Goal: Task Accomplishment & Management: Manage account settings

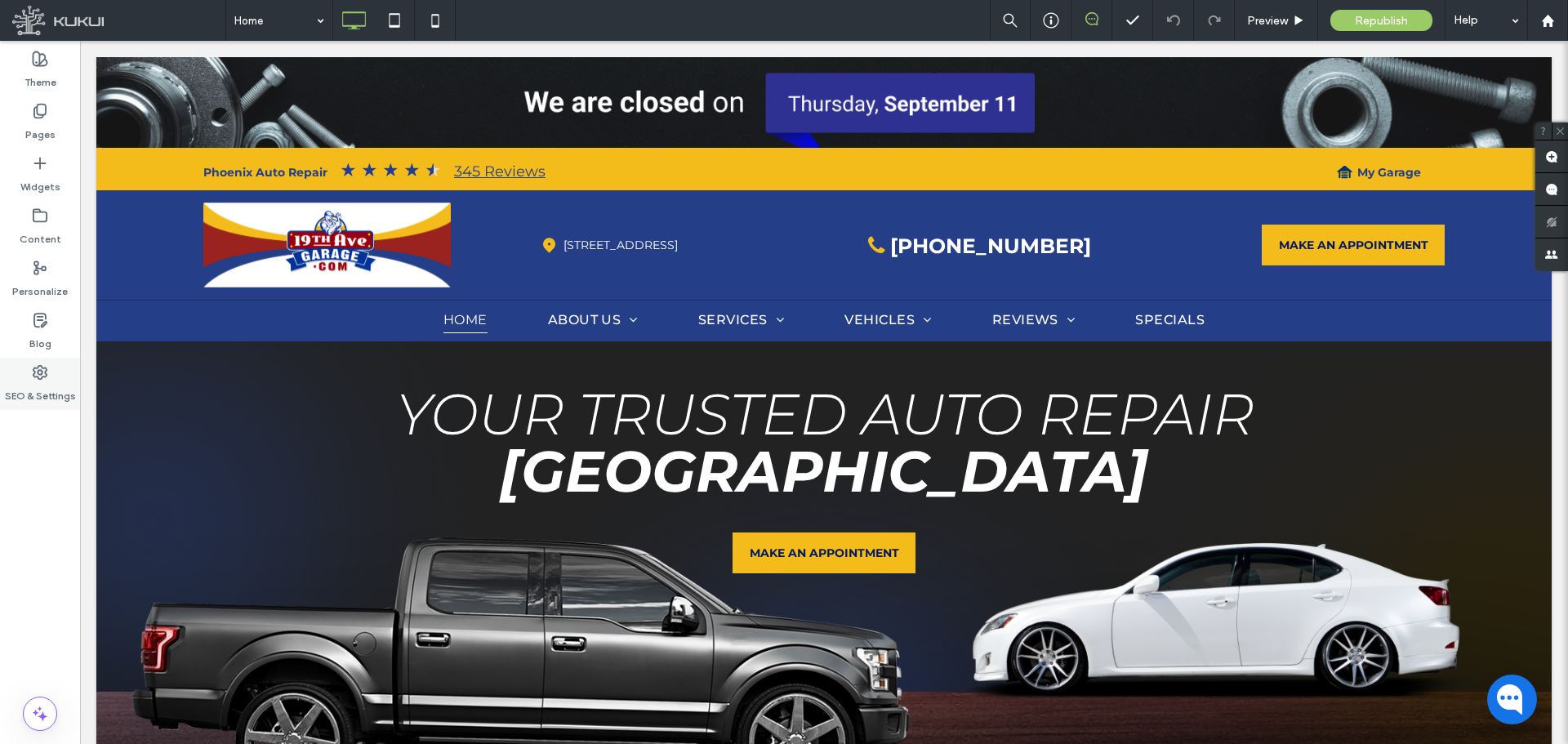
click at [45, 385] on label "SEO & Settings" at bounding box center [40, 392] width 71 height 23
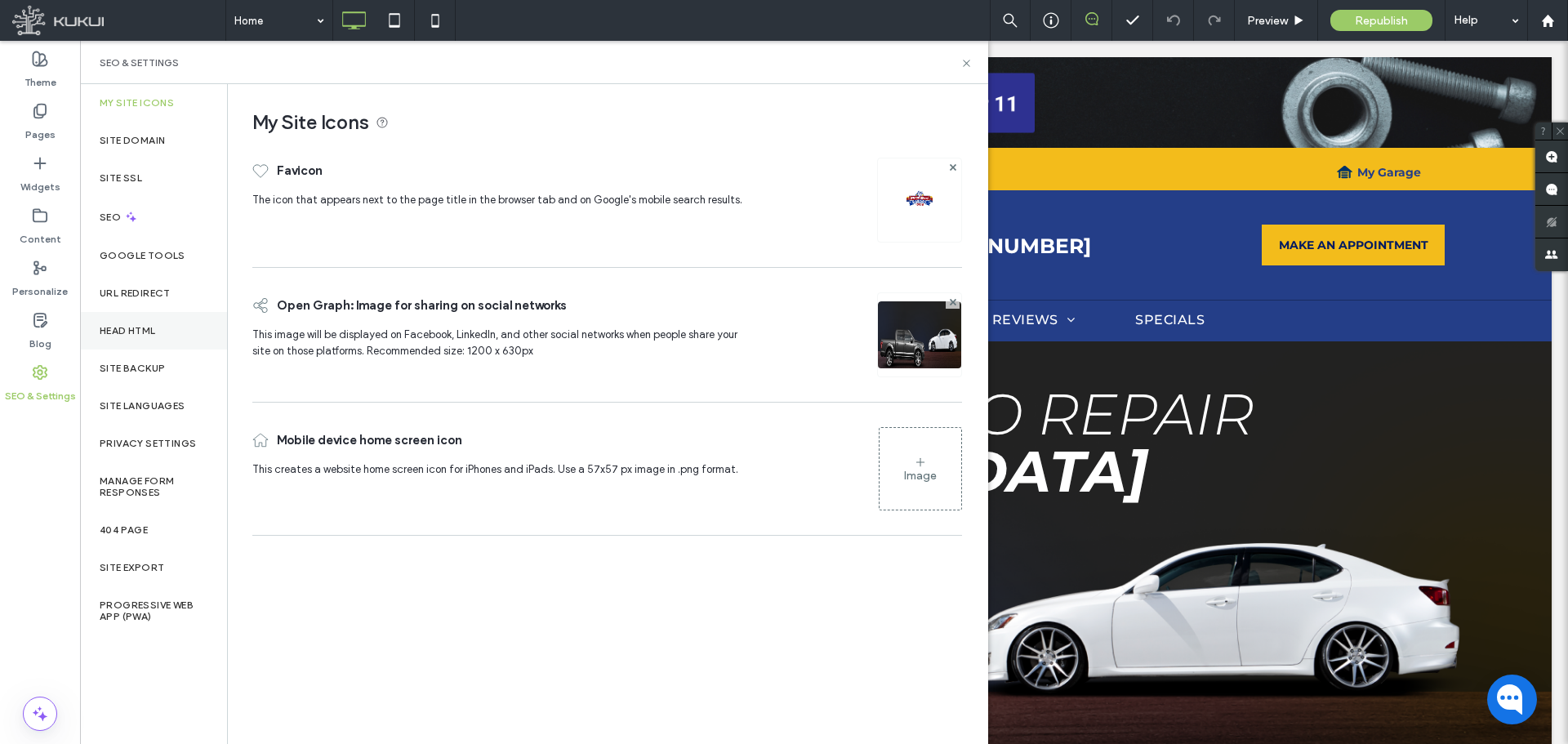
click at [150, 325] on label "Head HTML" at bounding box center [128, 330] width 56 height 11
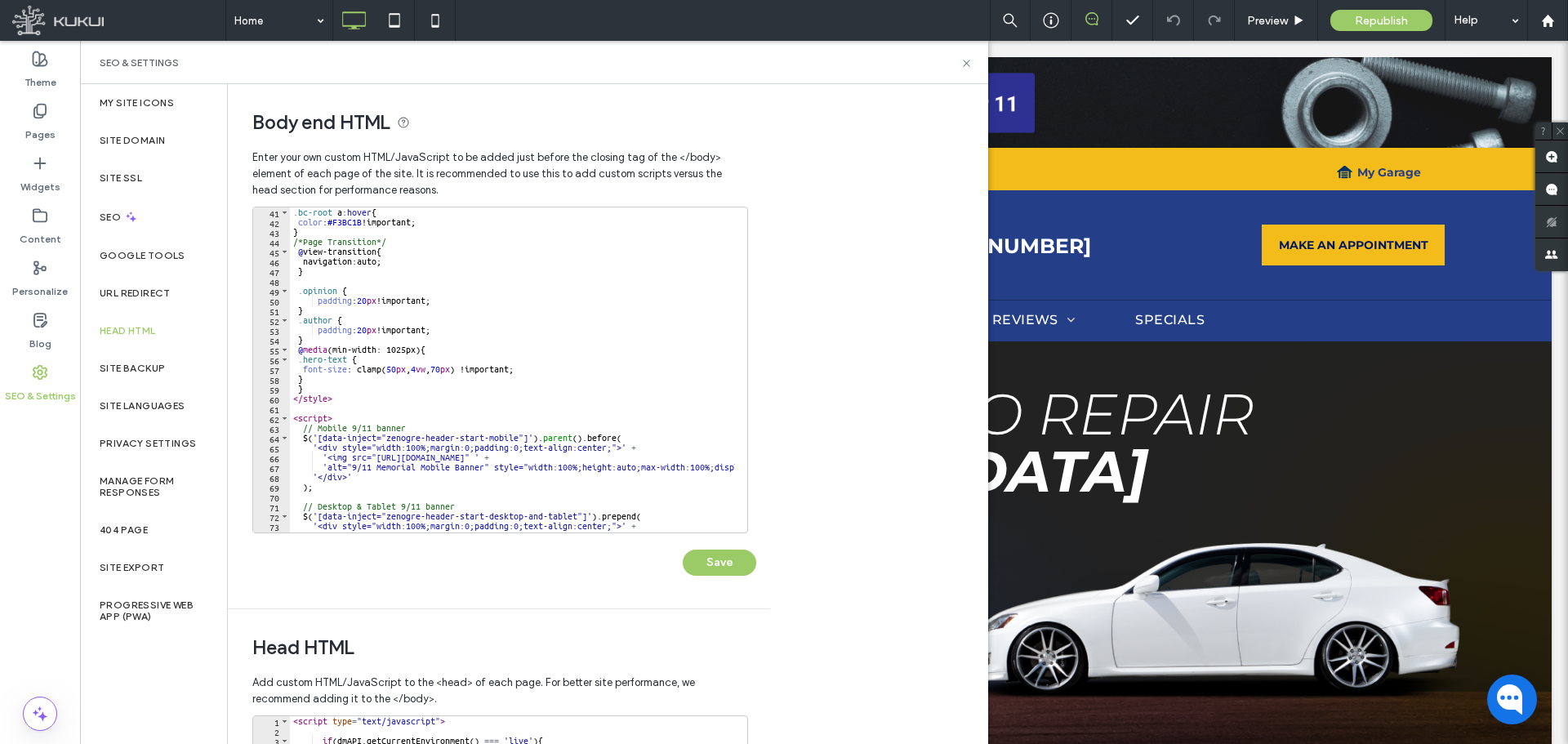
scroll to position [462, 0]
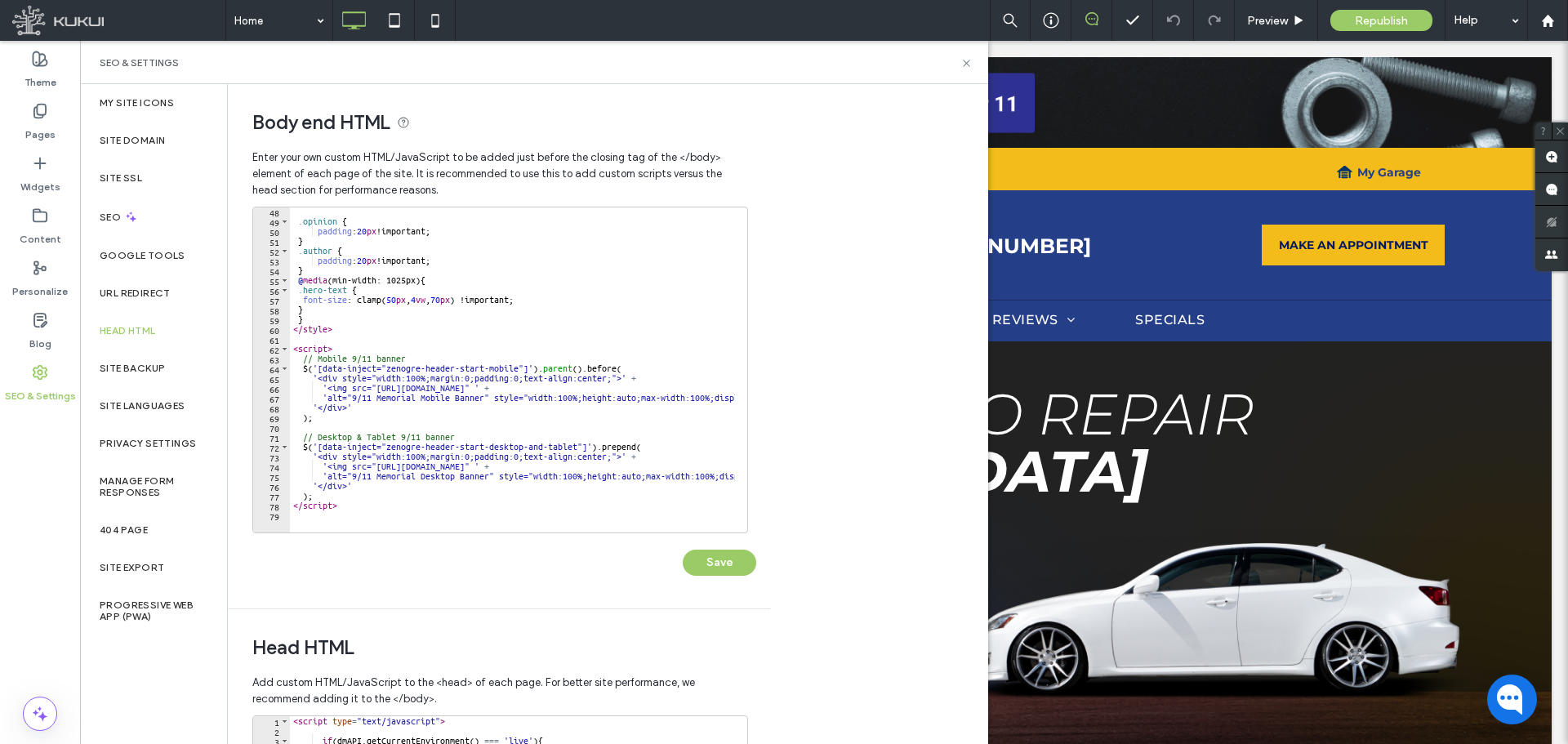
click at [423, 359] on div ".opinion { padding : 20 px !important; } .author { padding : 20 px !important; …" at bounding box center [602, 372] width 624 height 332
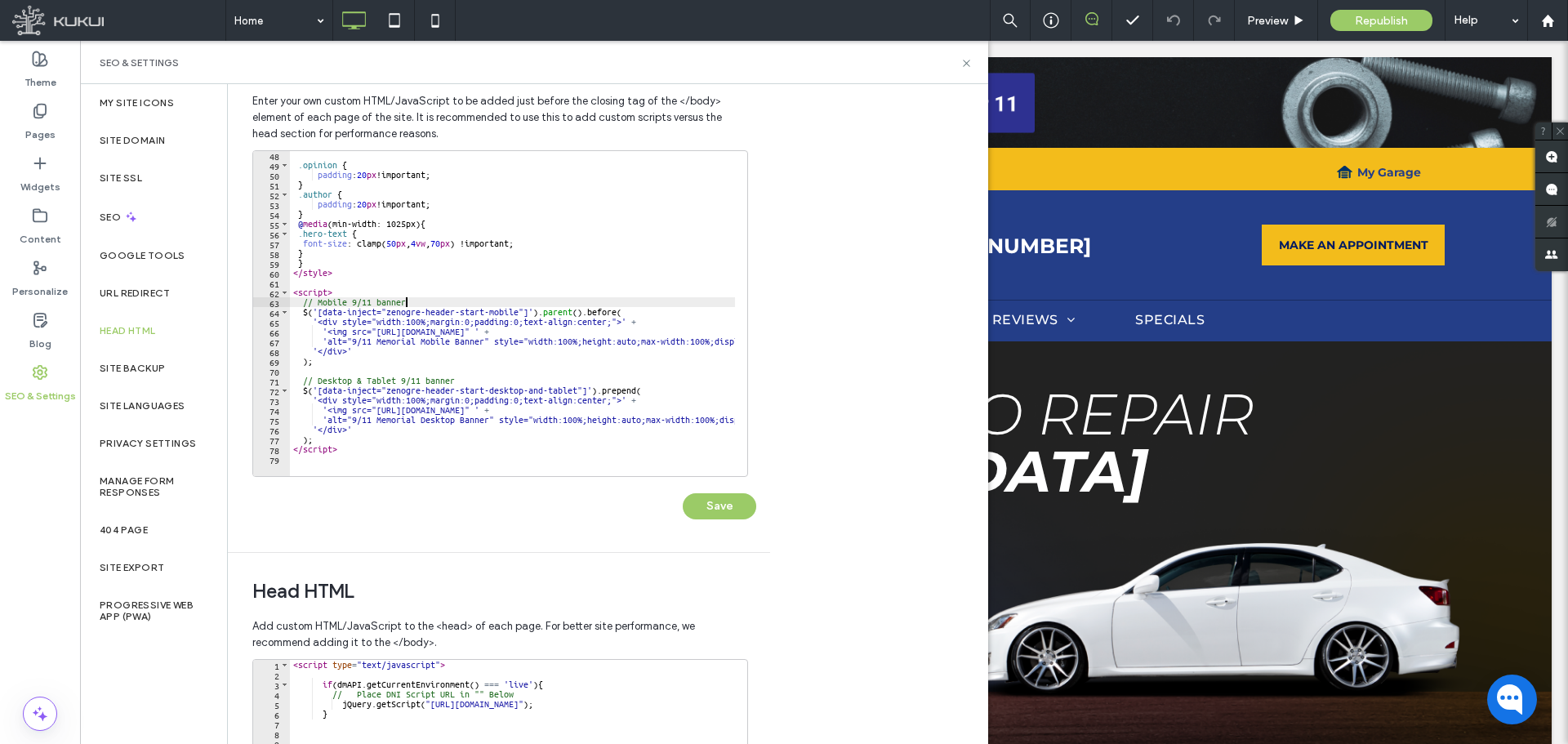
scroll to position [81, 0]
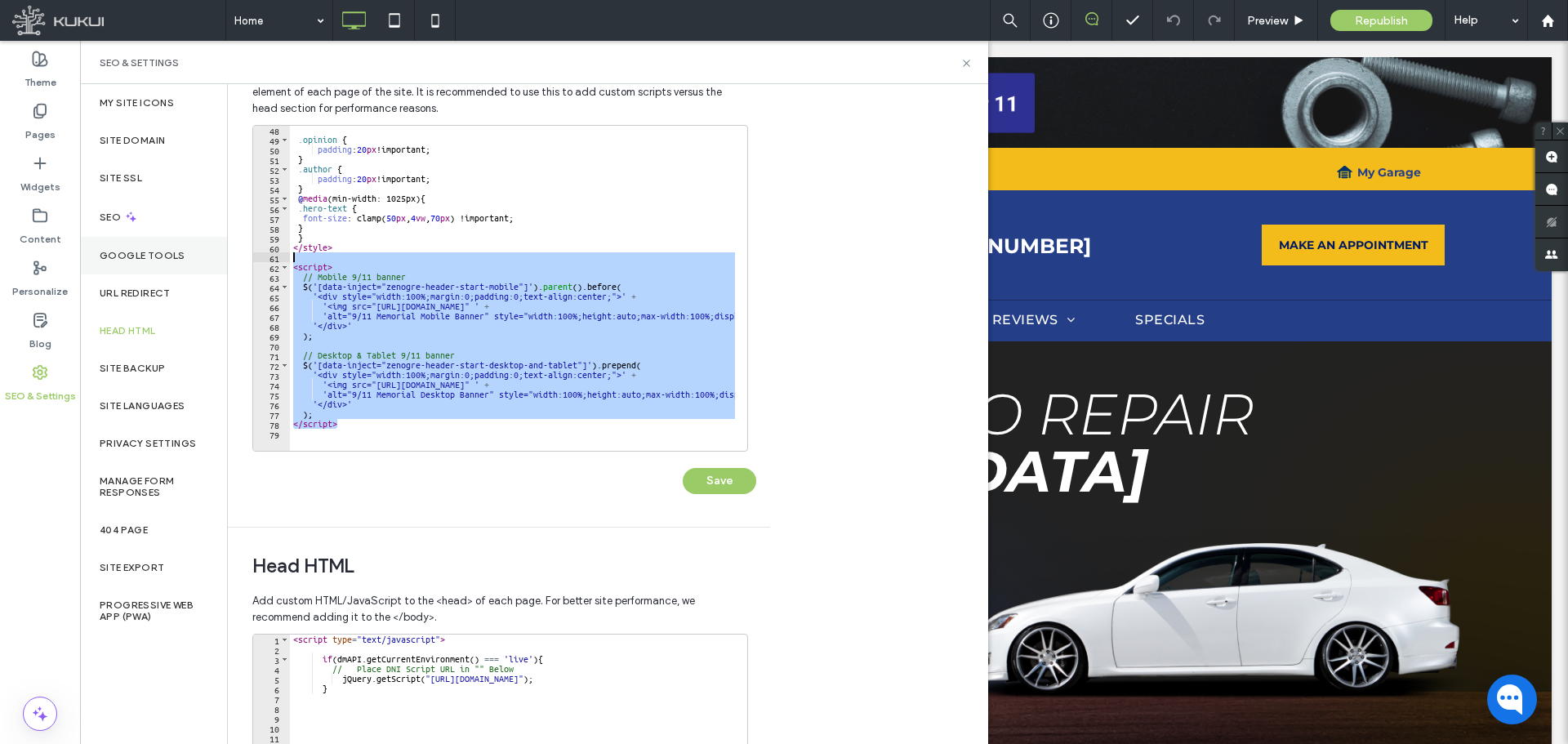
drag, startPoint x: 350, startPoint y: 421, endPoint x: 225, endPoint y: 261, distance: 203.0
click at [225, 261] on div "**********" at bounding box center [534, 414] width 908 height 660
type textarea "********"
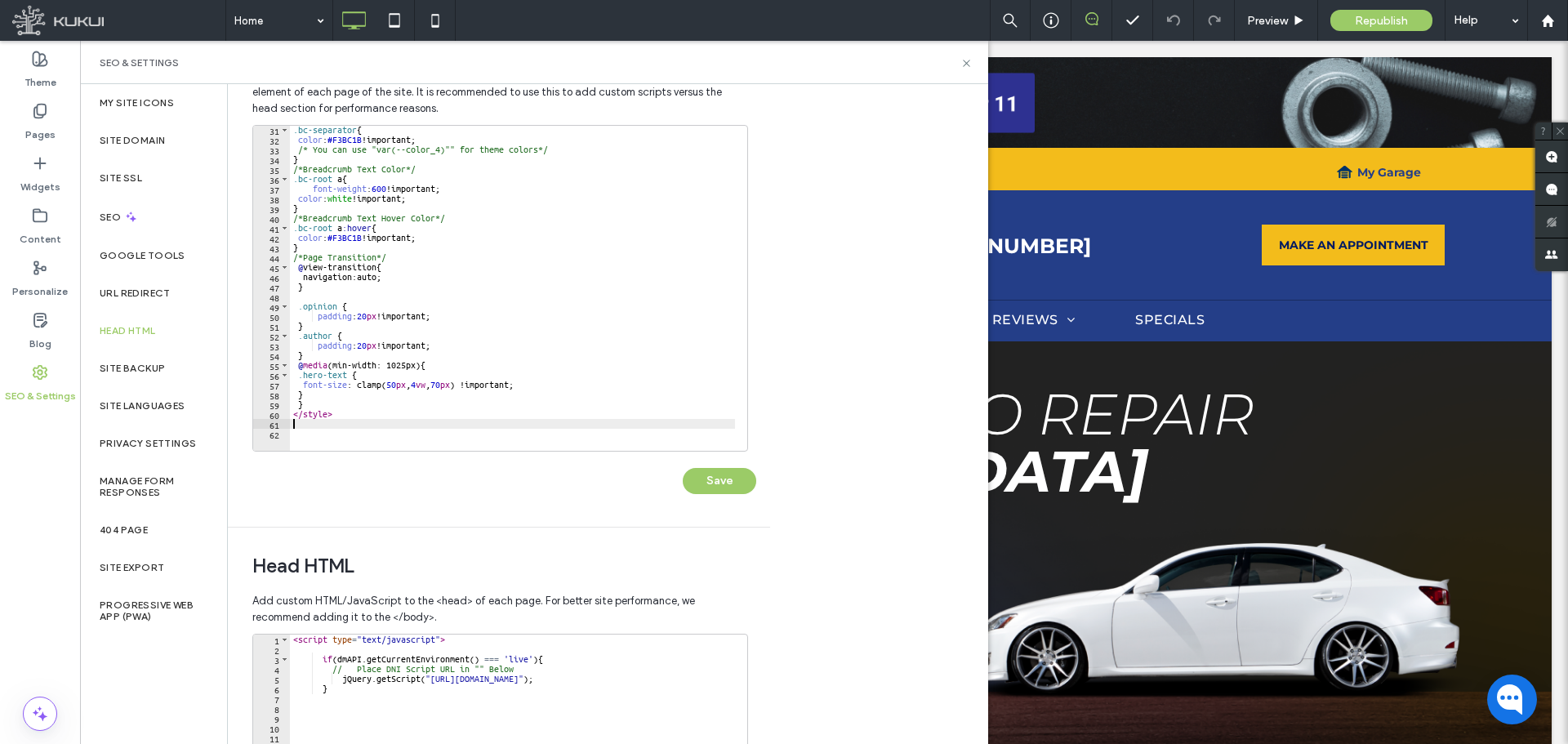
scroll to position [295, 0]
click at [728, 481] on button "Save" at bounding box center [720, 481] width 73 height 26
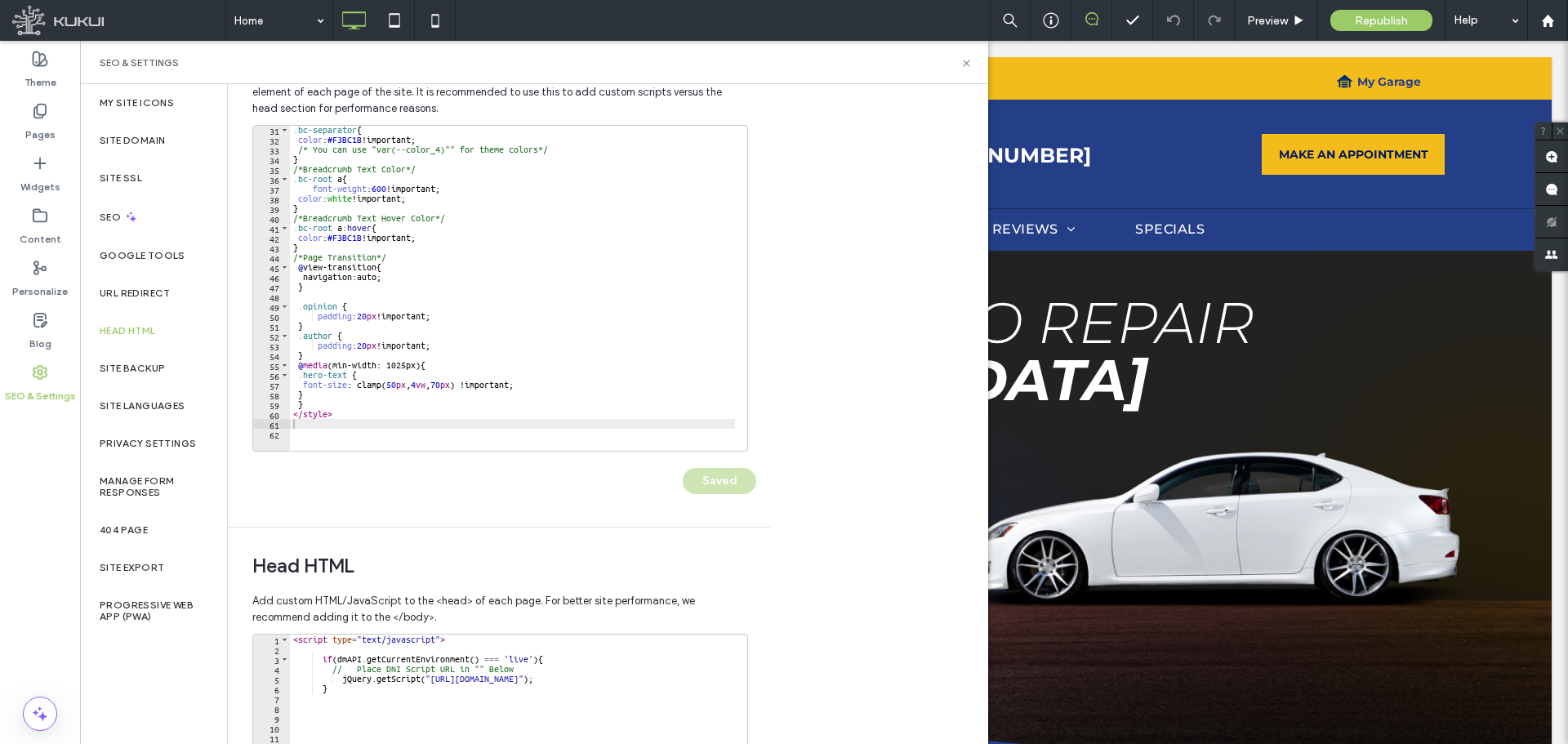
scroll to position [0, 0]
click at [1356, 19] on span "Republish" at bounding box center [1381, 21] width 53 height 14
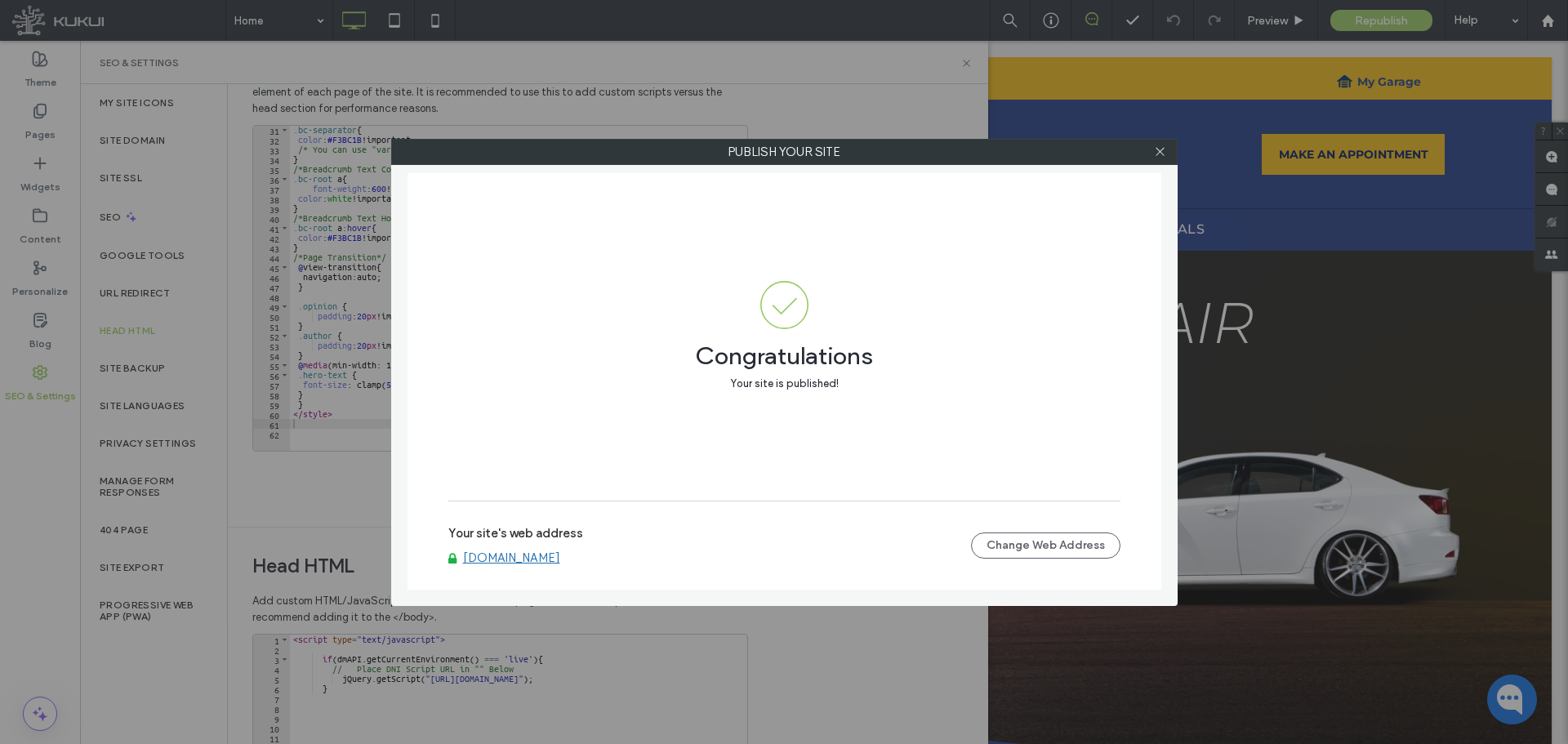
click at [544, 550] on link "www.19thavegarage.com" at bounding box center [512, 557] width 97 height 15
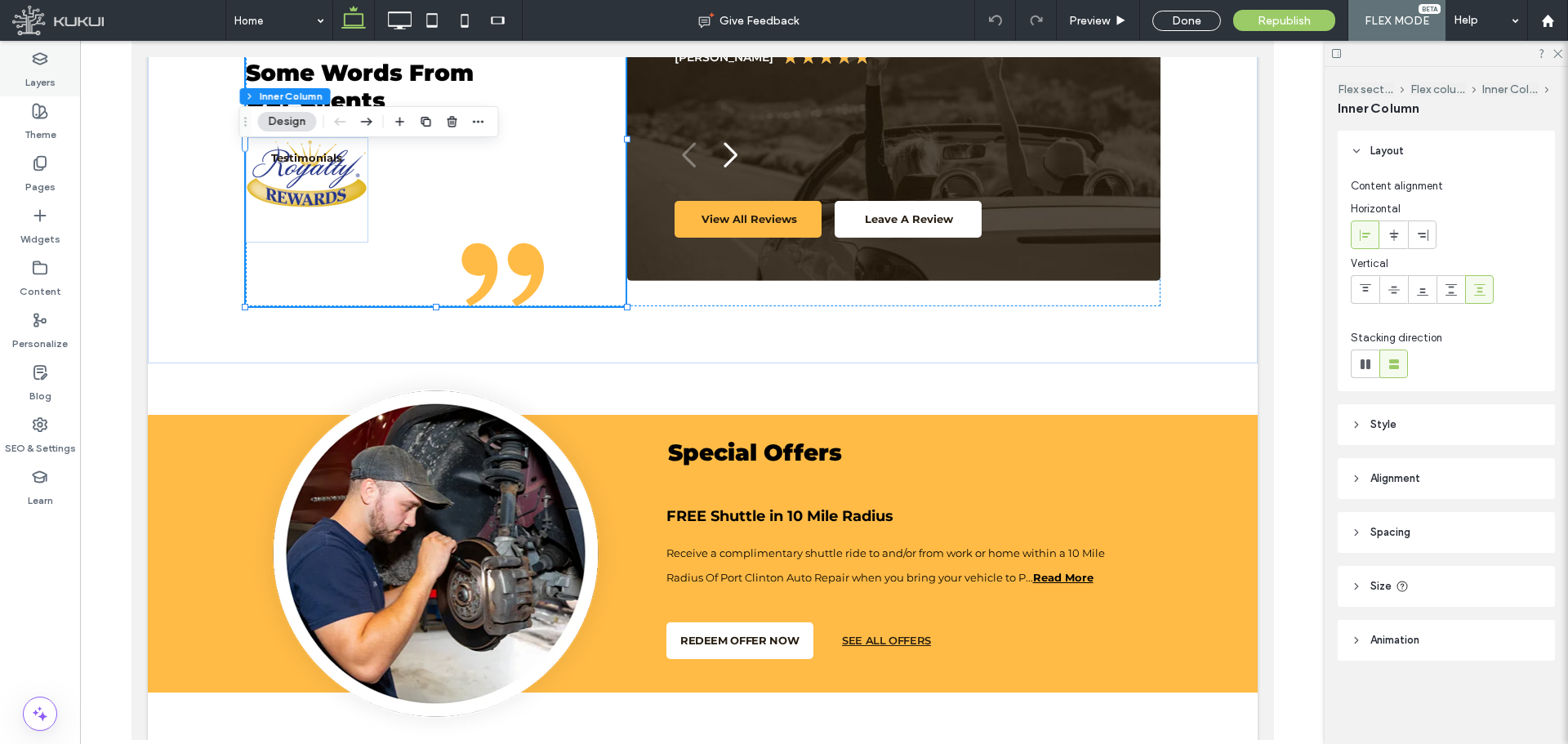
click at [31, 64] on div "Layers" at bounding box center [40, 70] width 80 height 52
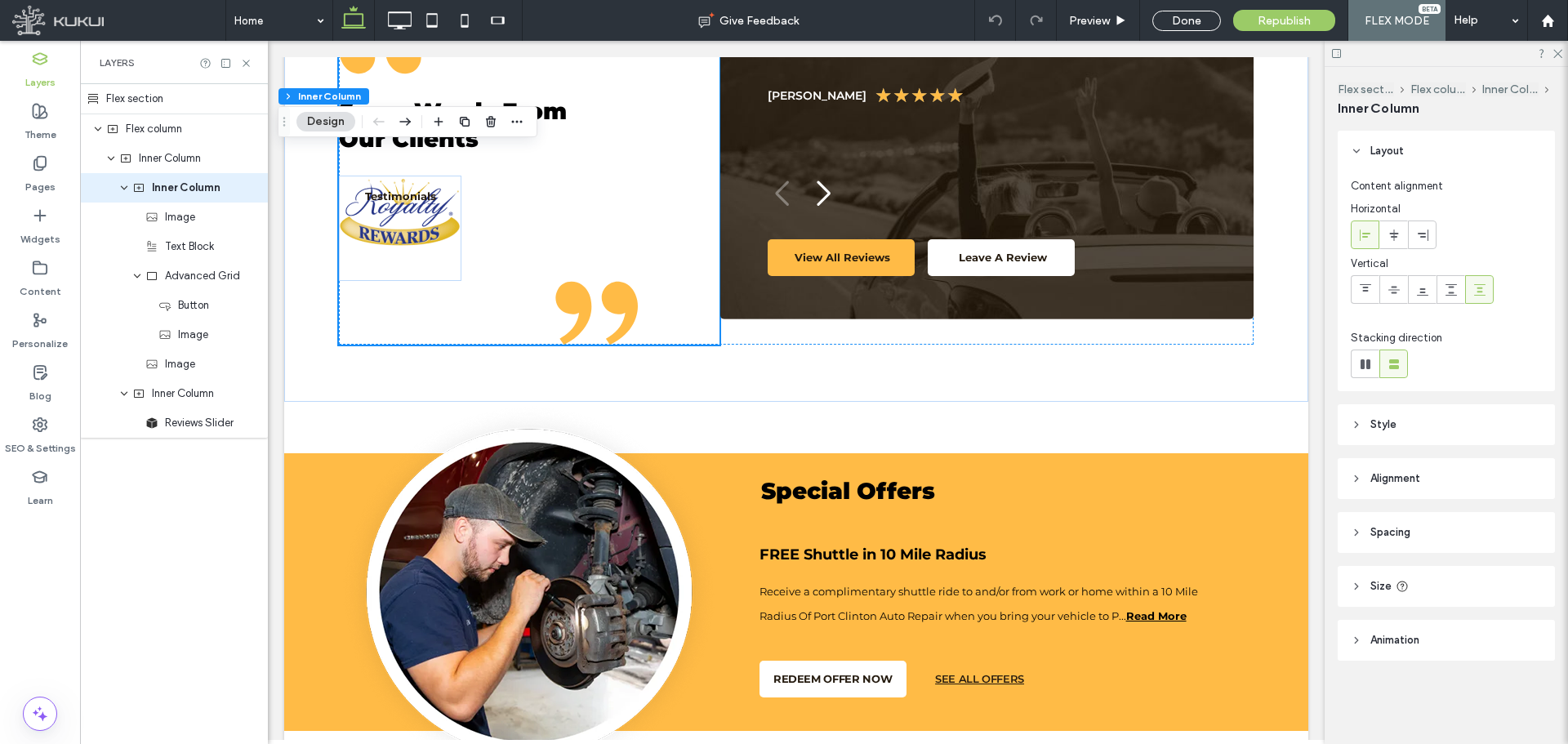
scroll to position [1007, 0]
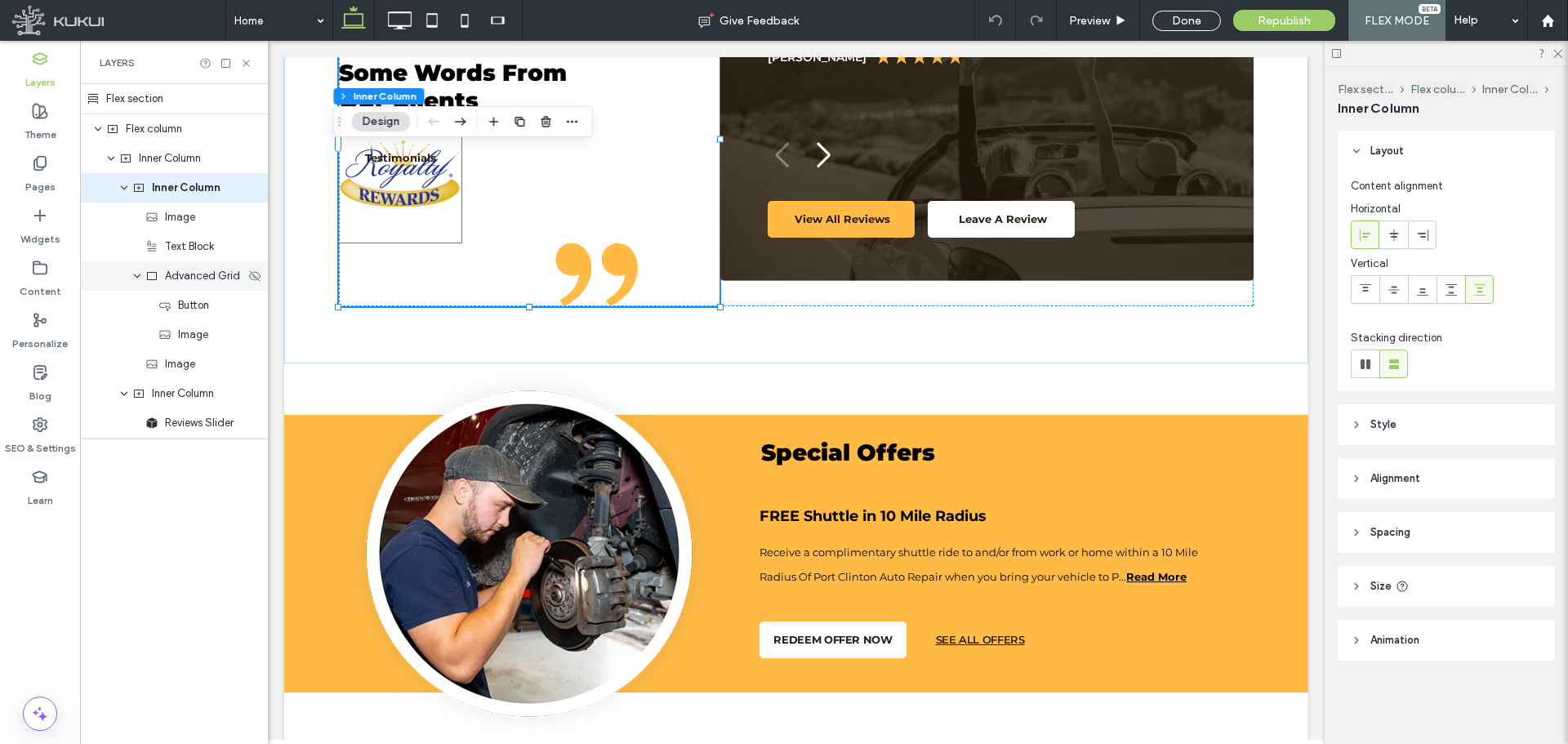
click at [215, 281] on span "Advanced Grid" at bounding box center [203, 275] width 75 height 17
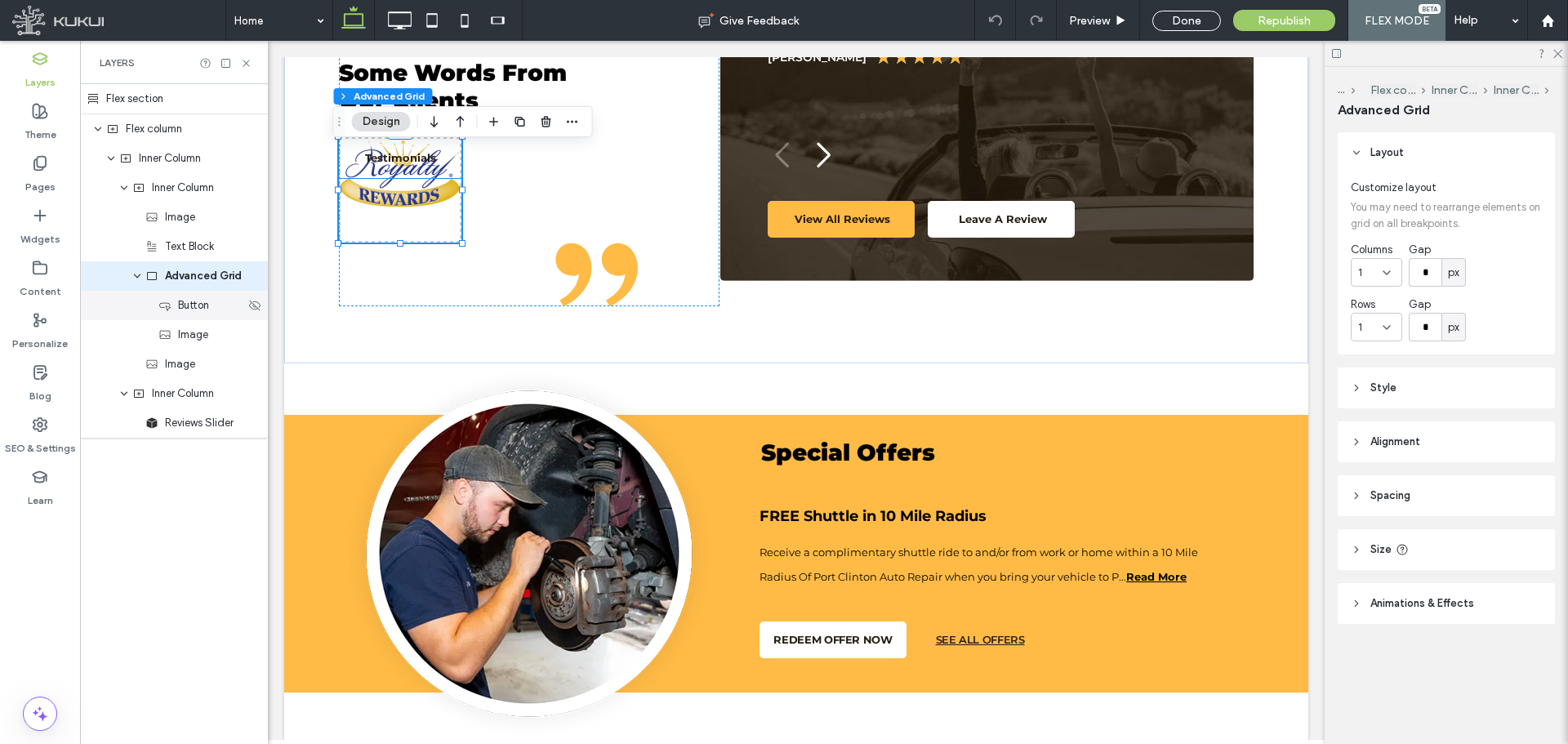
click at [213, 305] on div "Button" at bounding box center [201, 305] width 87 height 17
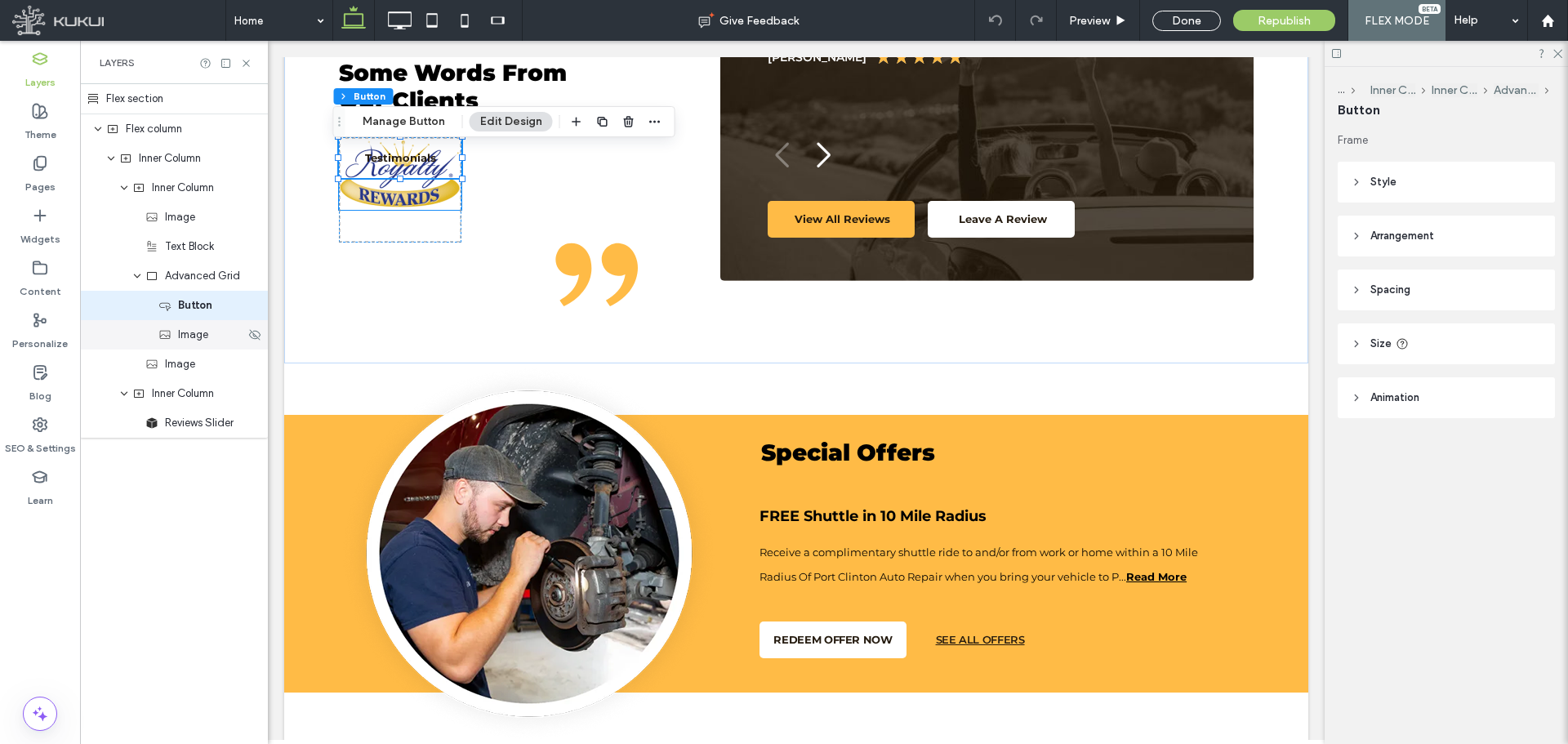
click at [206, 339] on span "Image" at bounding box center [193, 335] width 31 height 17
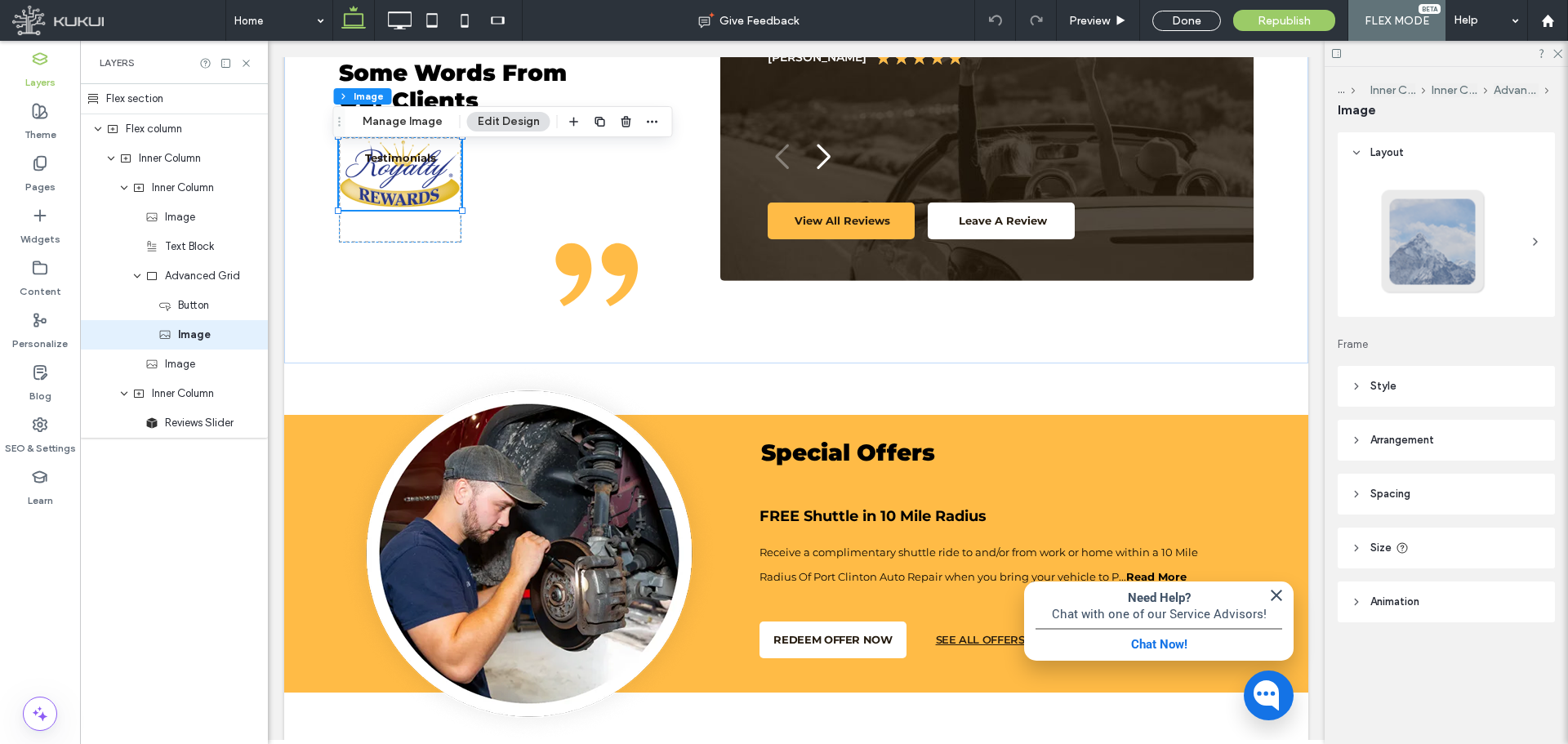
click at [1358, 544] on icon at bounding box center [1356, 547] width 11 height 11
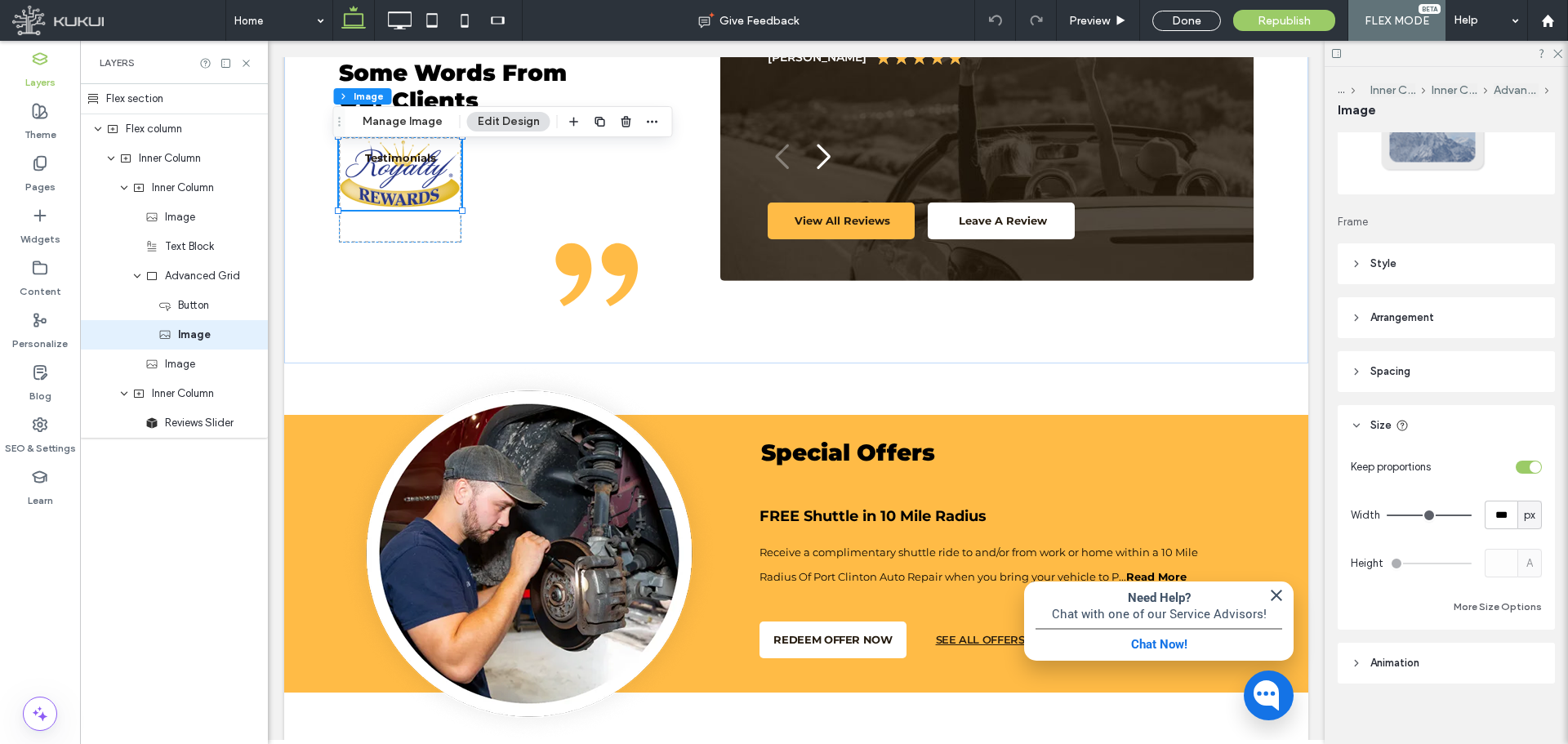
scroll to position [134, 0]
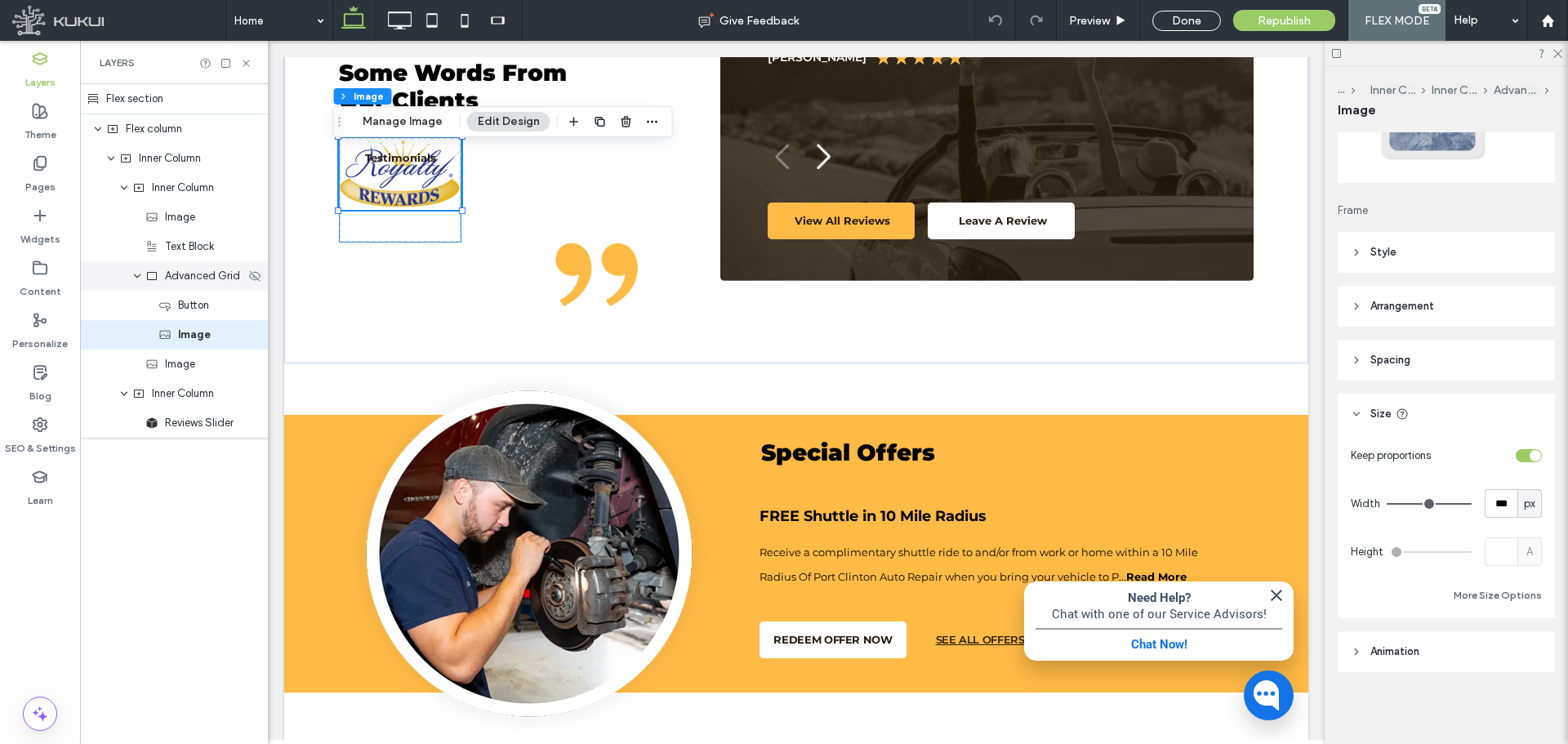
click at [226, 265] on div "Advanced Grid" at bounding box center [174, 276] width 188 height 30
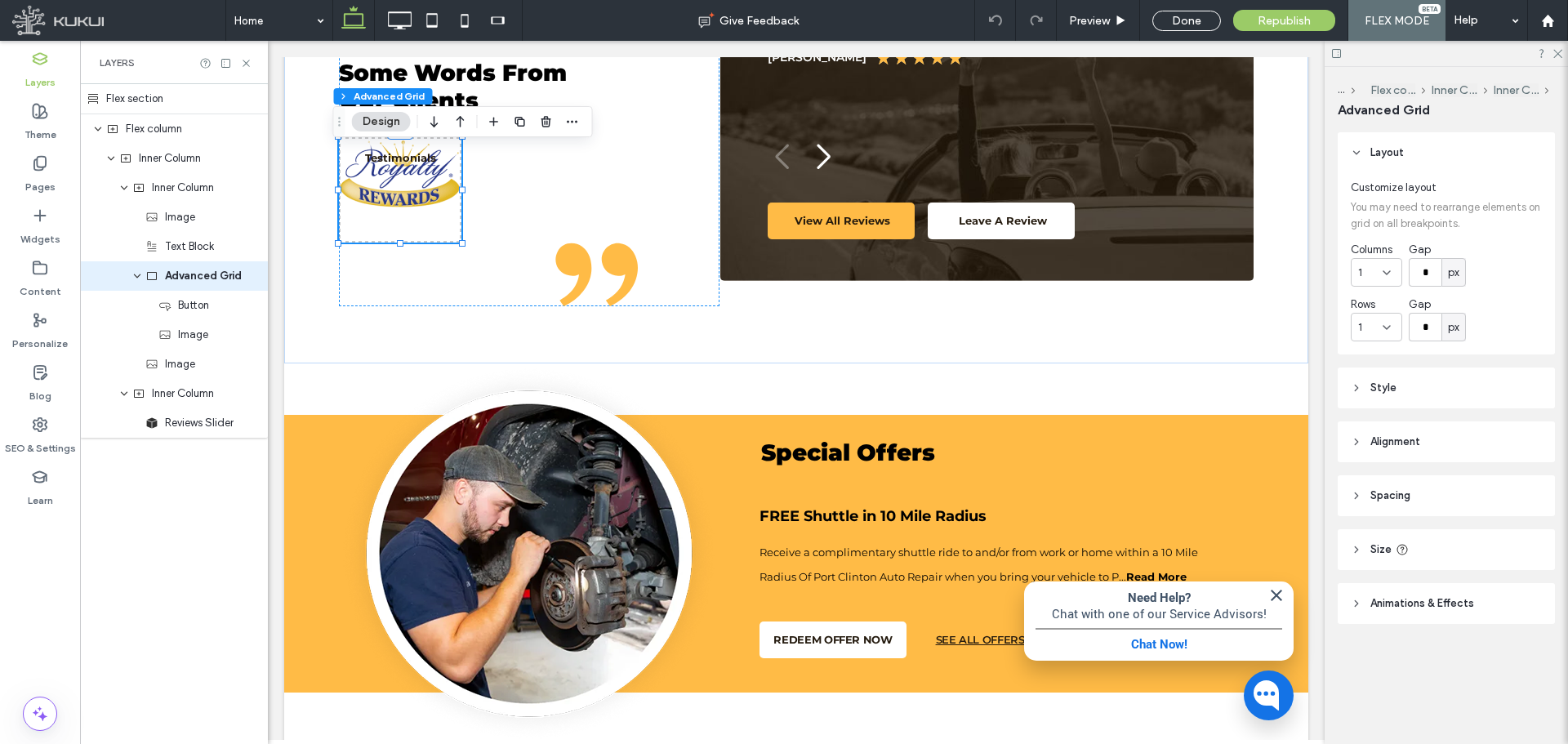
click at [1354, 538] on header "Size" at bounding box center [1446, 549] width 217 height 41
click at [203, 307] on span "Button" at bounding box center [193, 305] width 31 height 17
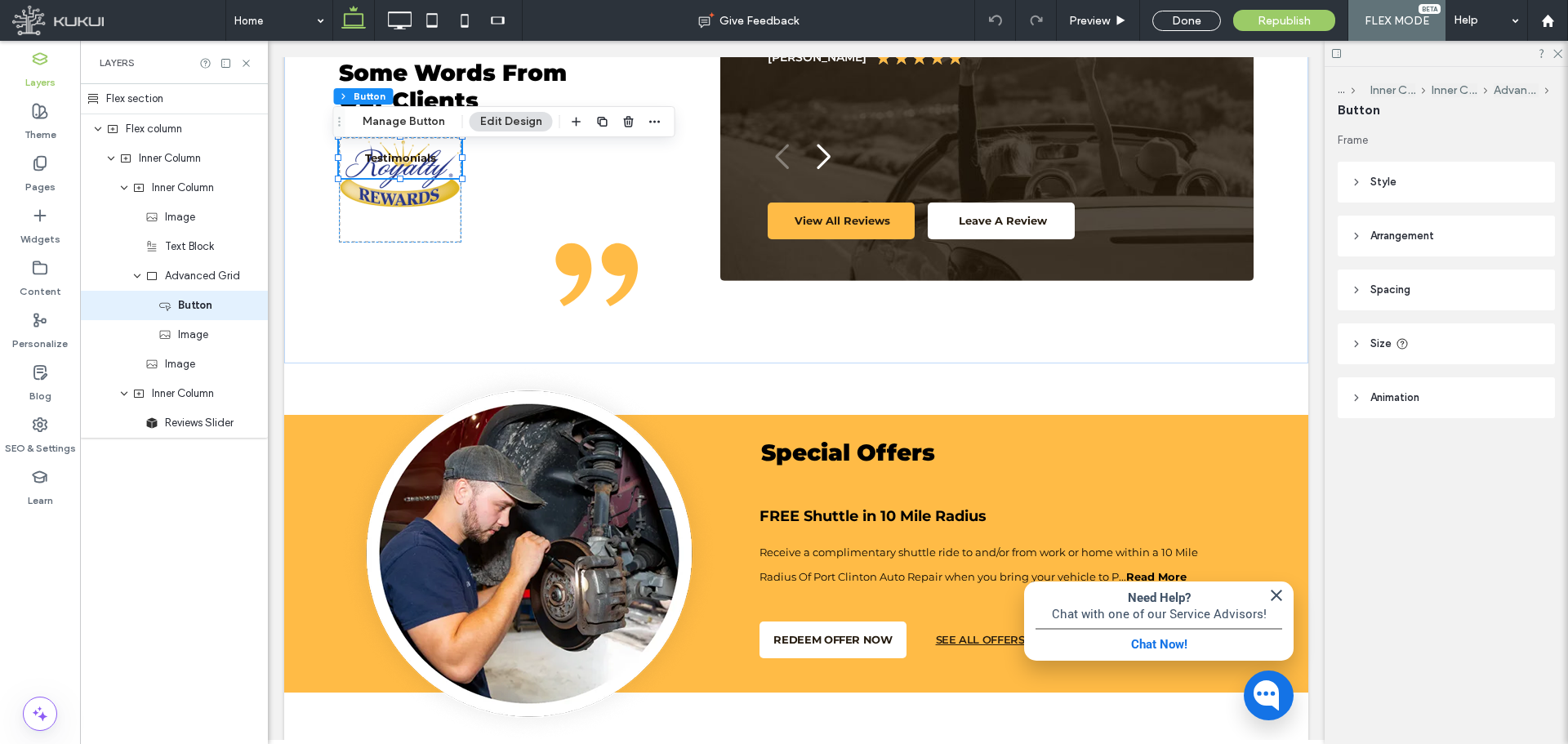
click at [1362, 338] on icon at bounding box center [1356, 344] width 11 height 11
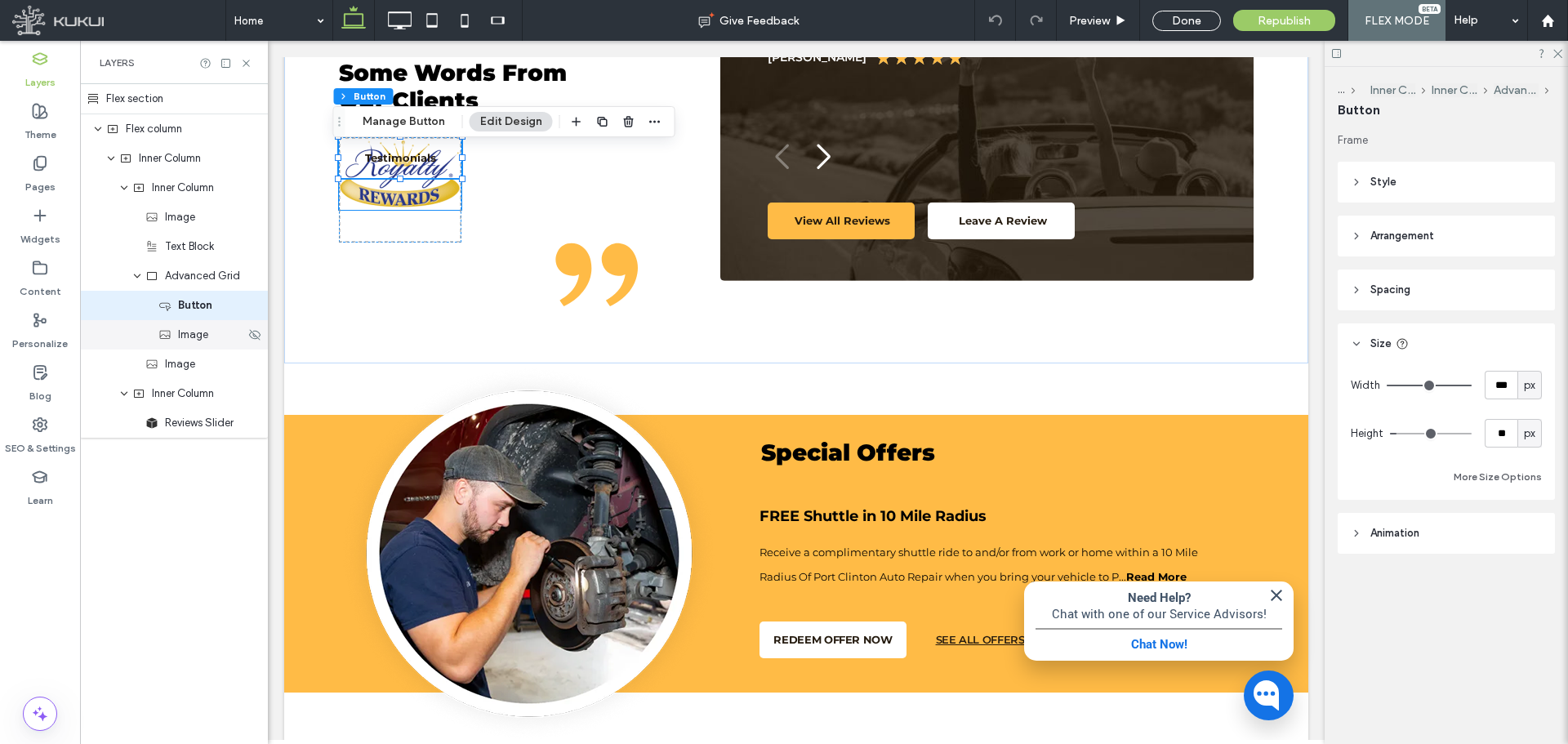
click at [208, 325] on div "Image" at bounding box center [174, 335] width 188 height 30
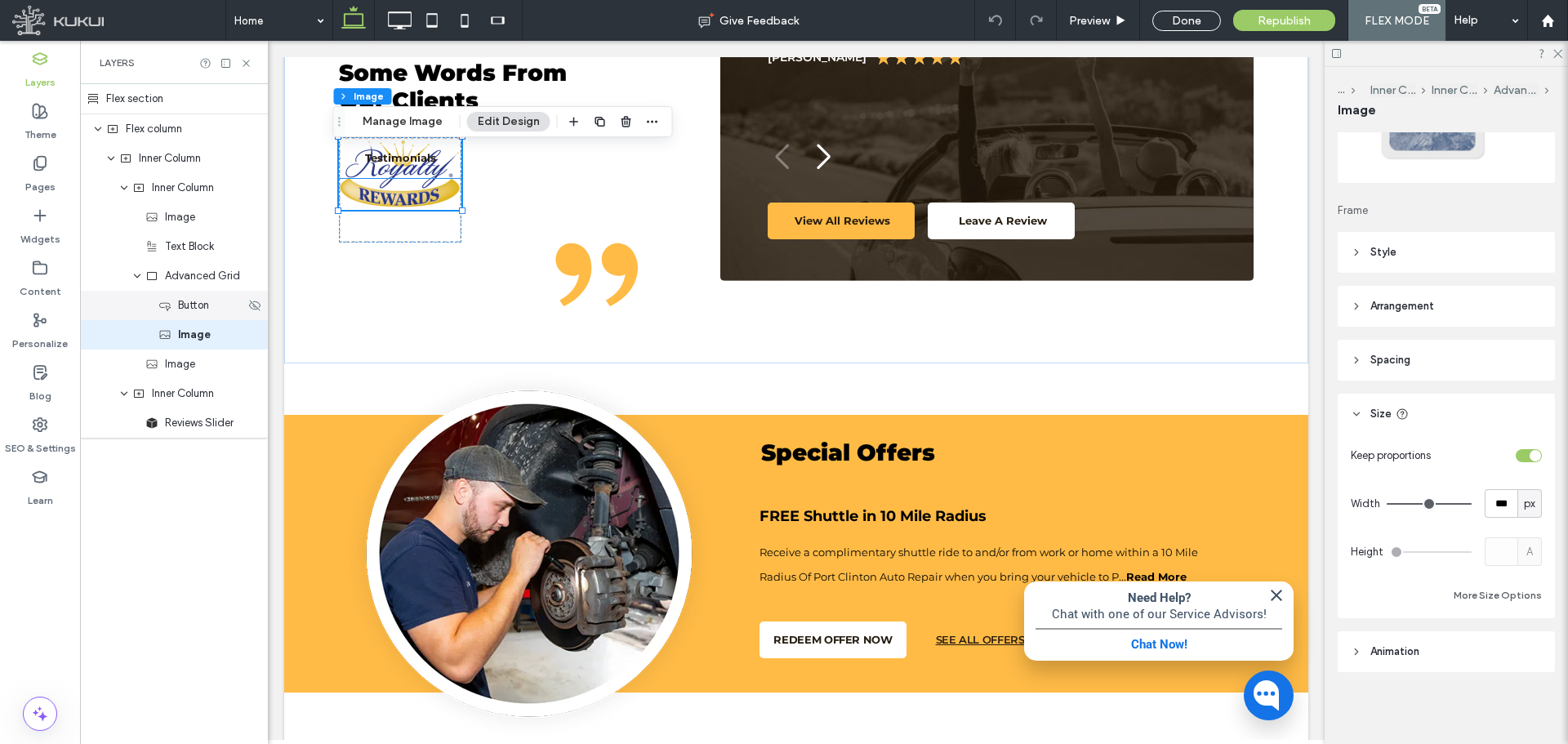
click at [172, 308] on div "Button" at bounding box center [201, 305] width 87 height 17
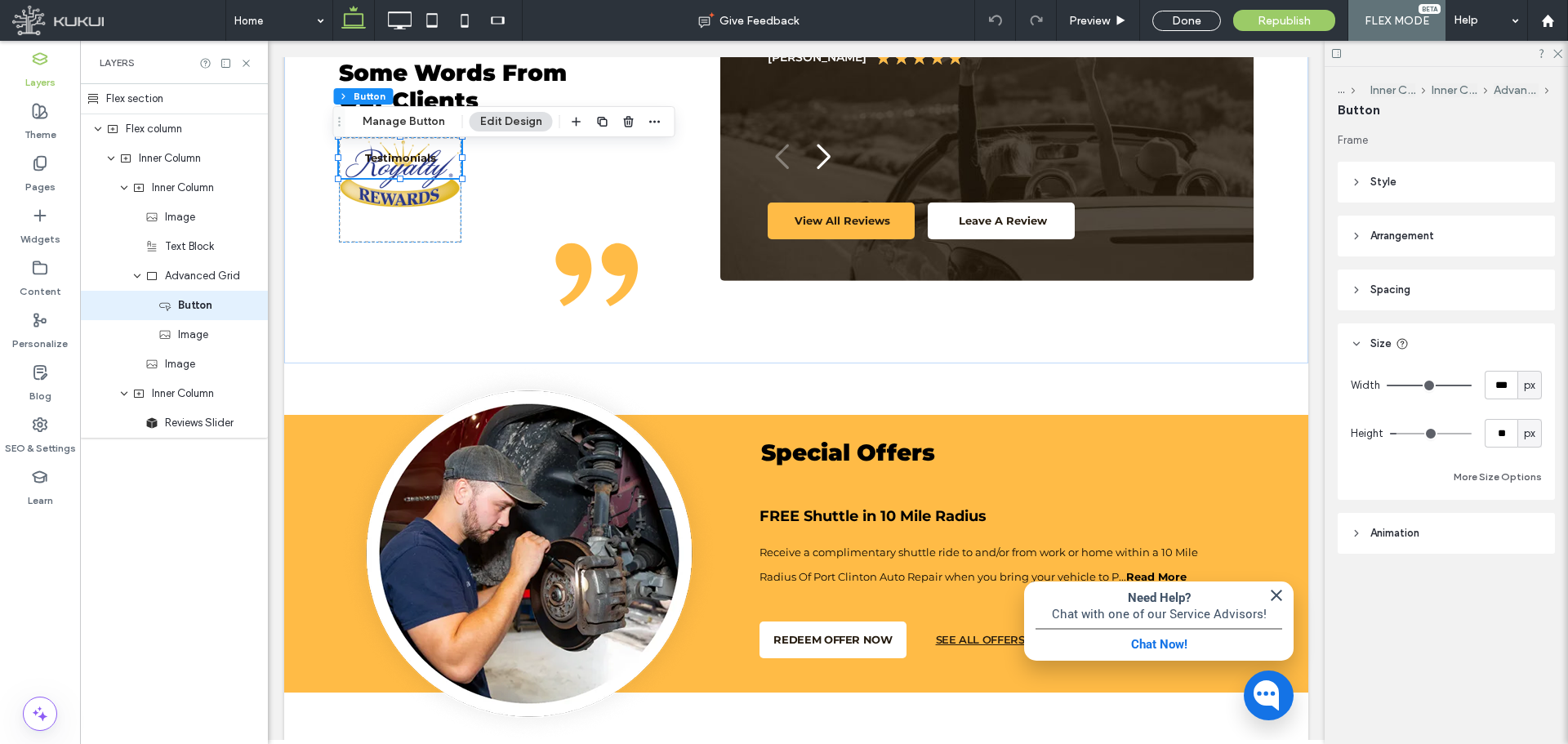
click at [1426, 282] on header "Spacing" at bounding box center [1446, 289] width 217 height 41
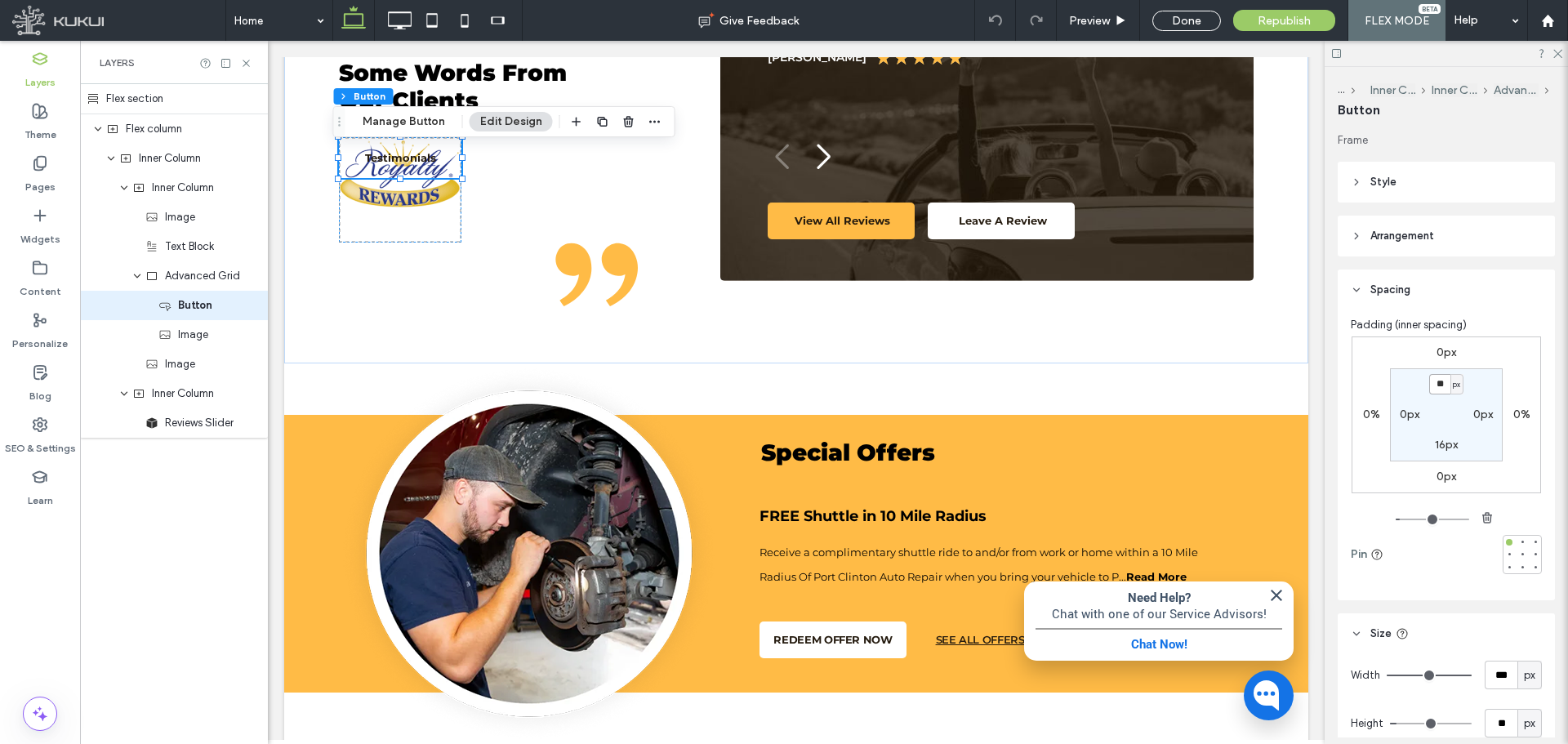
click at [1439, 378] on input "**" at bounding box center [1439, 384] width 21 height 20
type input "***"
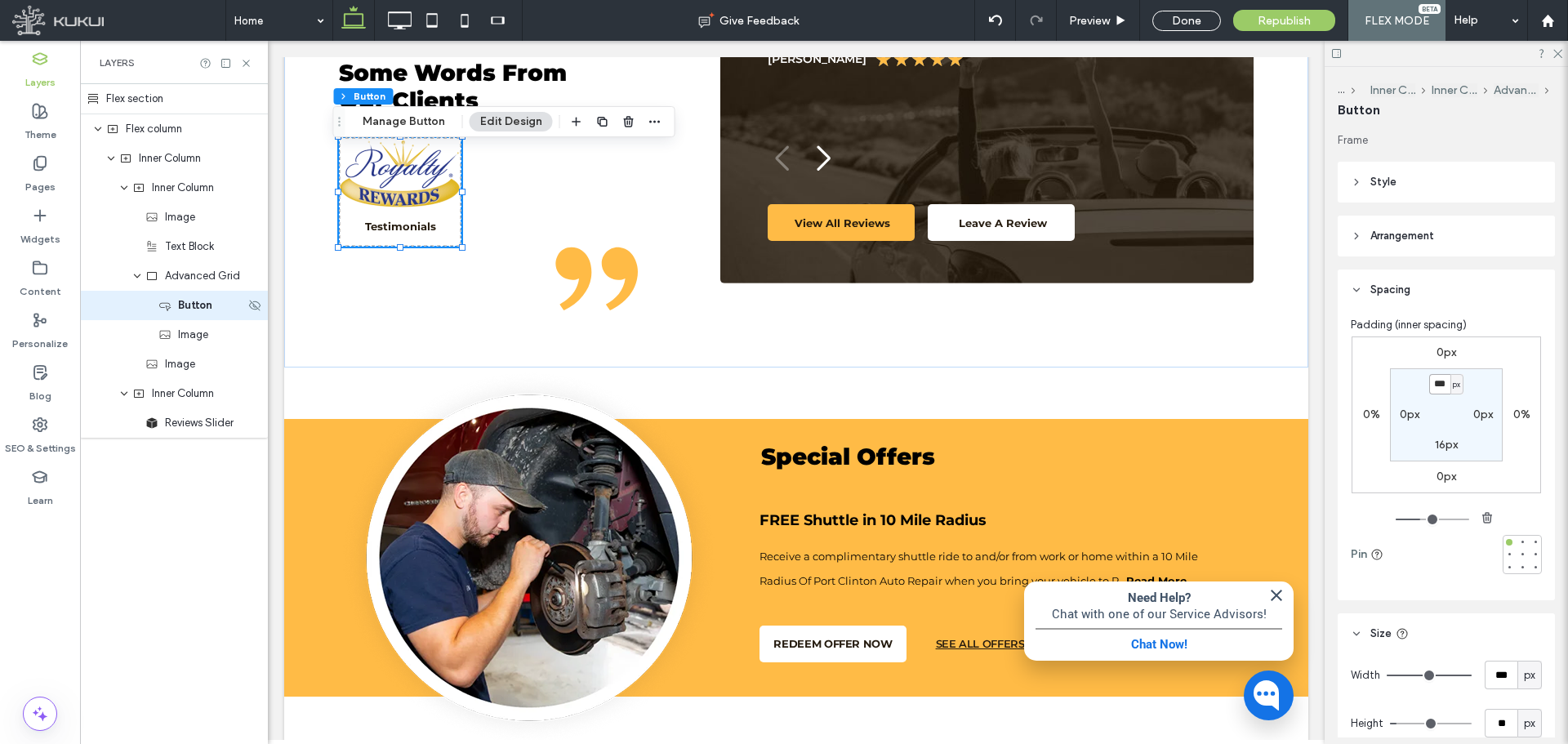
click at [193, 309] on span "Button" at bounding box center [195, 305] width 34 height 17
click at [191, 331] on span "Image" at bounding box center [193, 335] width 31 height 17
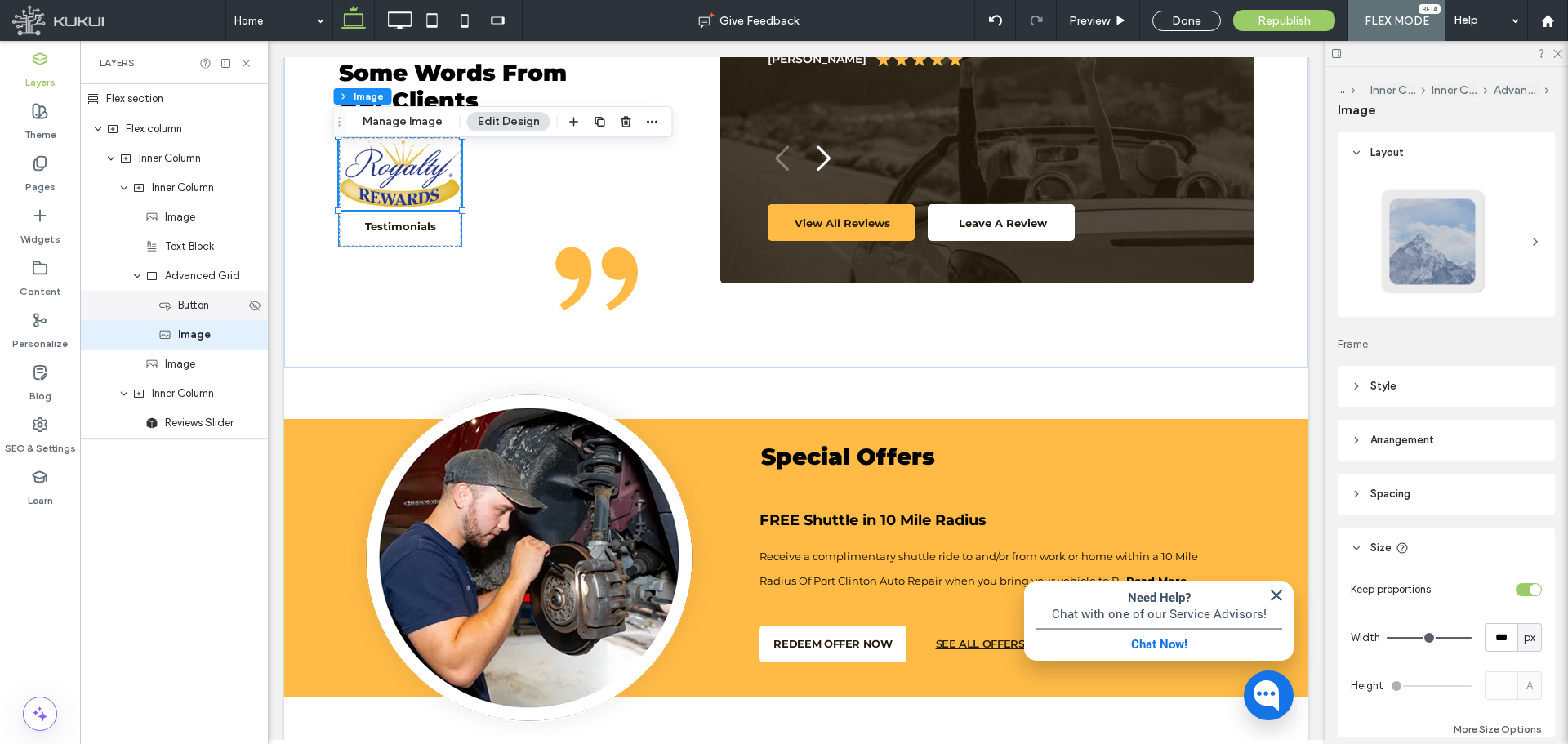
click at [192, 310] on span "Button" at bounding box center [193, 305] width 31 height 17
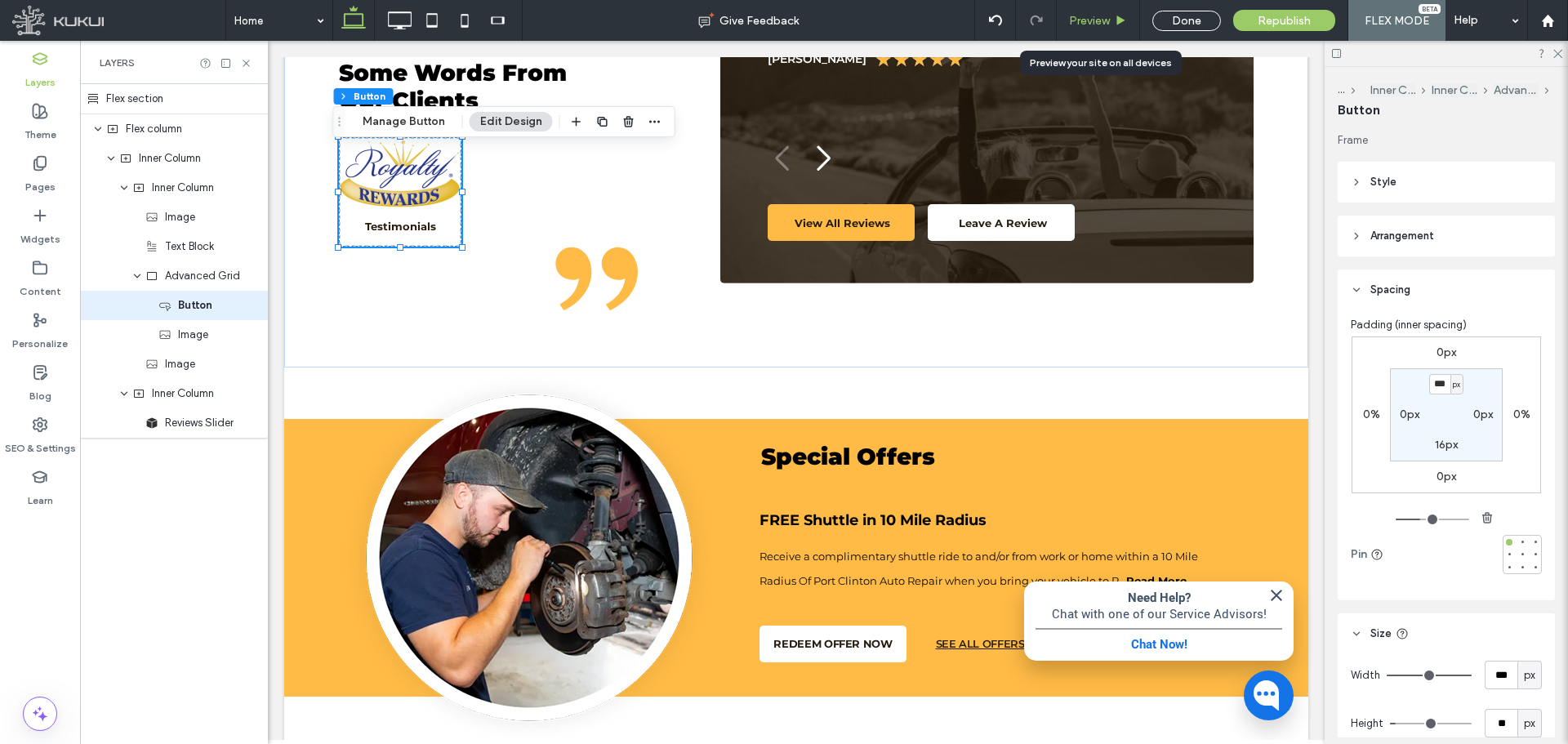
click at [1091, 20] on span "Preview" at bounding box center [1089, 21] width 41 height 14
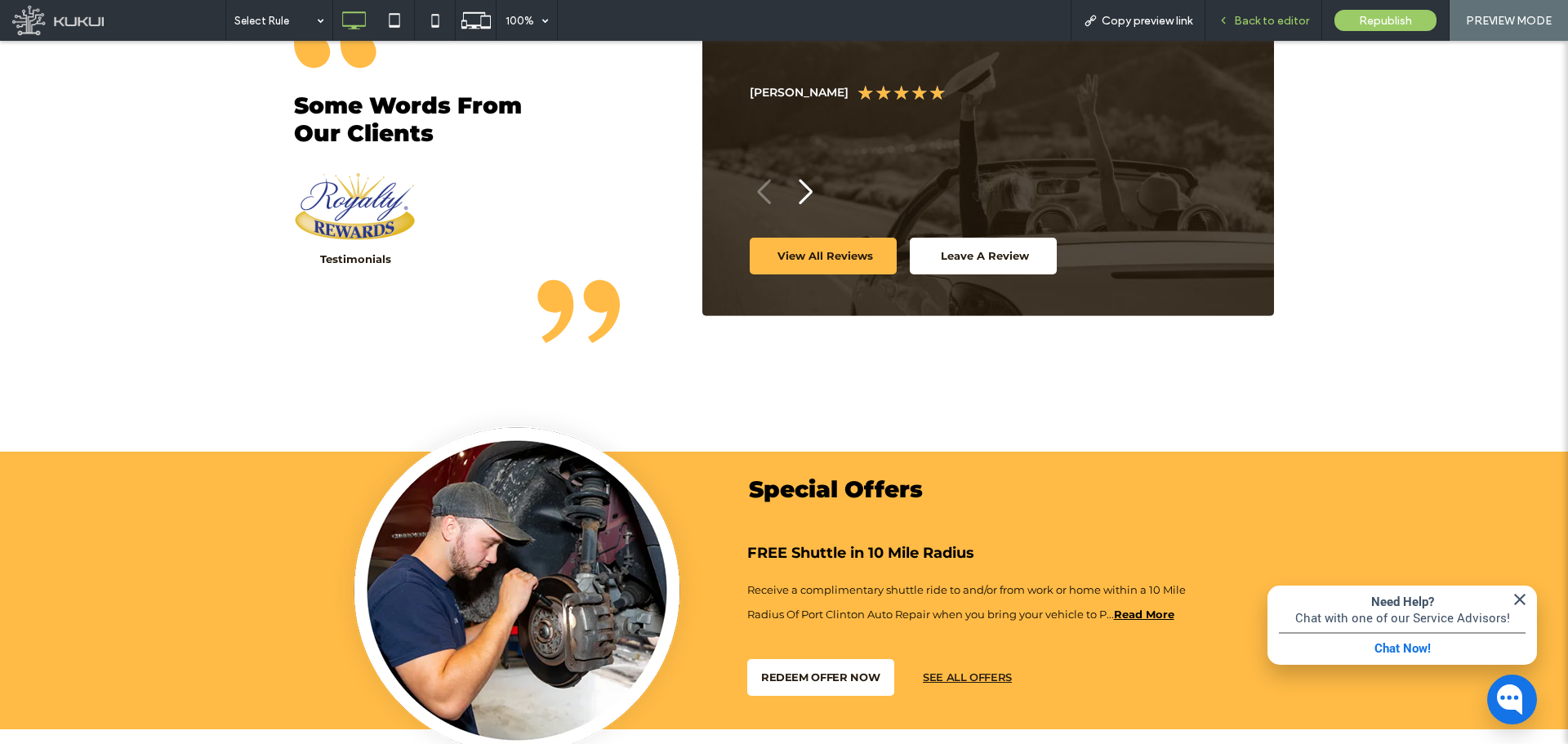
click at [1278, 18] on span "Back to editor" at bounding box center [1272, 21] width 75 height 14
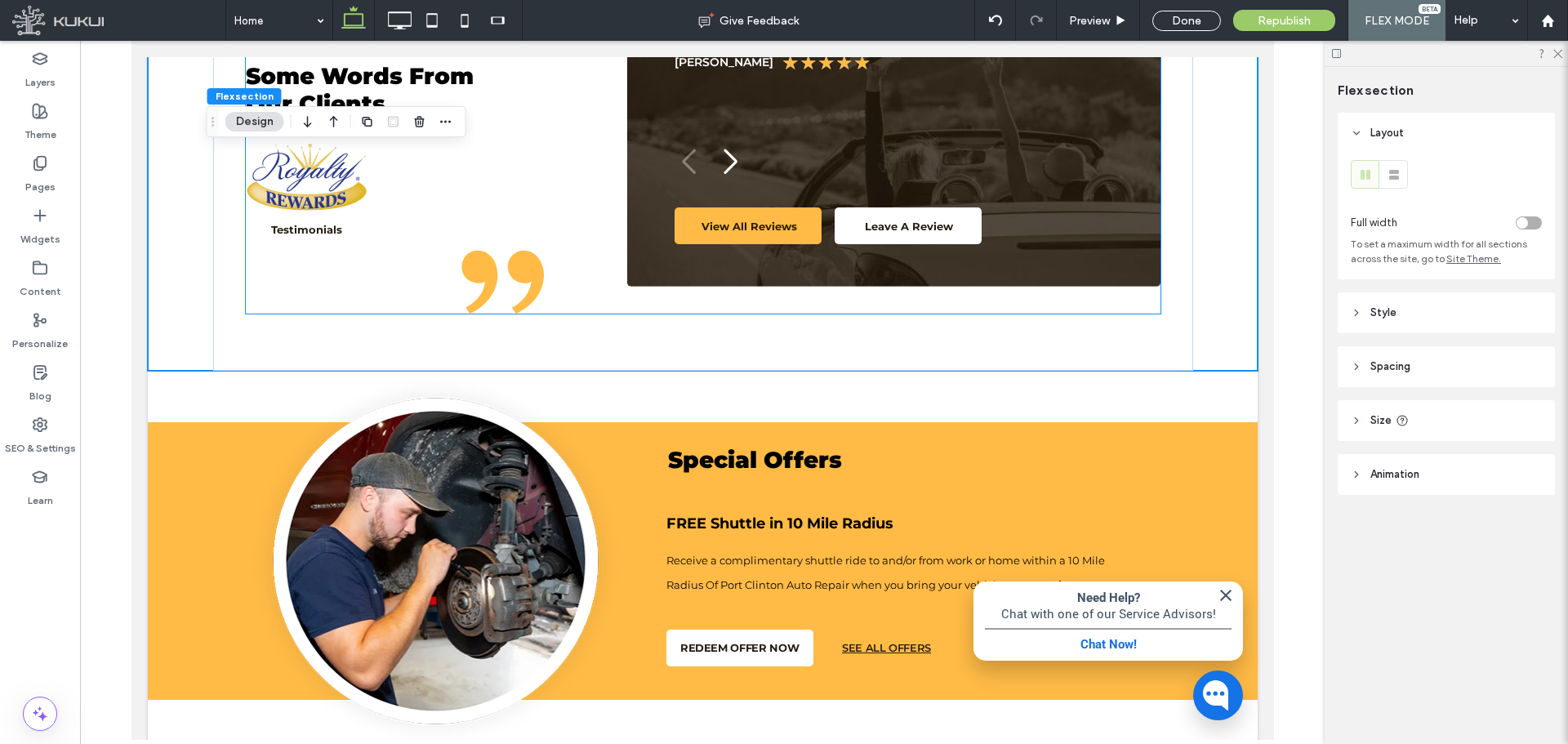
scroll to position [926, 0]
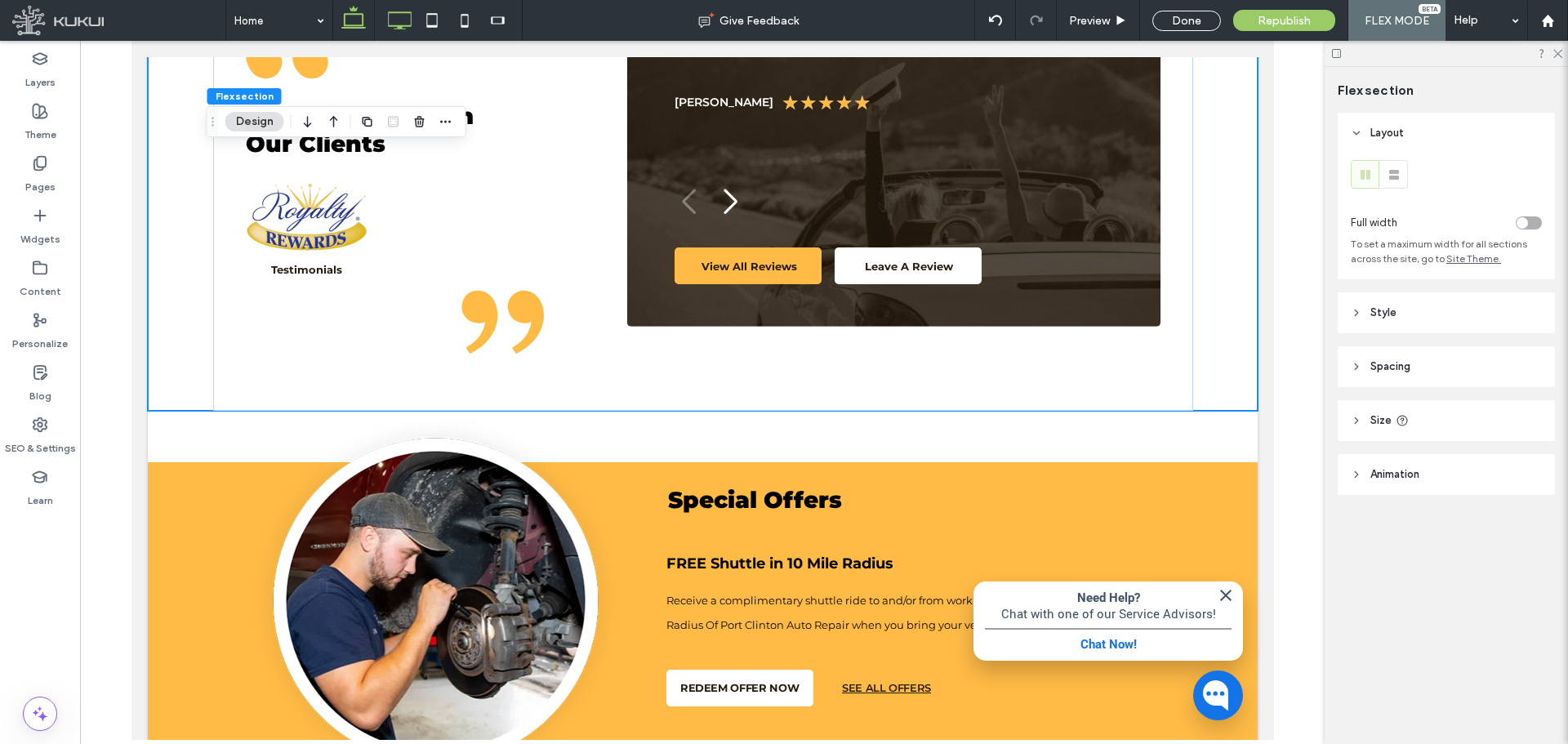
click at [392, 32] on icon at bounding box center [399, 20] width 32 height 32
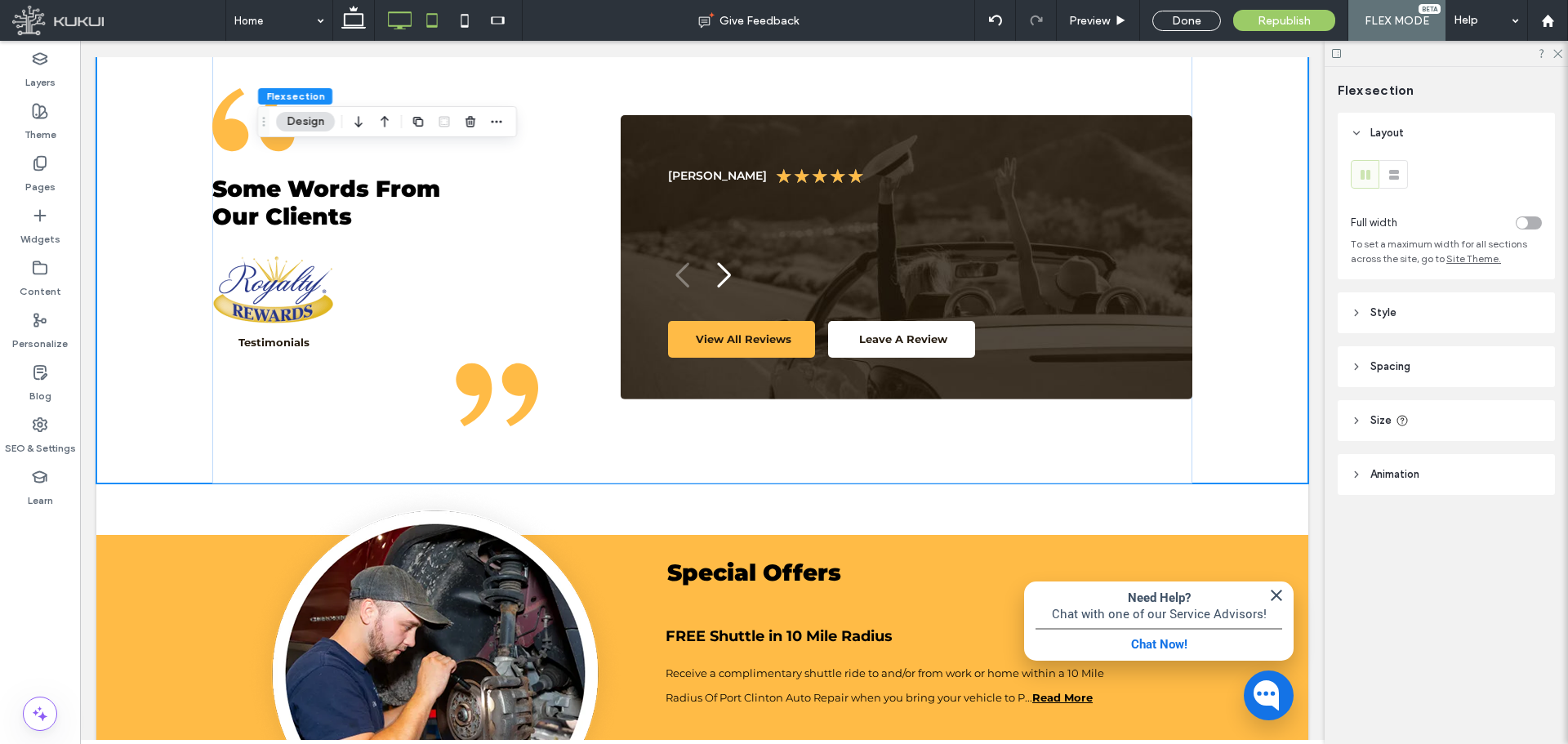
click at [431, 24] on icon at bounding box center [431, 20] width 32 height 32
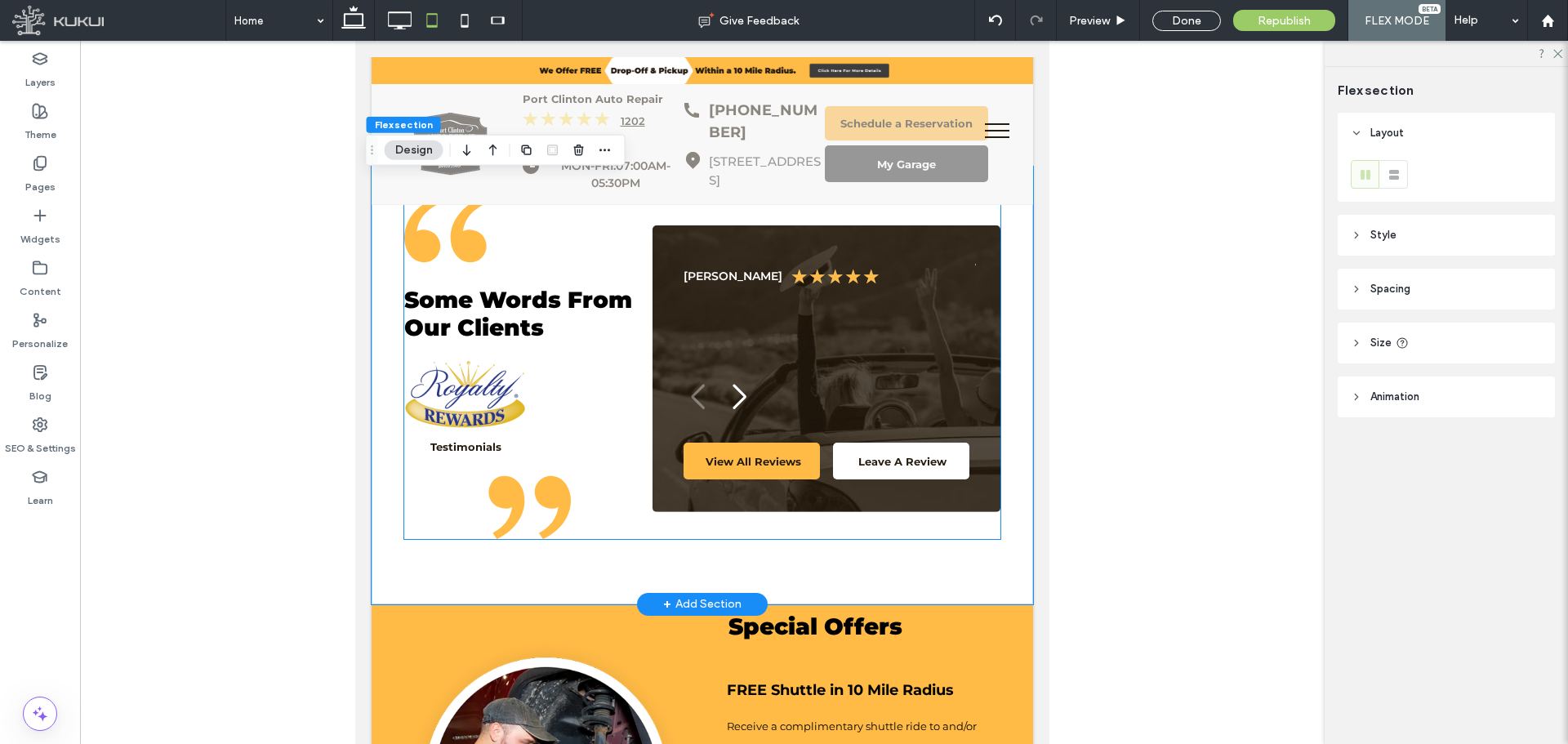
scroll to position [354, 0]
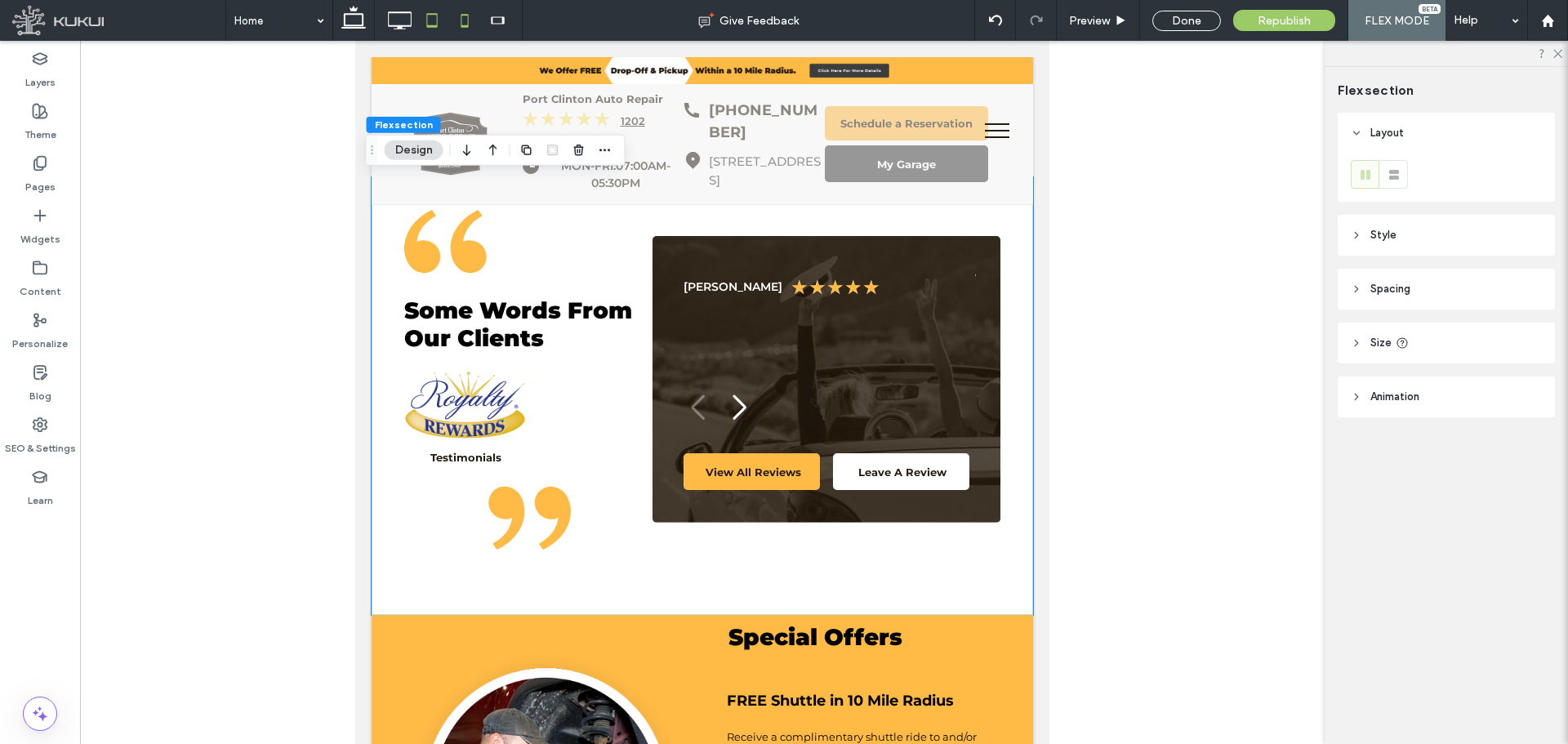
click at [472, 16] on icon at bounding box center [464, 20] width 32 height 32
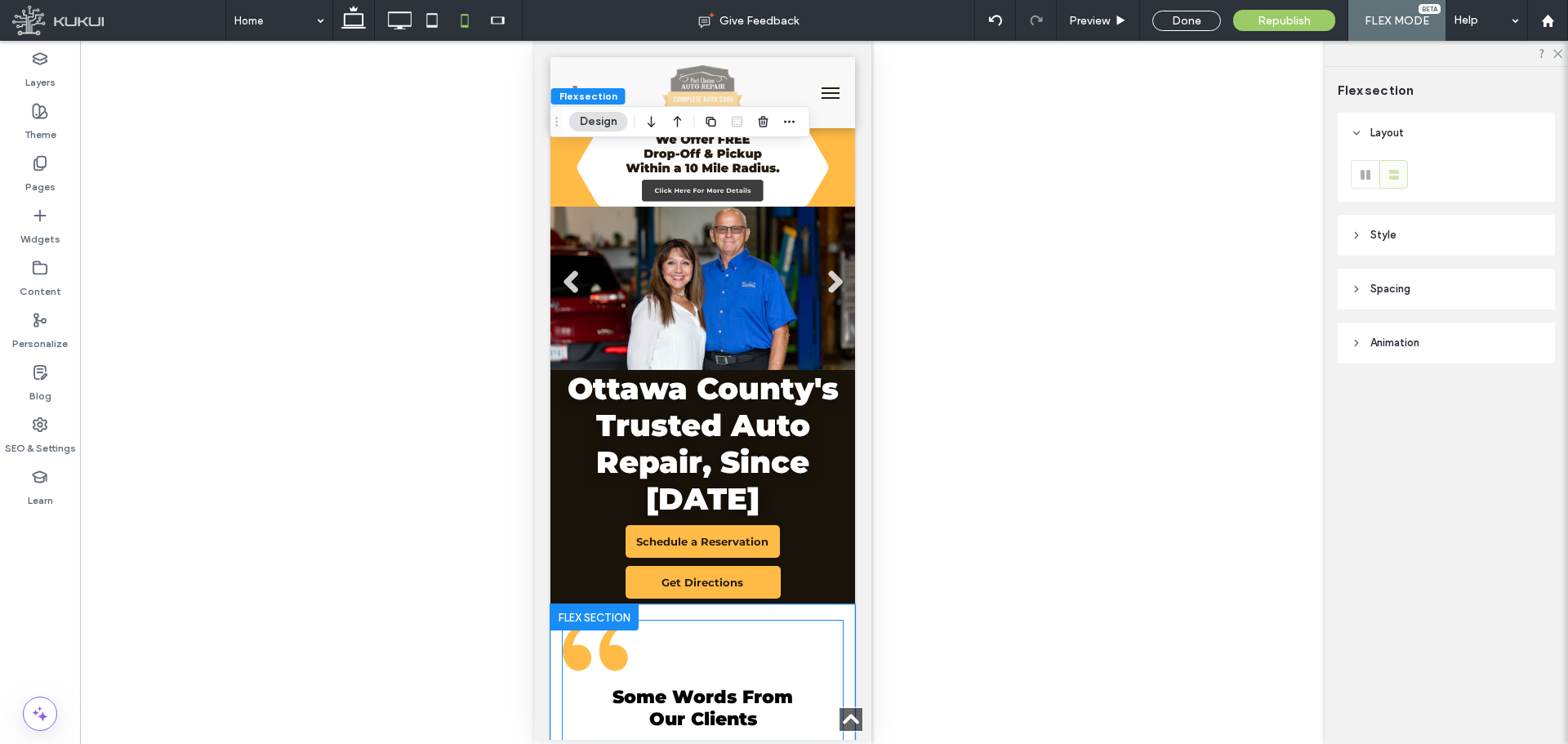
scroll to position [500, 0]
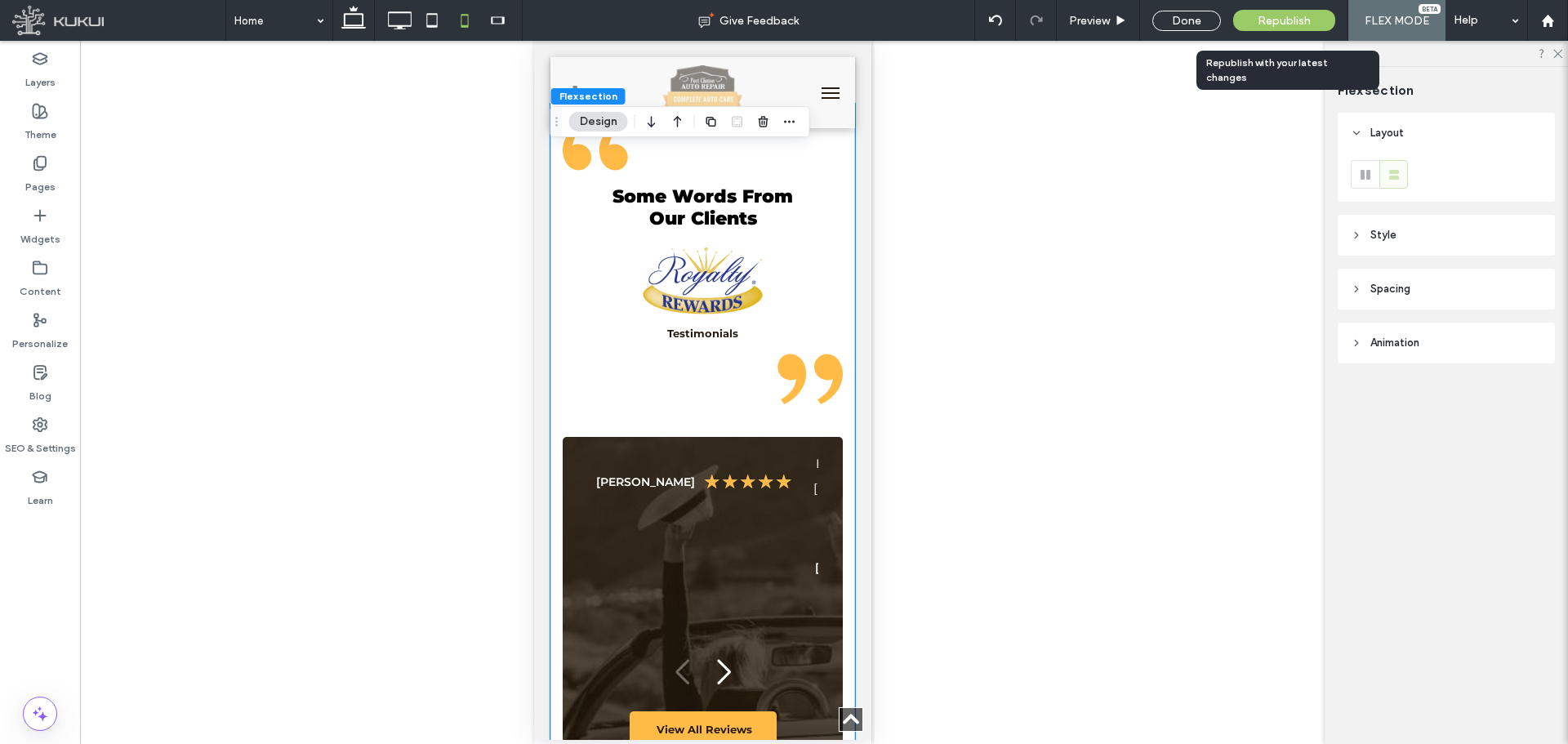
click at [1286, 19] on span "Republish" at bounding box center [1284, 21] width 53 height 14
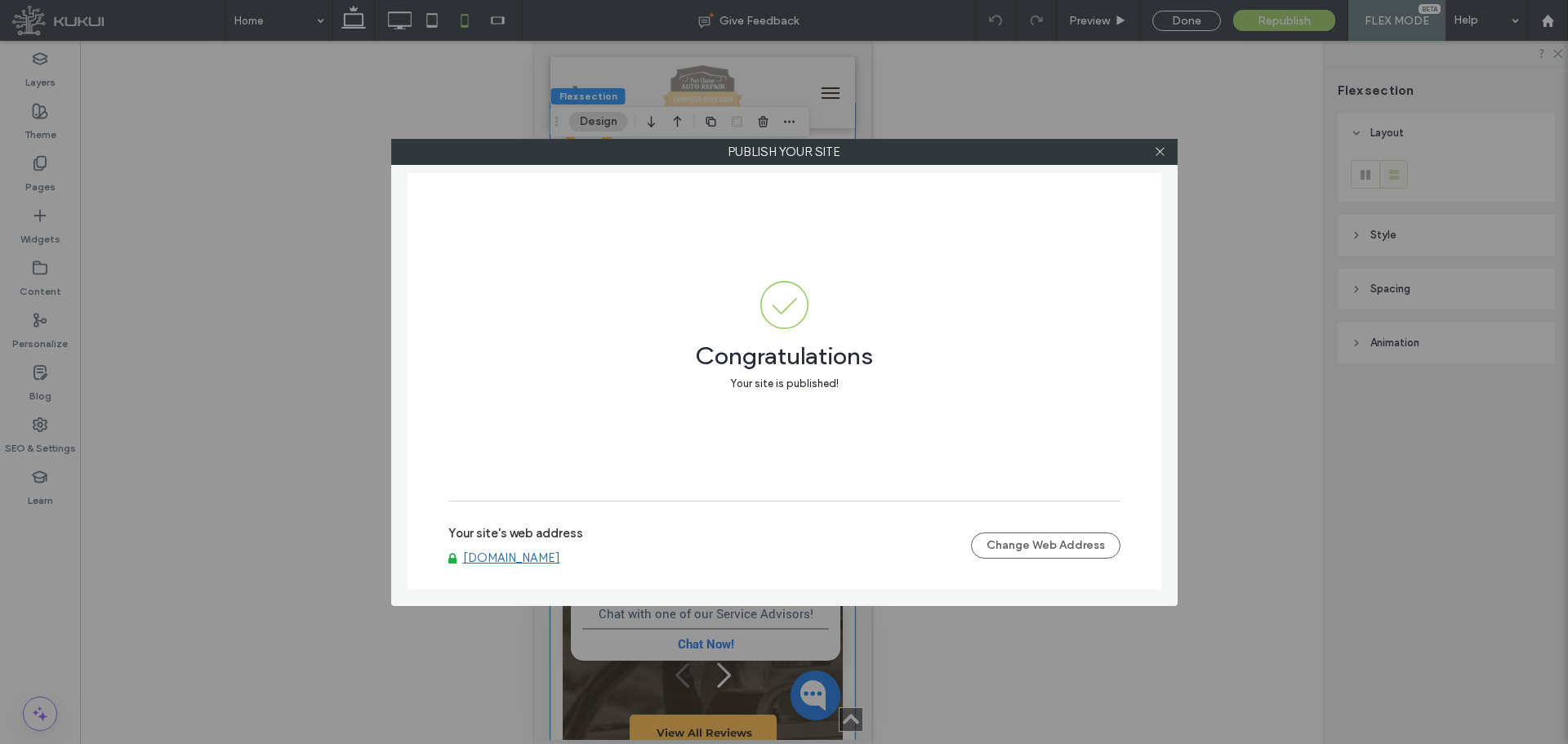
click at [1157, 147] on icon at bounding box center [1160, 151] width 12 height 12
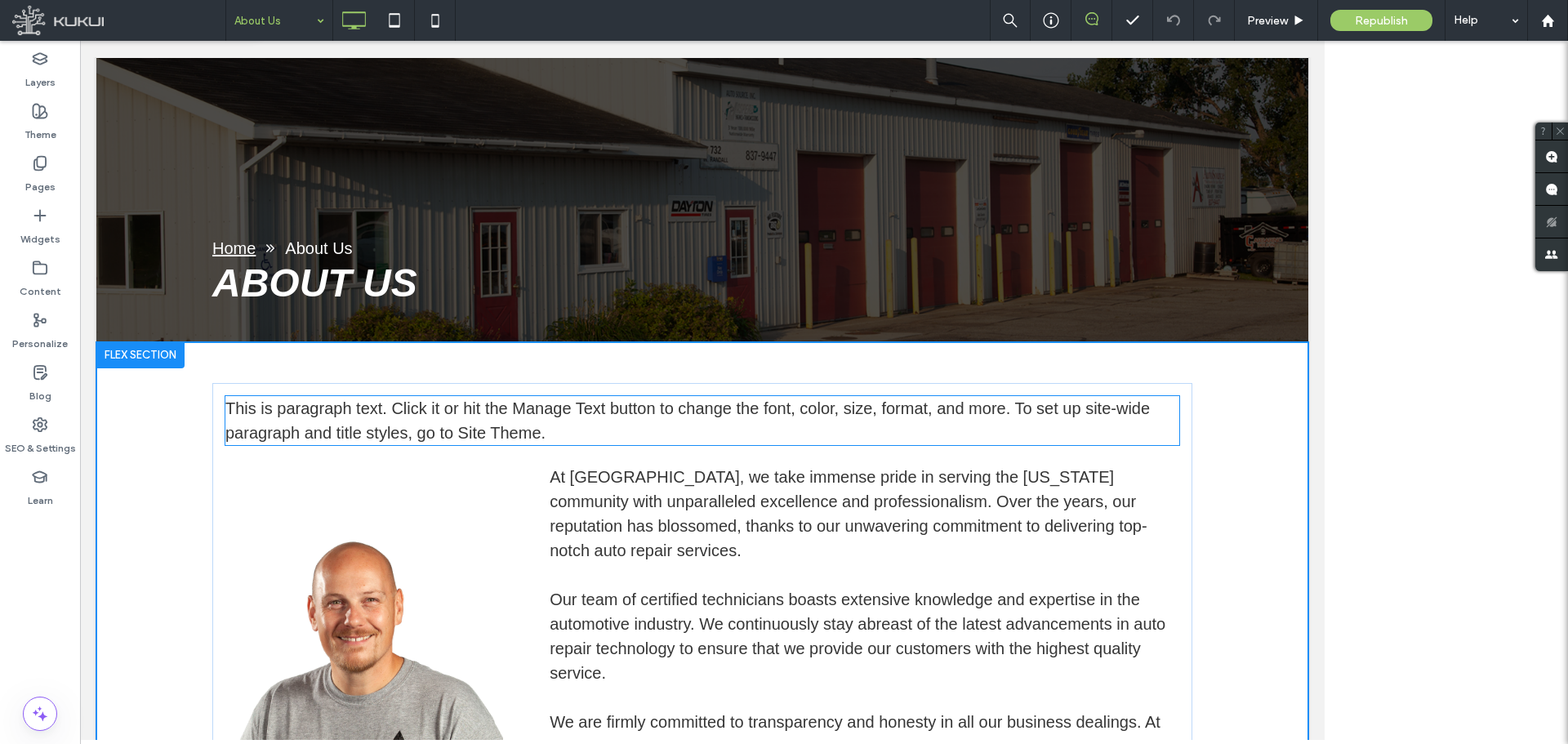
scroll to position [148, 0]
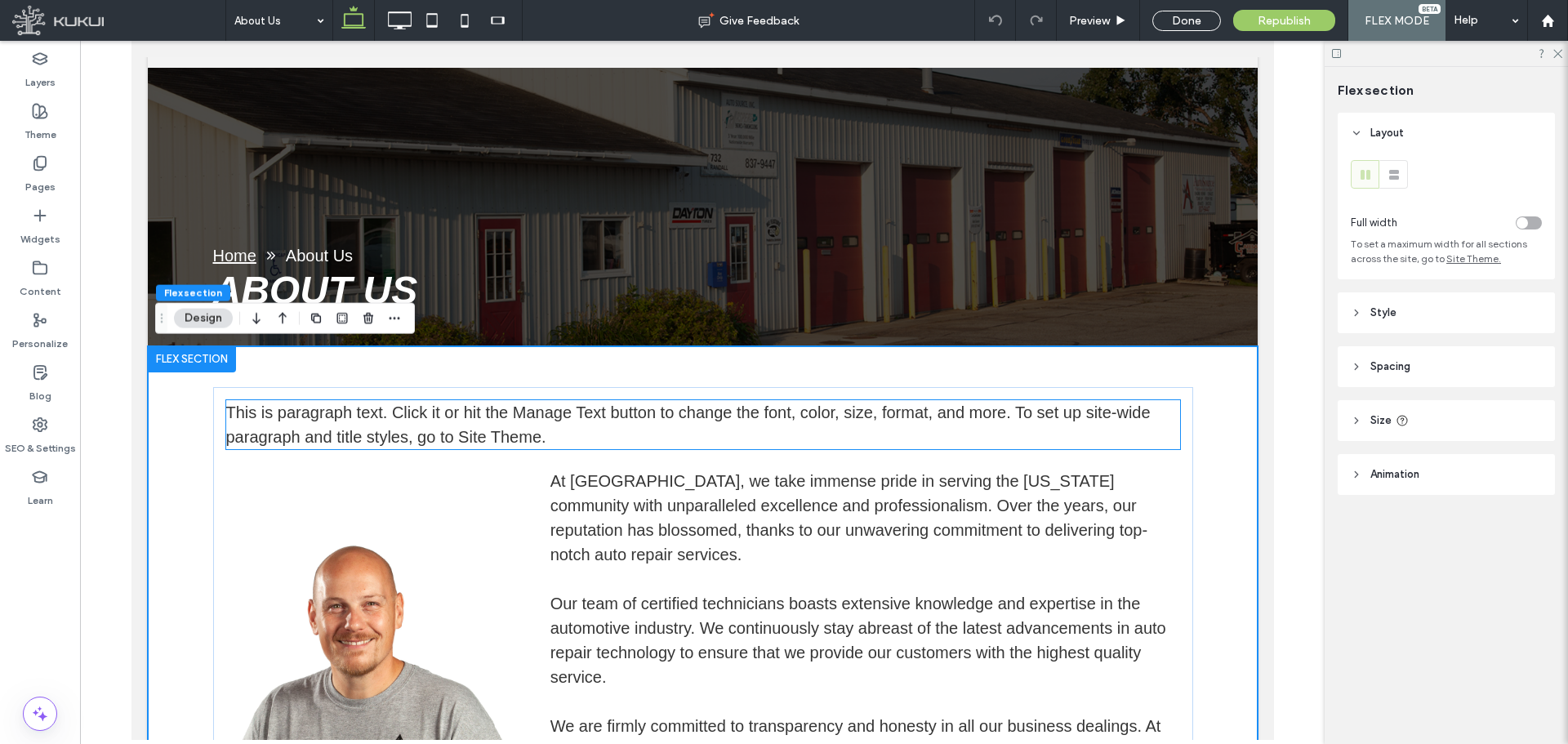
click at [596, 428] on p "This is paragraph text. Click it or hit the Manage Text button to change the fo…" at bounding box center [702, 425] width 954 height 49
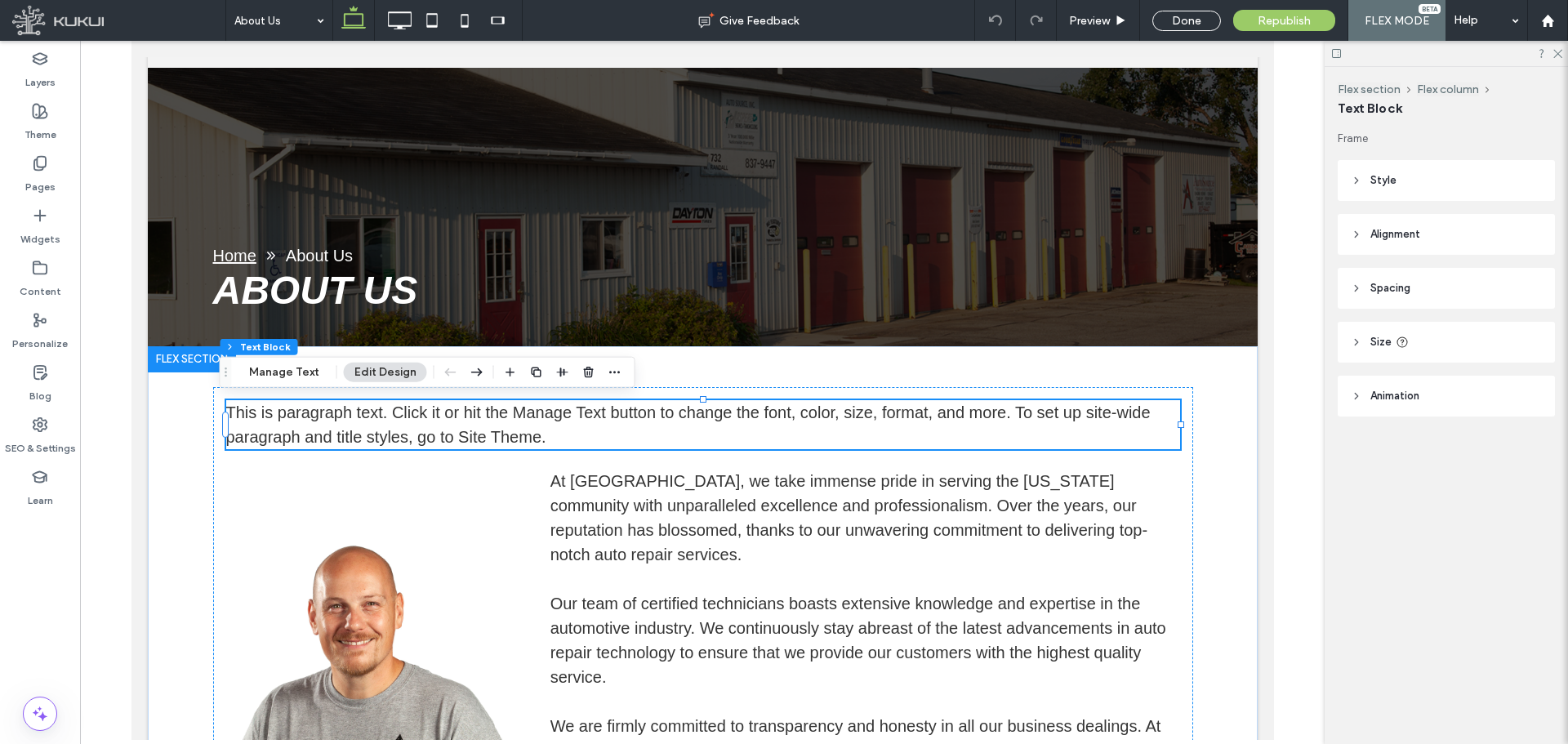
click at [614, 428] on p "This is paragraph text. Click it or hit the Manage Text button to change the fo…" at bounding box center [702, 425] width 954 height 49
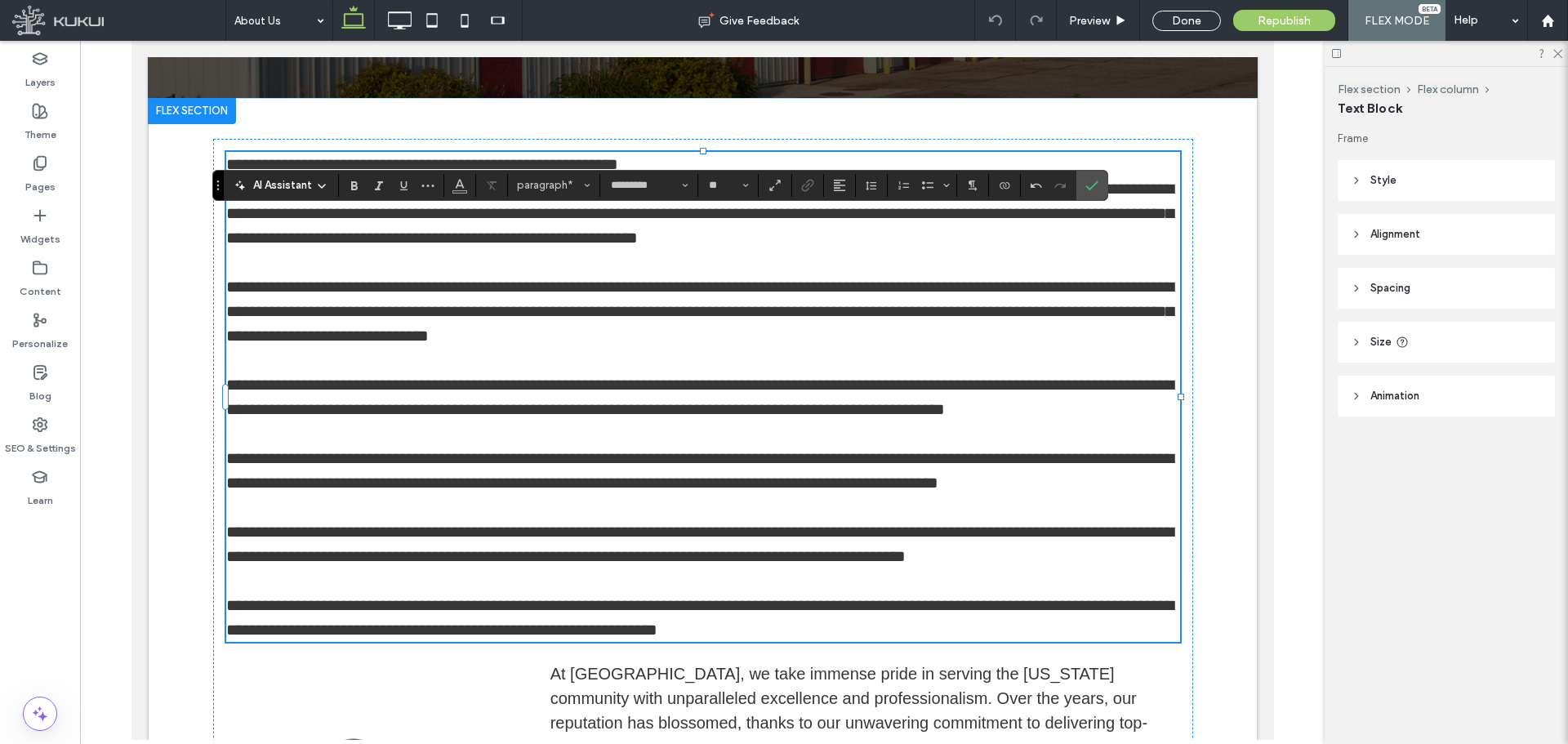
scroll to position [308, 0]
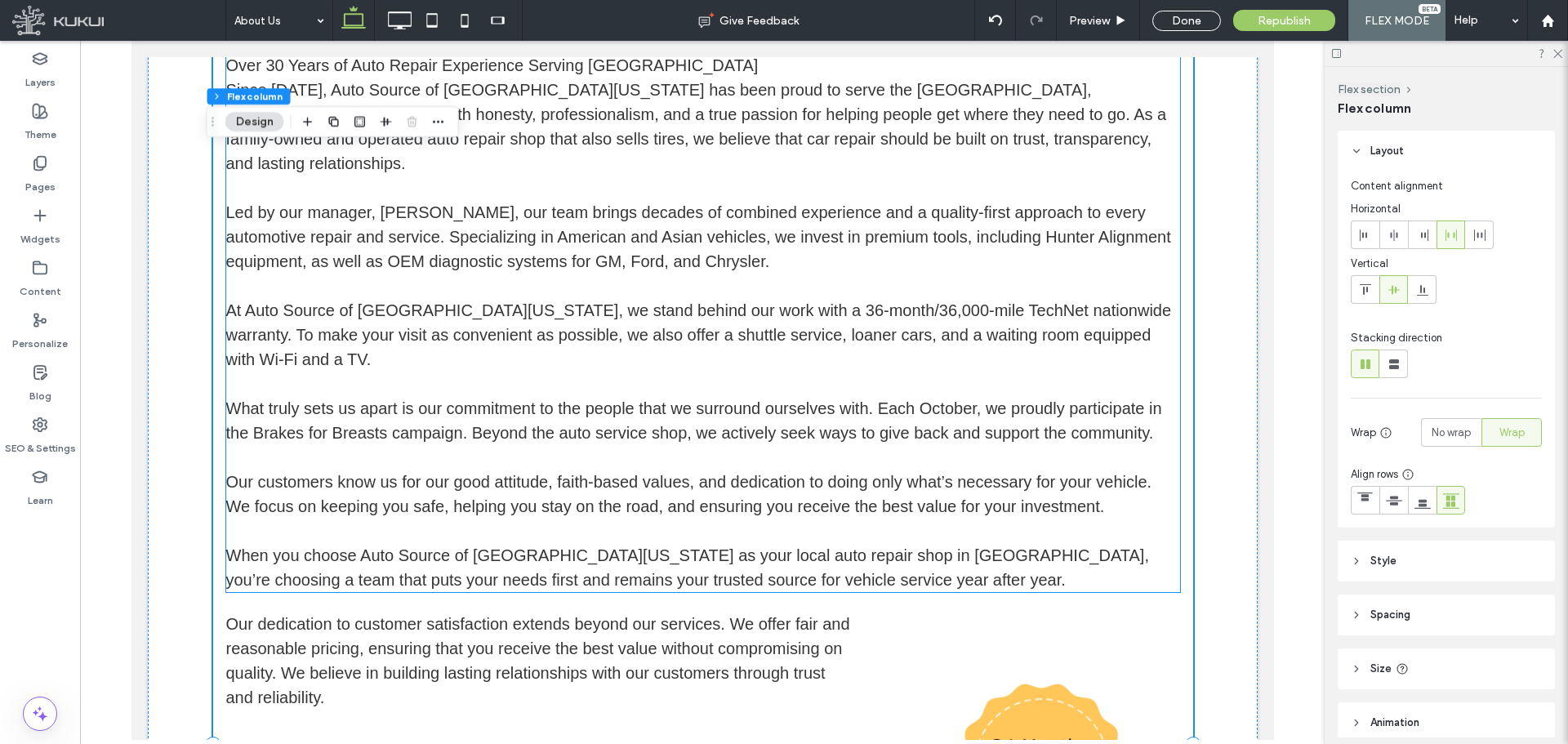
click at [397, 298] on p "At Auto Source of [GEOGRAPHIC_DATA][US_STATE], we stand behind our work with a …" at bounding box center [702, 335] width 954 height 73
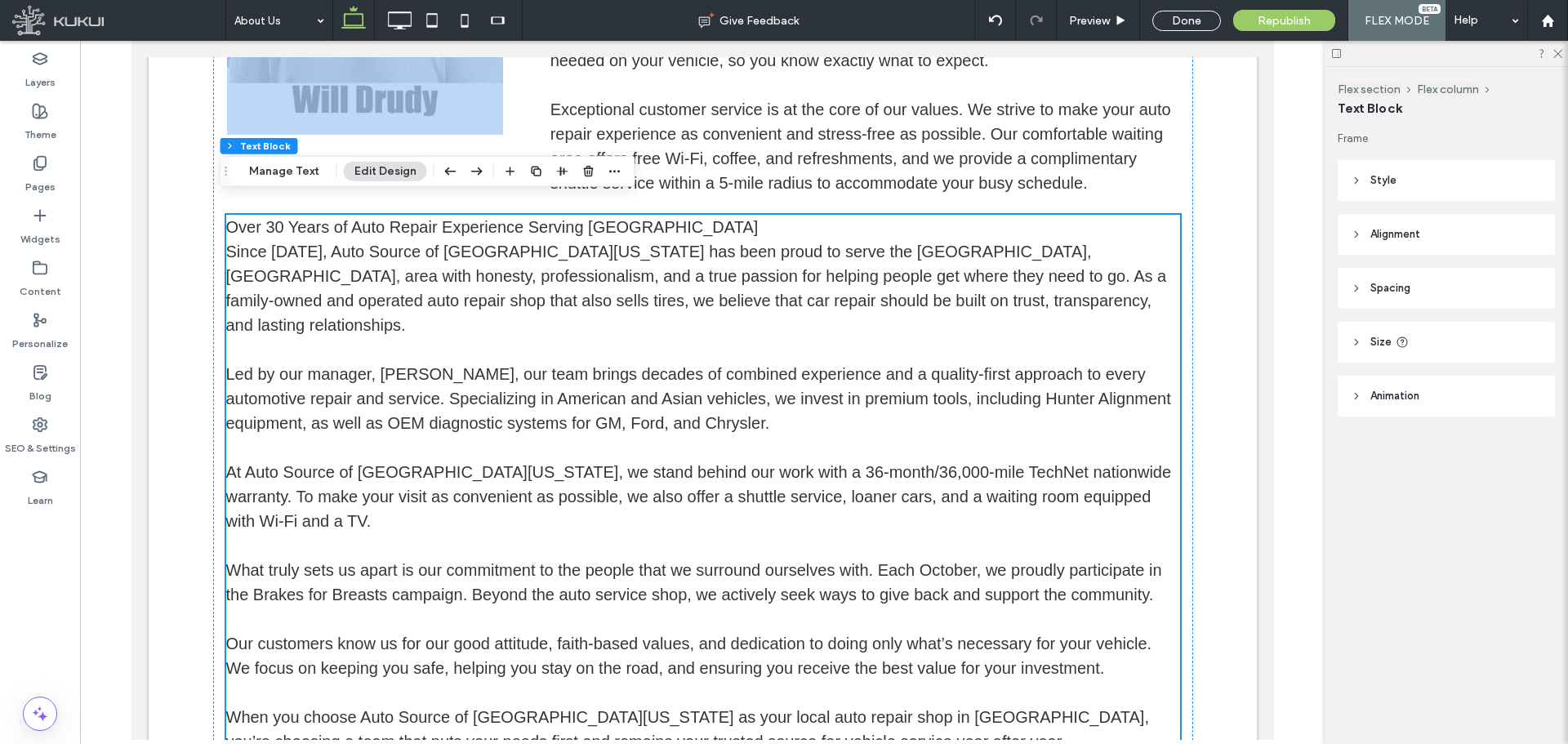
scroll to position [817, 0]
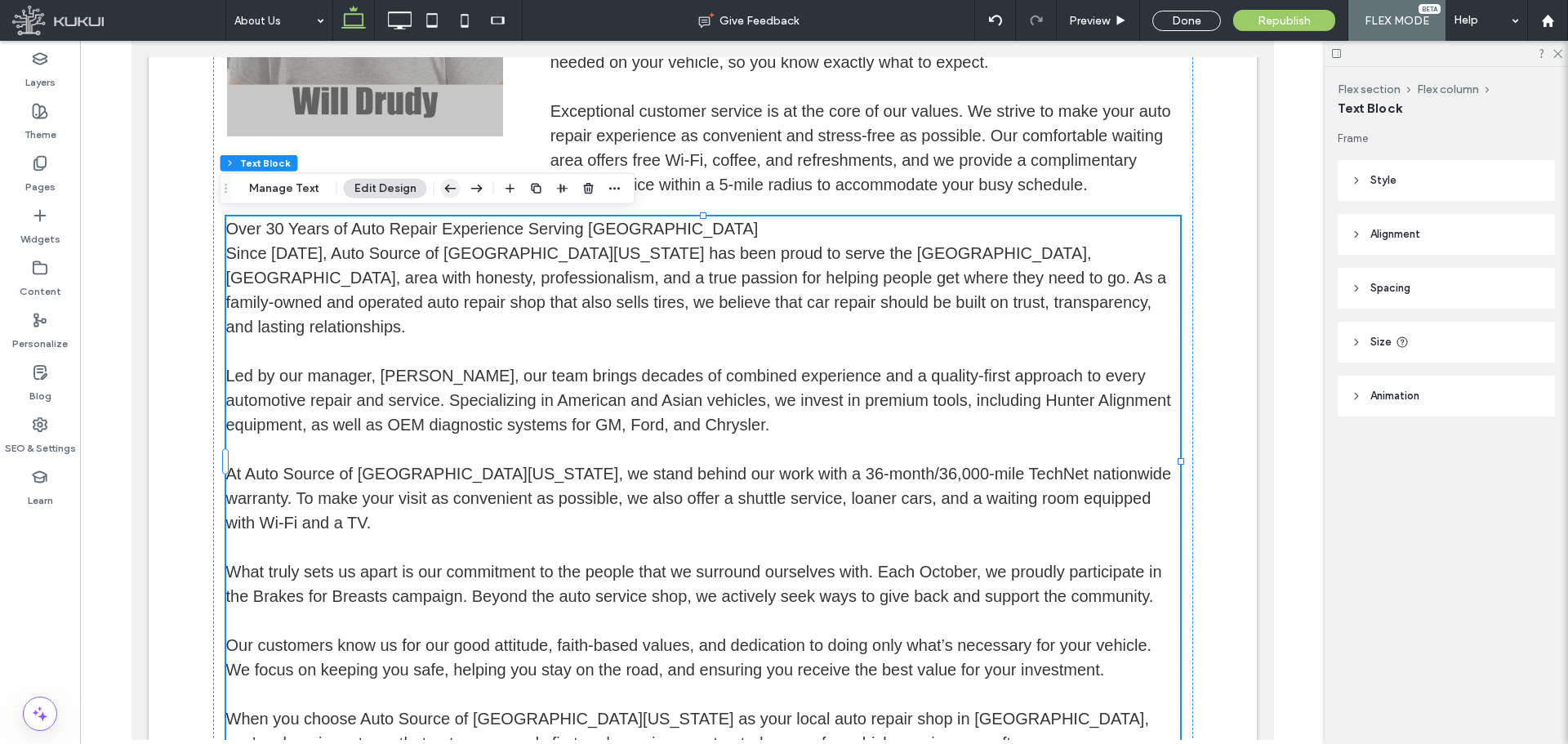
click at [449, 187] on icon "button" at bounding box center [450, 189] width 19 height 30
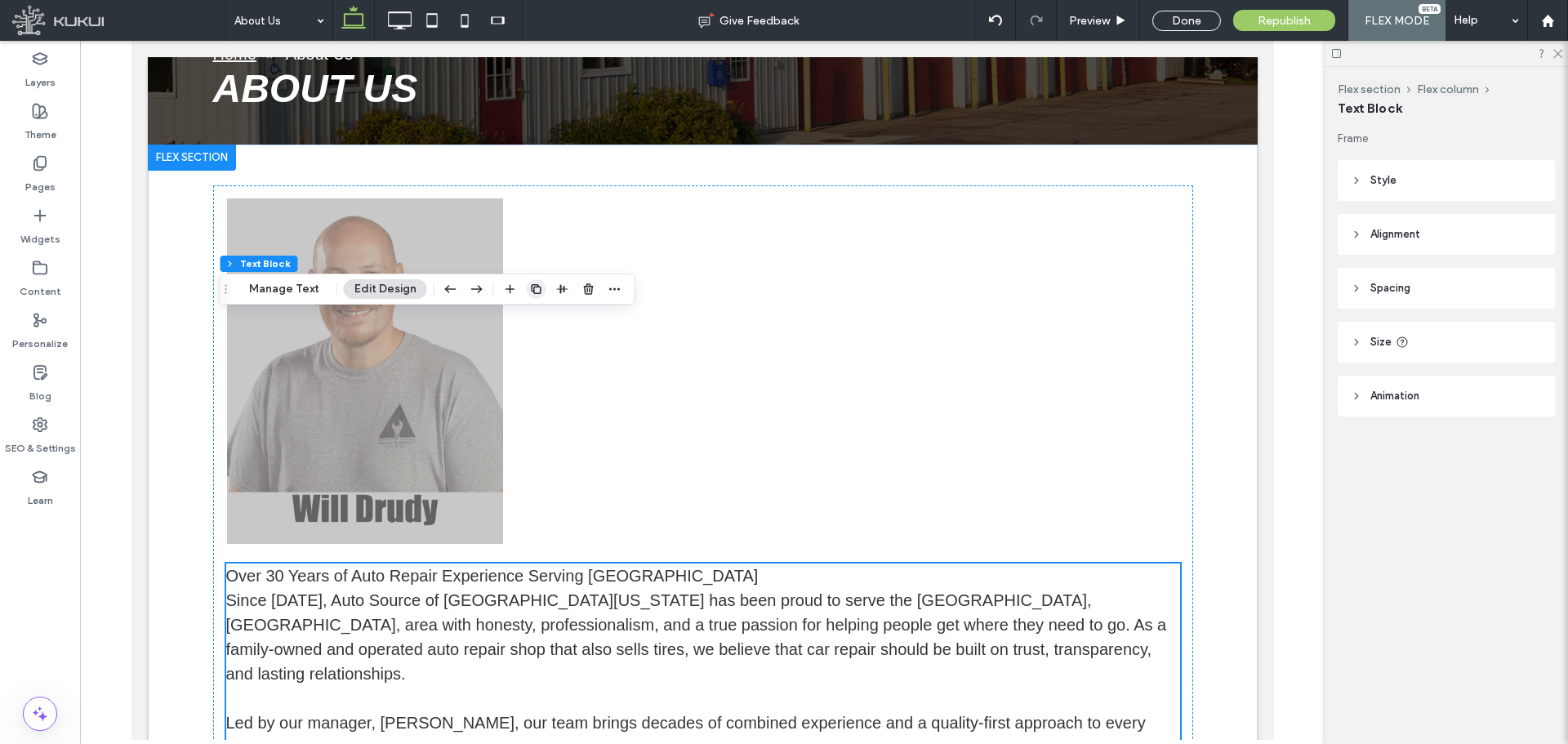
scroll to position [349, 0]
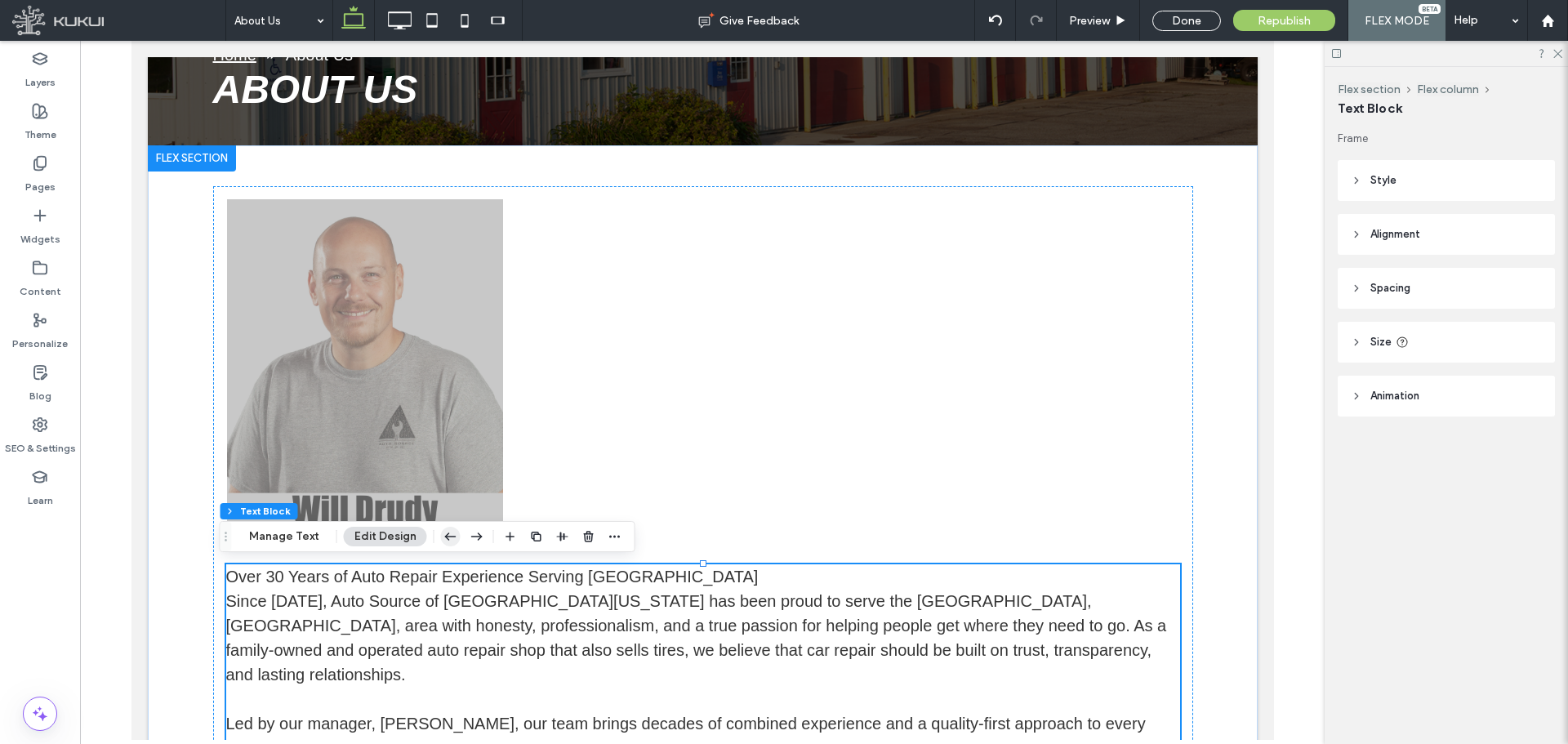
click at [447, 545] on icon "button" at bounding box center [450, 537] width 19 height 30
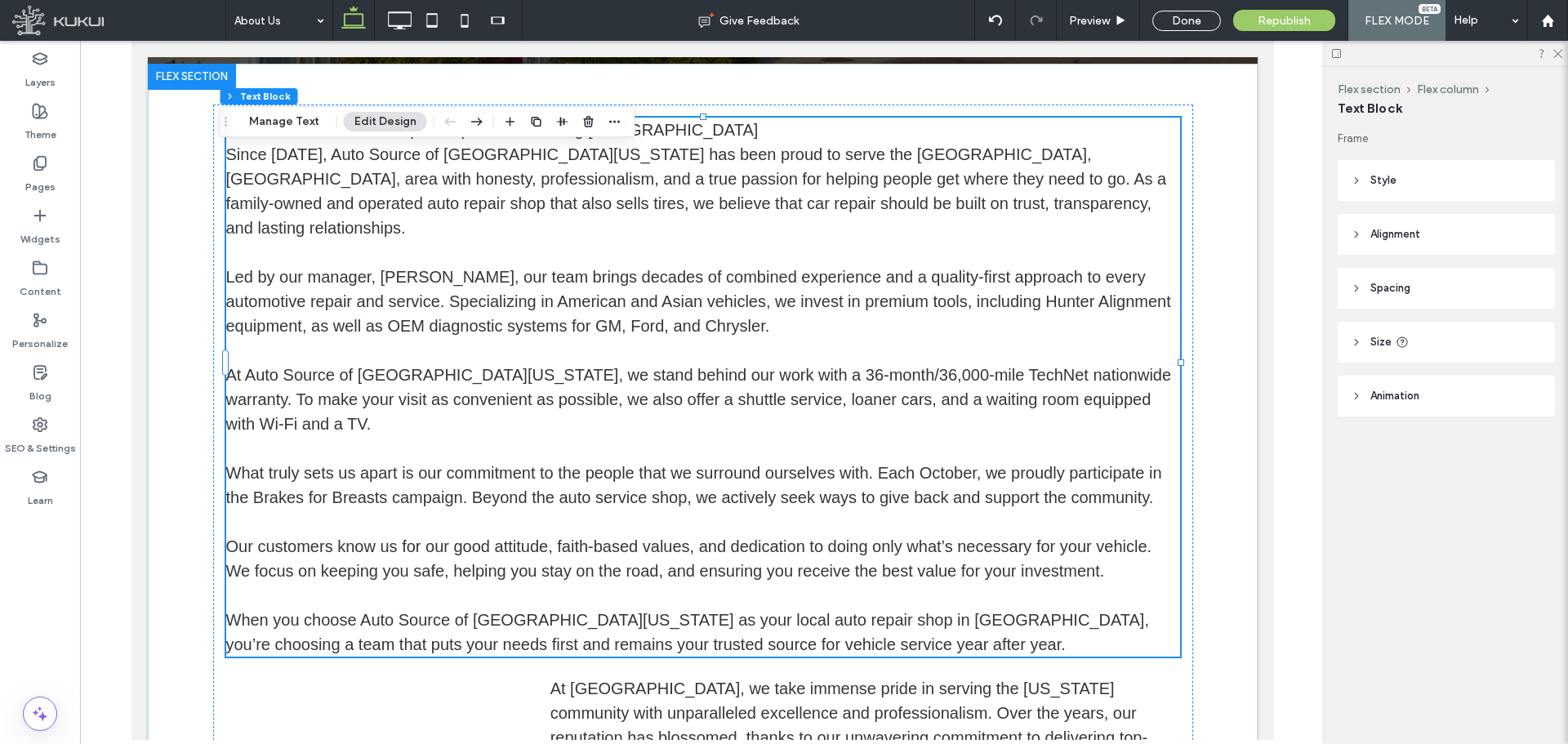
click at [461, 268] on span "Led by our manager, [PERSON_NAME], our team brings decades of combined experien…" at bounding box center [698, 301] width 945 height 67
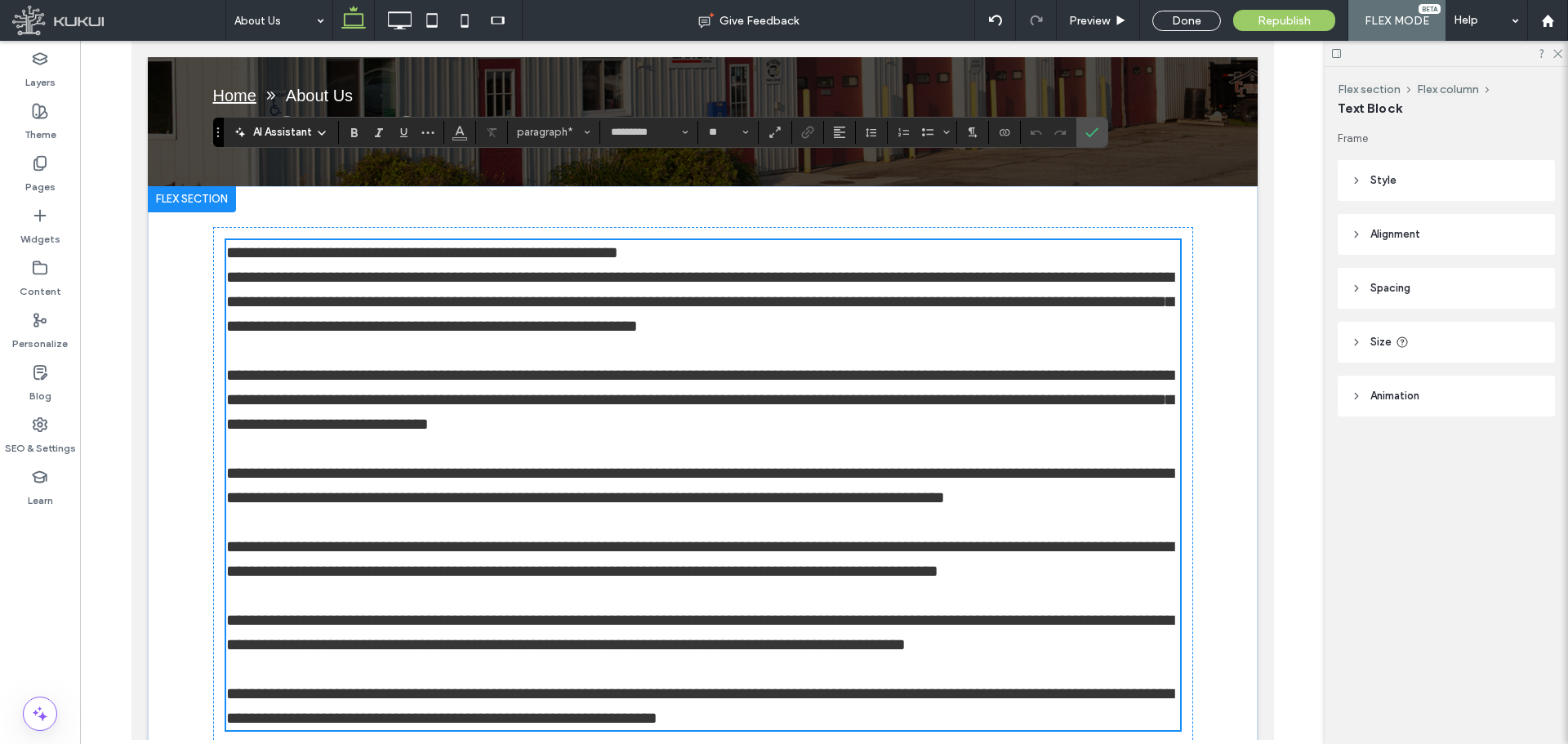
scroll to position [267, 0]
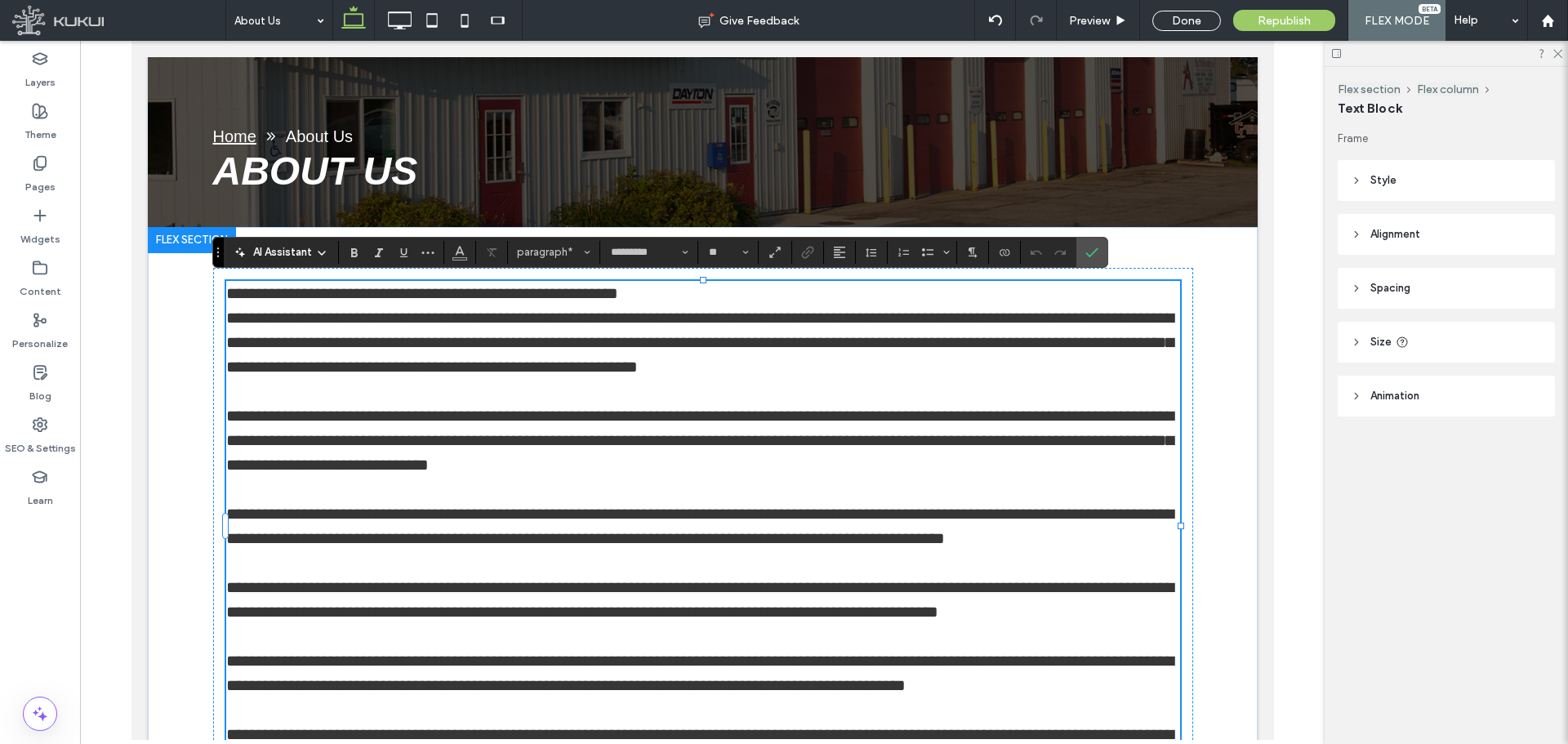
click at [469, 305] on p "**********" at bounding box center [702, 342] width 954 height 73
click at [457, 294] on span "**********" at bounding box center [422, 293] width 392 height 17
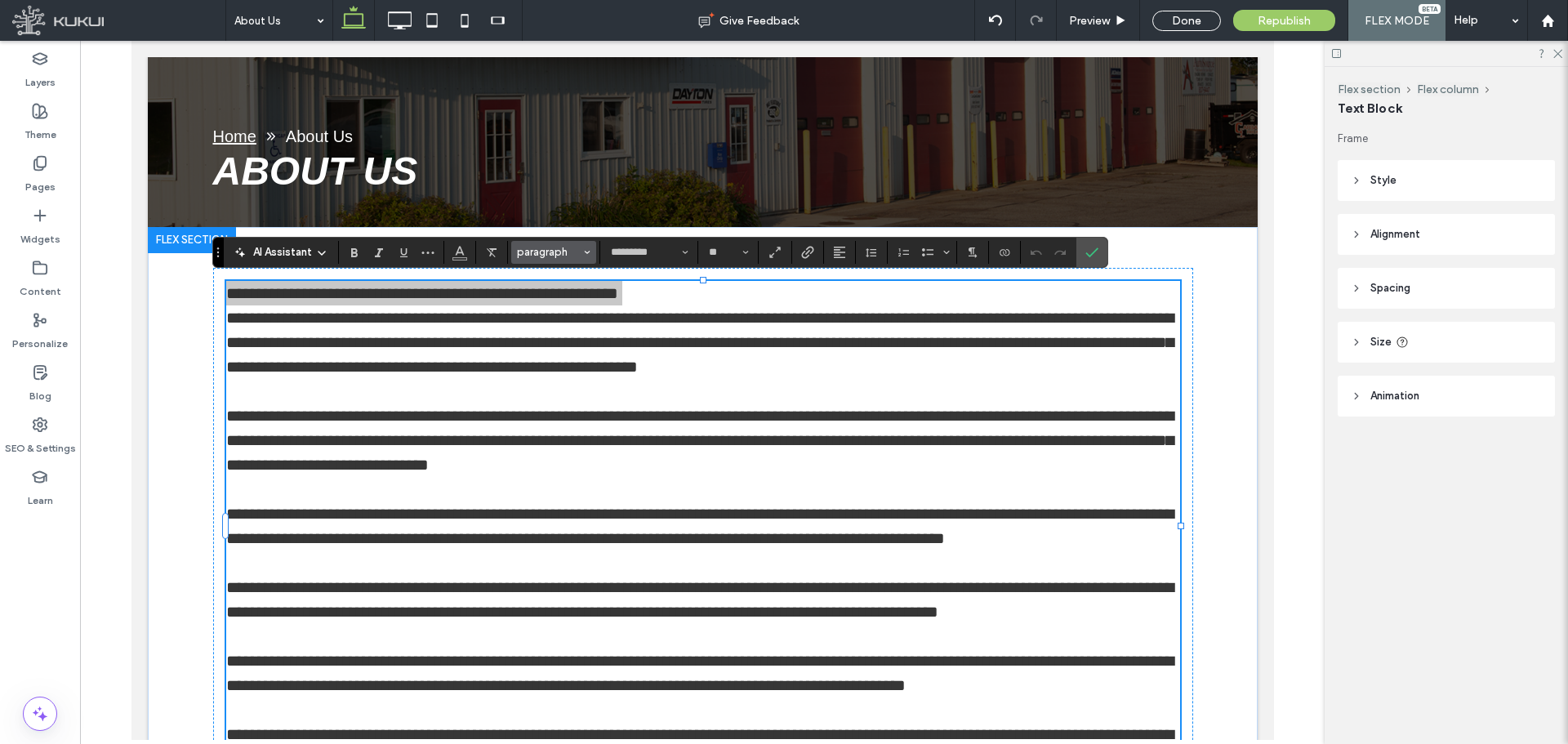
click at [586, 249] on icon "Styles" at bounding box center [587, 252] width 6 height 6
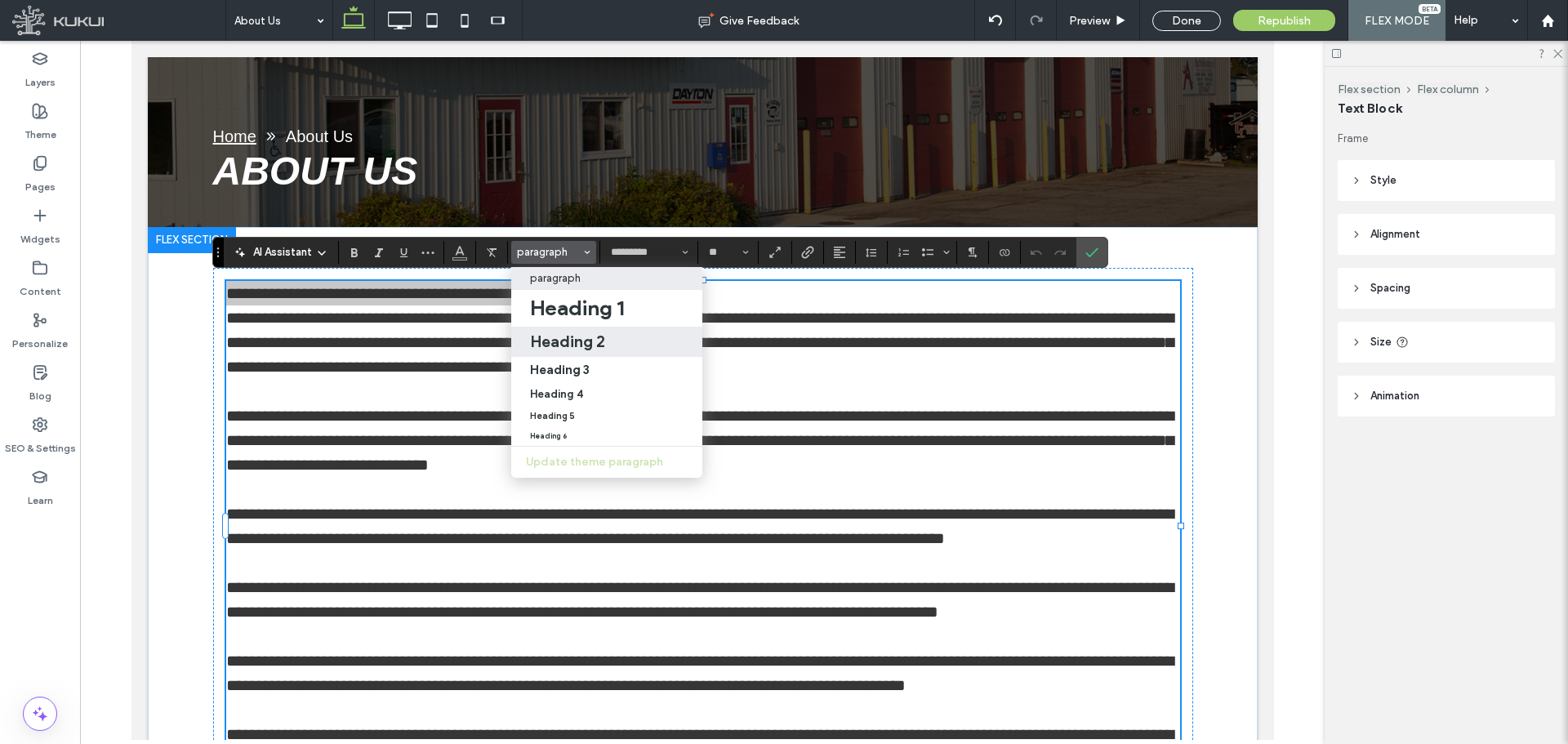
click at [581, 339] on h2 "Heading 2" at bounding box center [568, 341] width 75 height 19
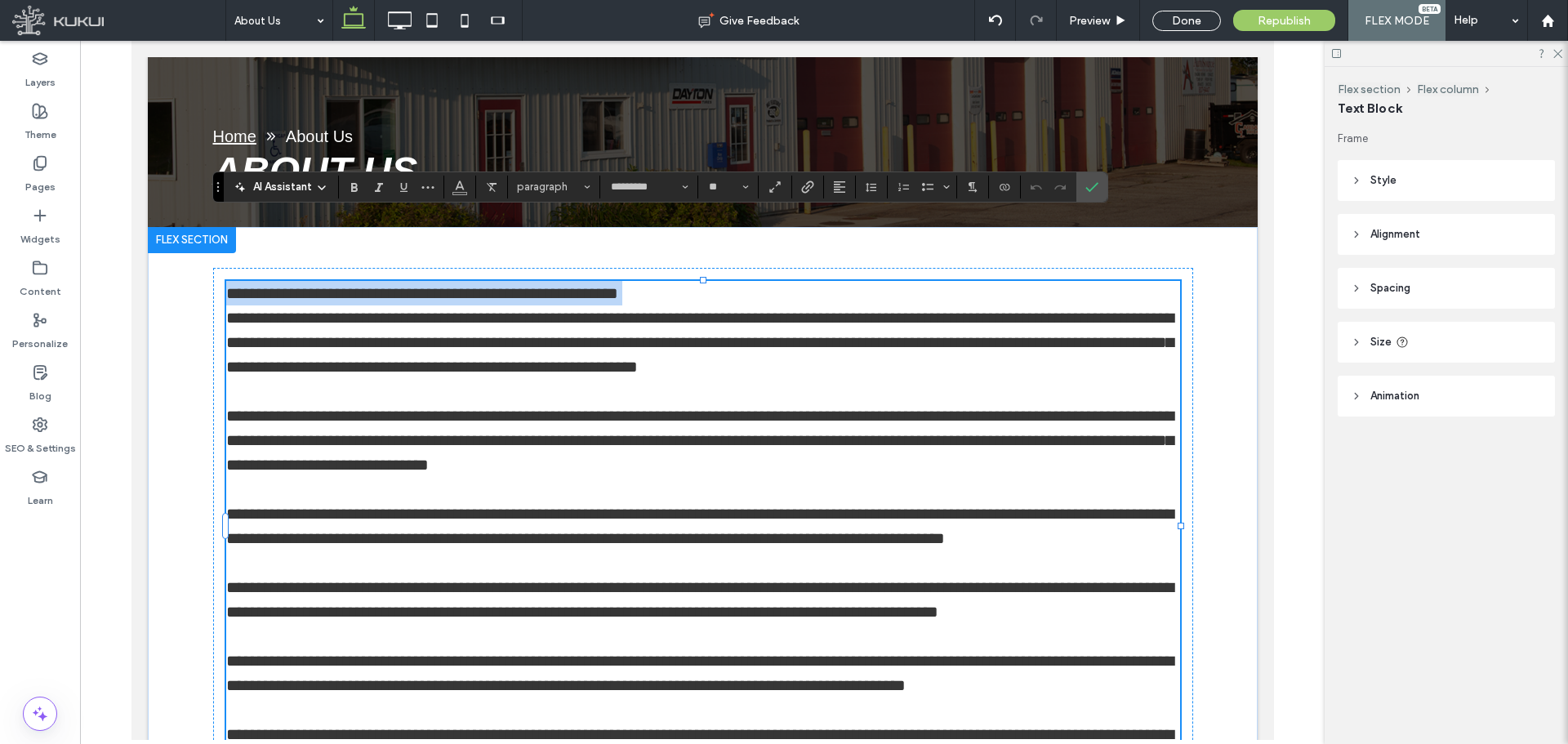
type input "**"
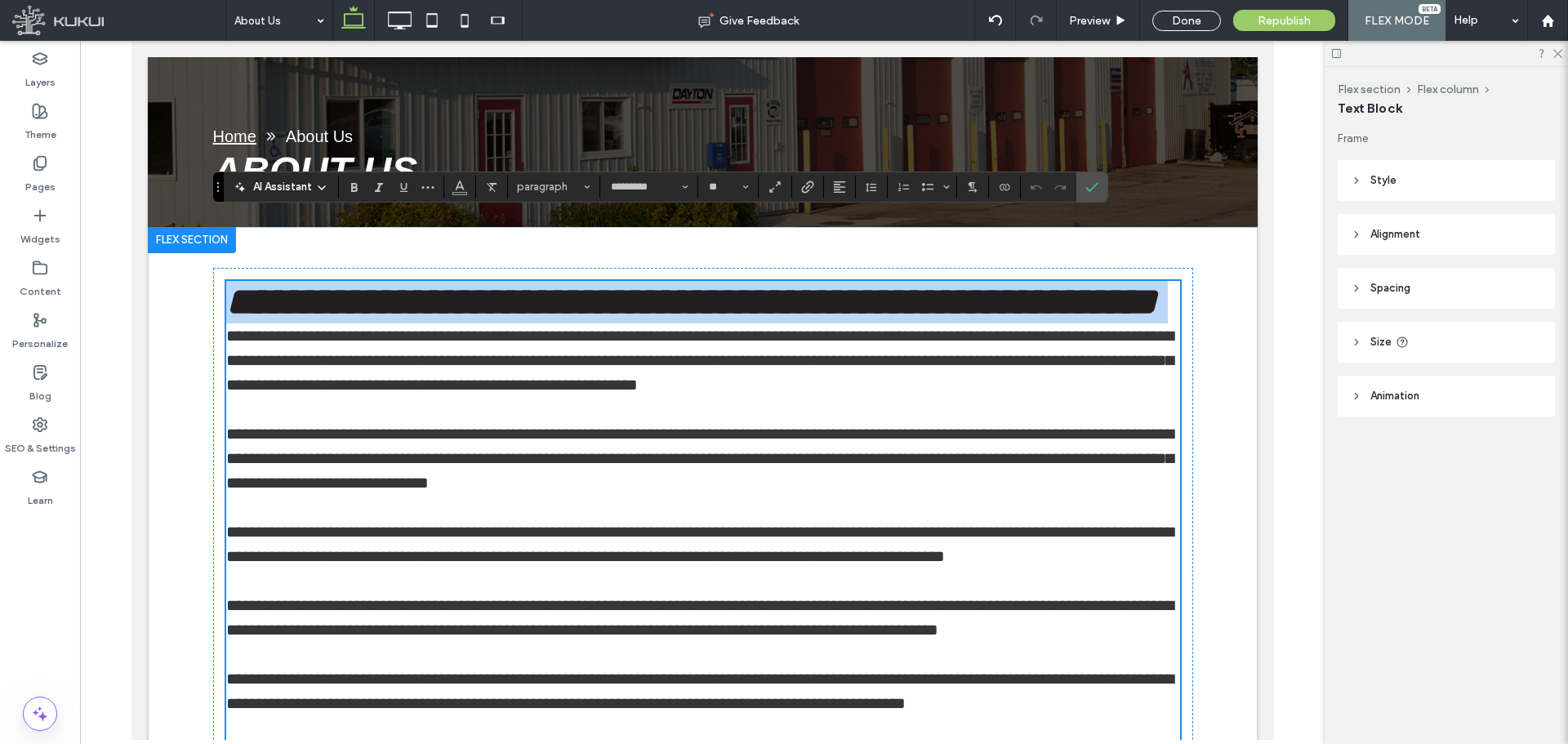
scroll to position [332, 0]
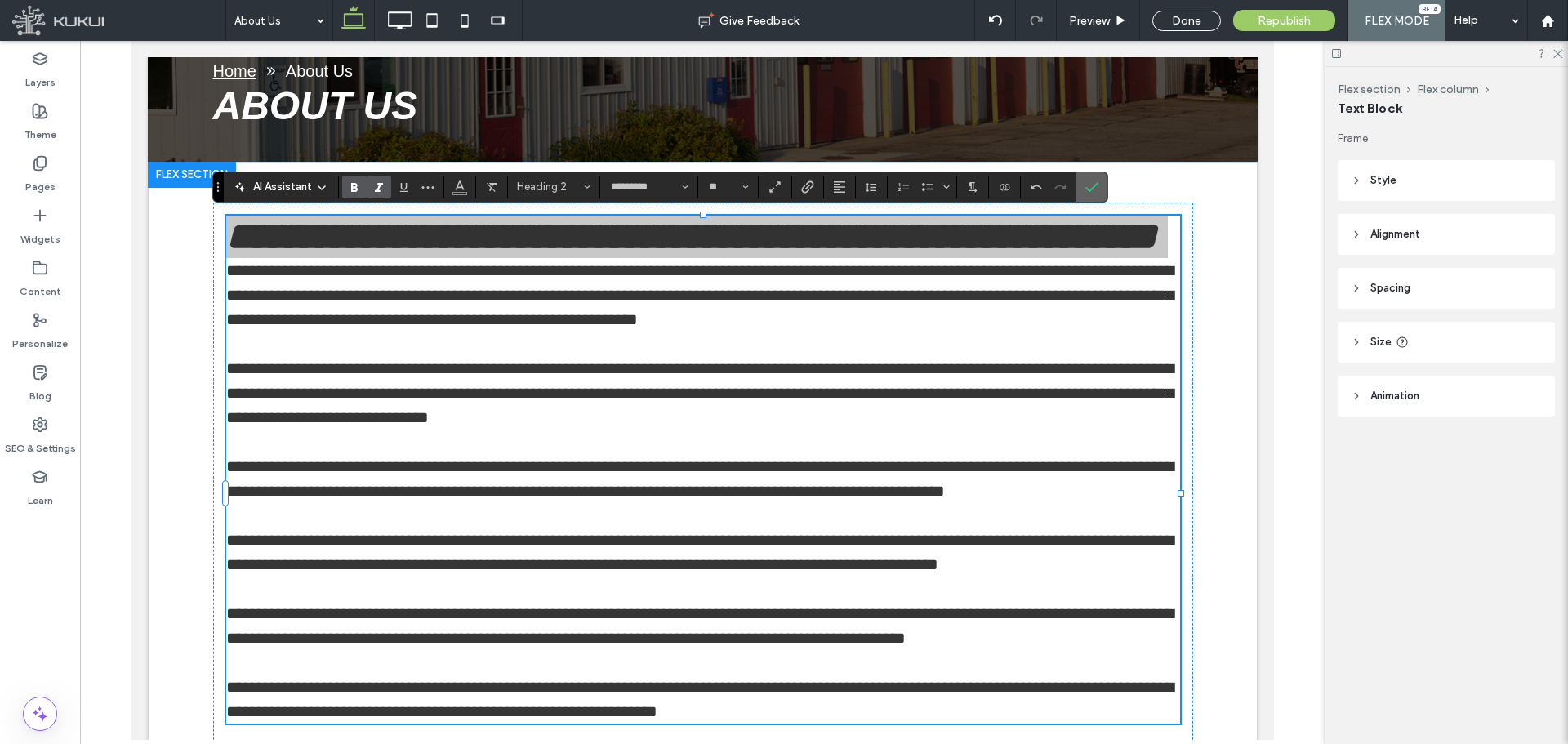
click at [1092, 181] on icon "Confirm" at bounding box center [1091, 186] width 13 height 13
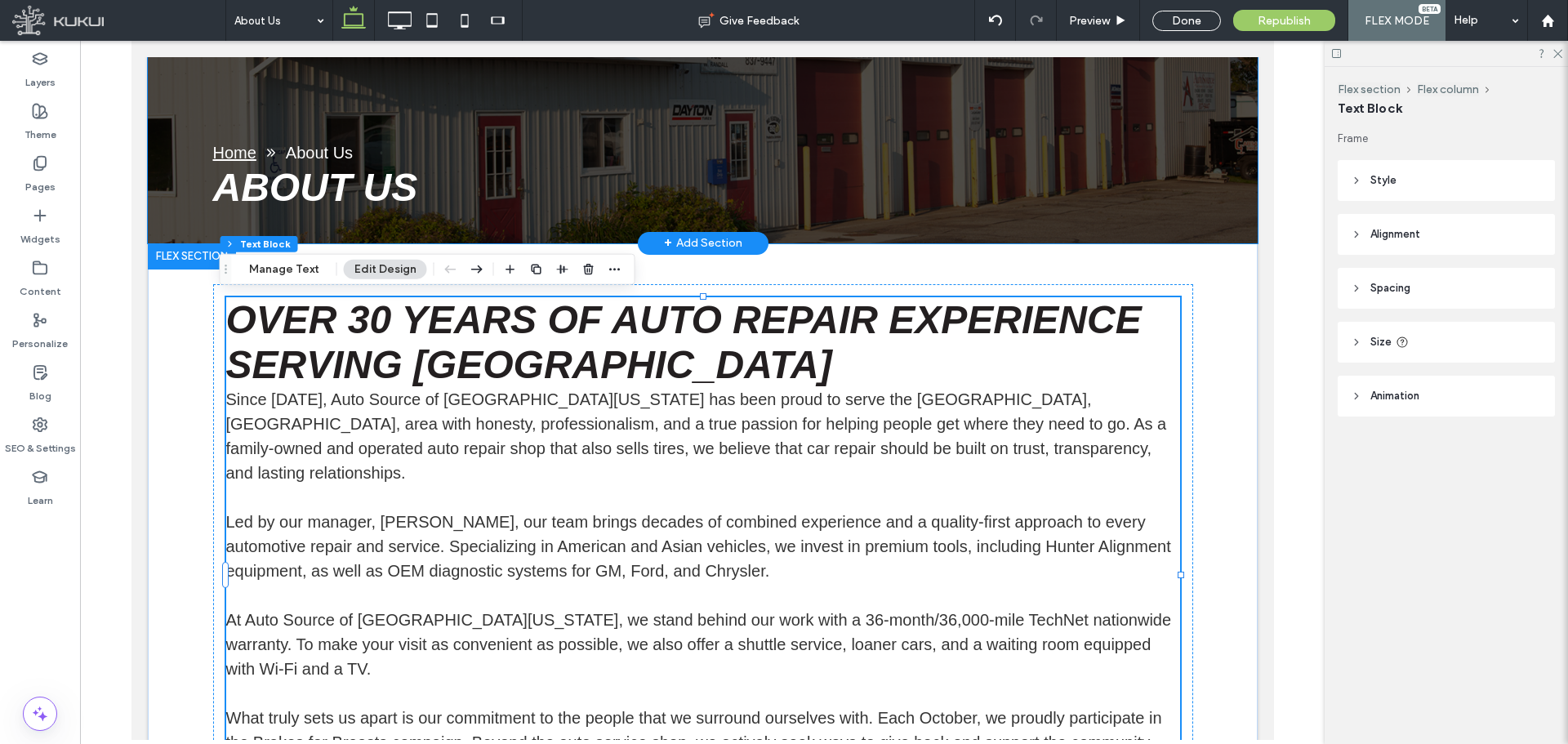
click at [365, 181] on span "About Us" at bounding box center [314, 187] width 205 height 43
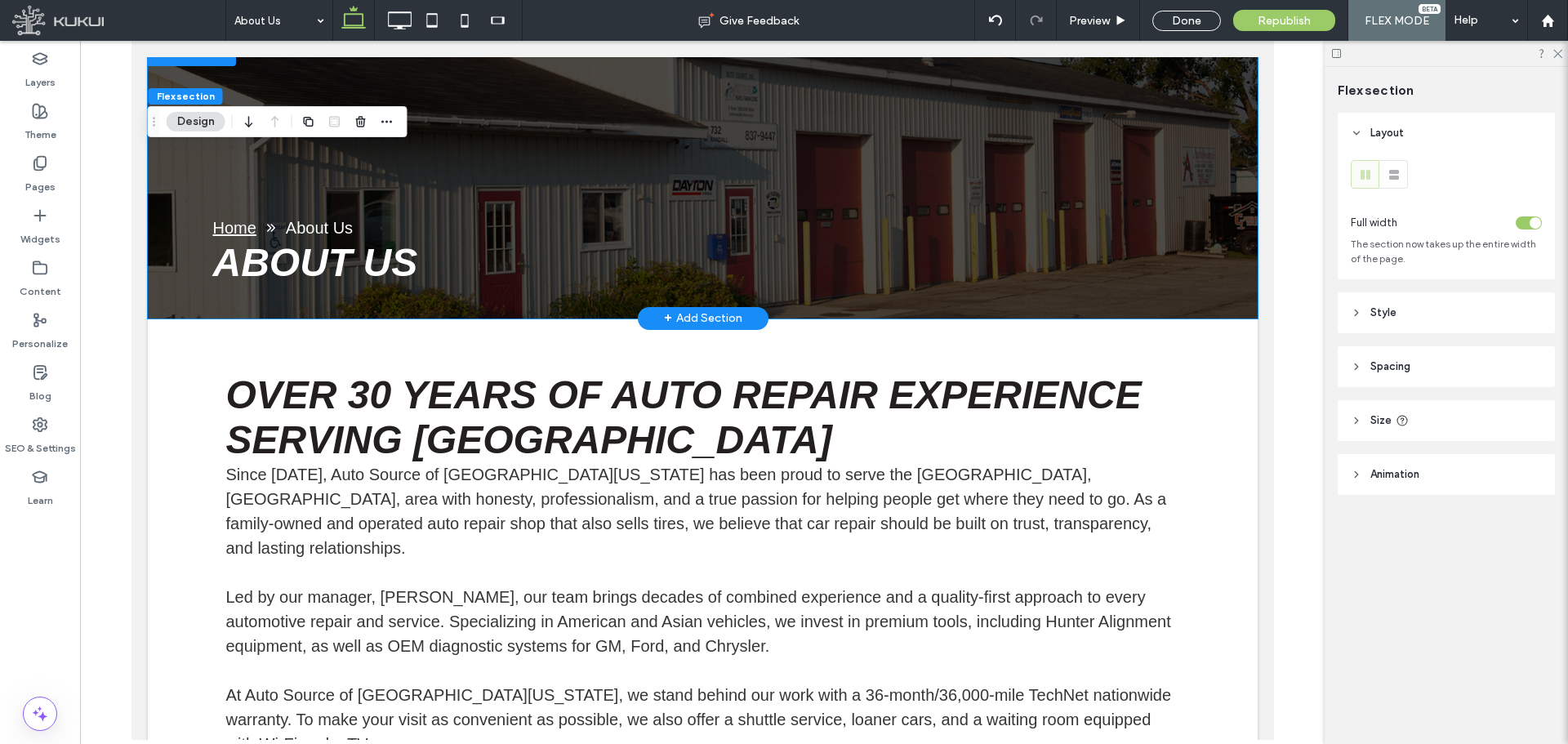
scroll to position [175, 0]
click at [343, 263] on span "About Us" at bounding box center [314, 262] width 205 height 43
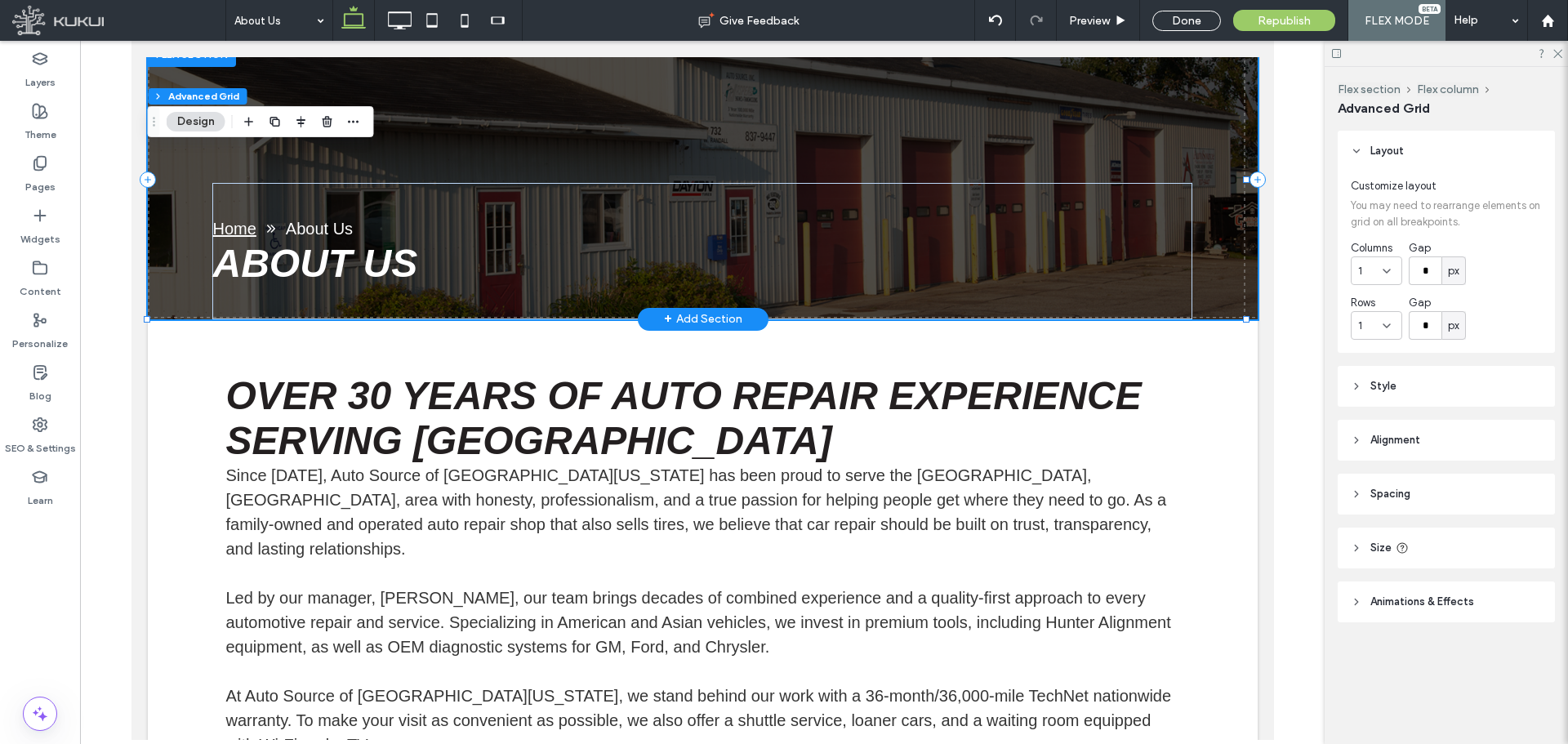
click at [324, 261] on span "About Us" at bounding box center [314, 262] width 205 height 43
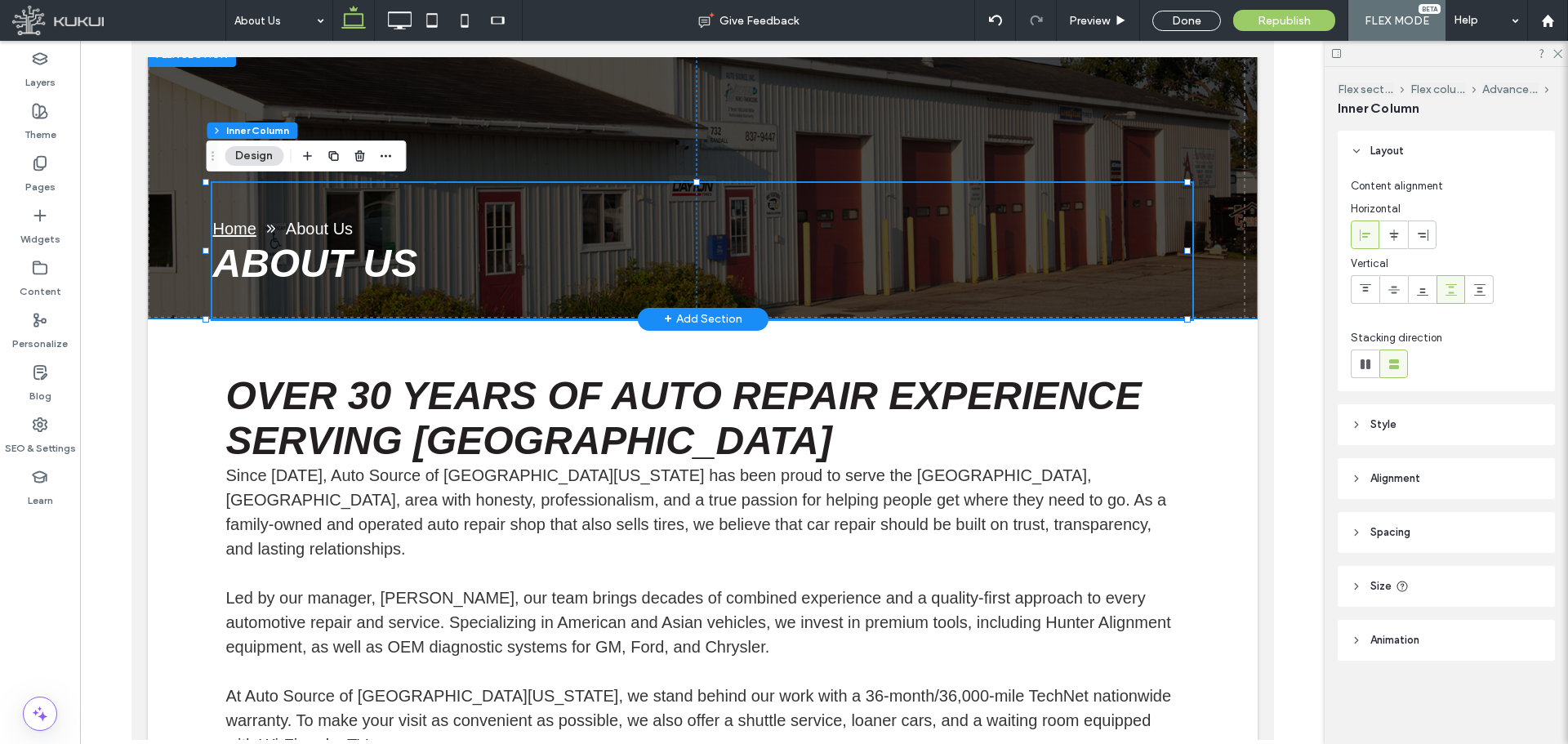
click at [324, 261] on span "About Us" at bounding box center [314, 262] width 205 height 43
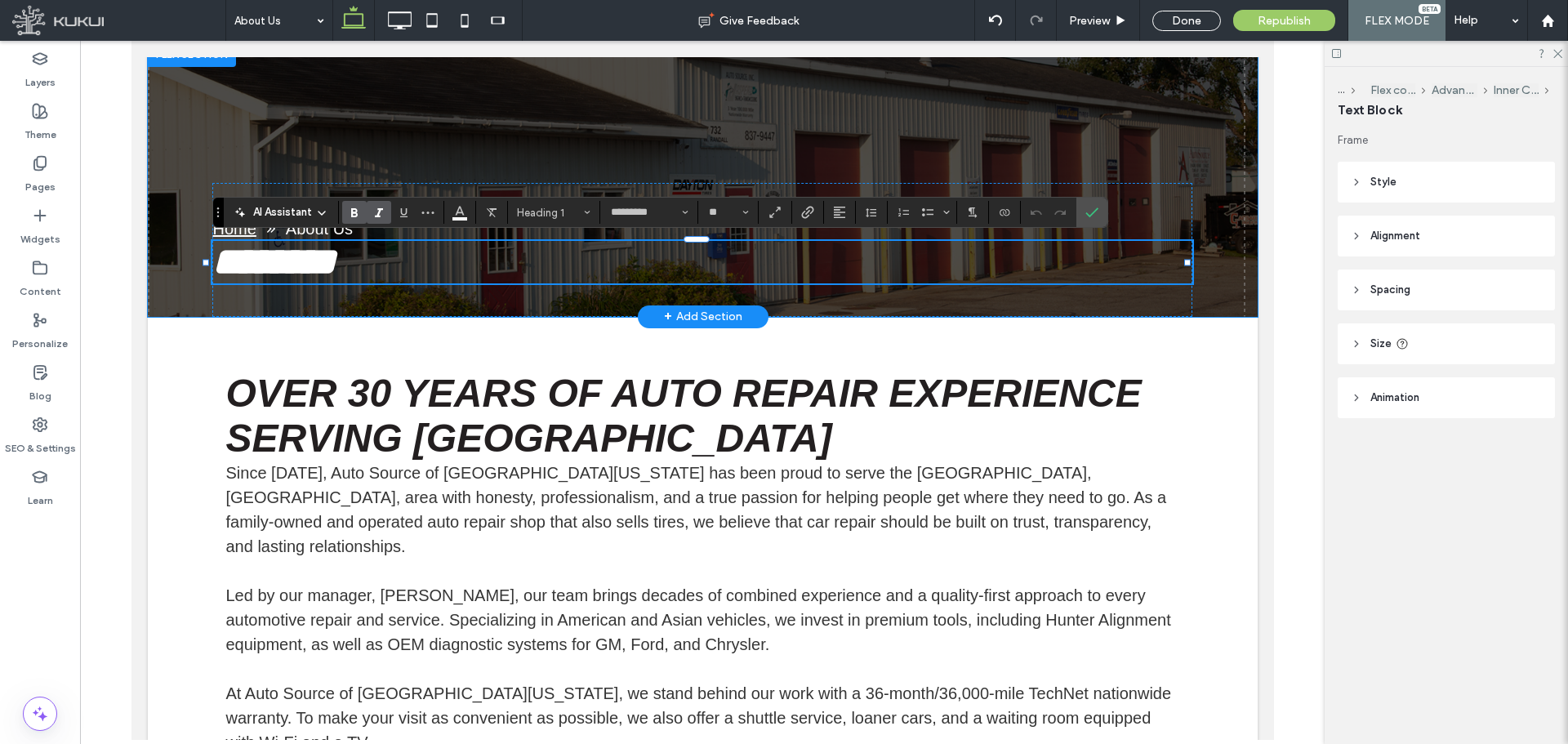
click at [324, 261] on span "********" at bounding box center [274, 261] width 124 height 38
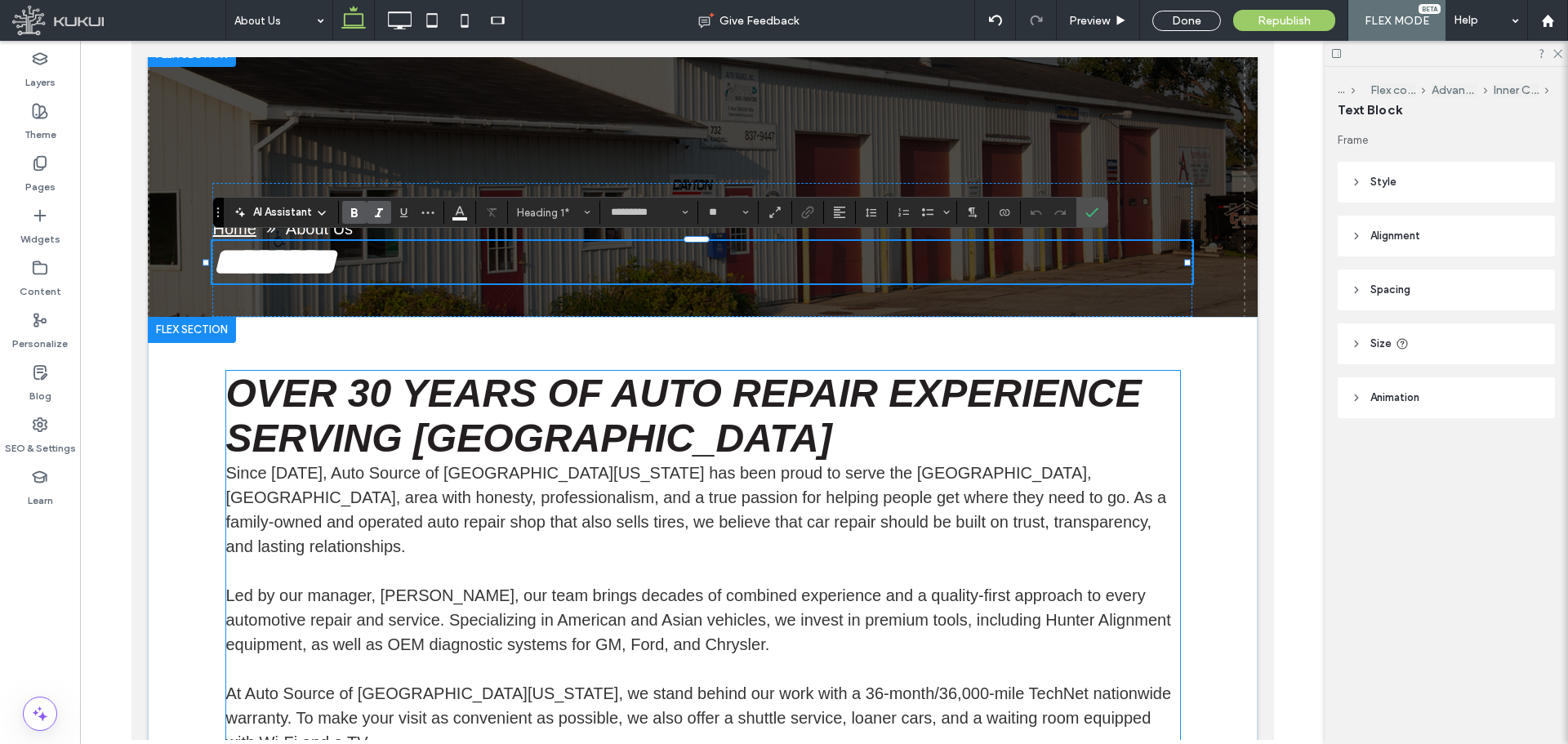
click at [451, 428] on span "Over 30 Years of Auto Repair Experience Serving [GEOGRAPHIC_DATA]" at bounding box center [683, 415] width 916 height 88
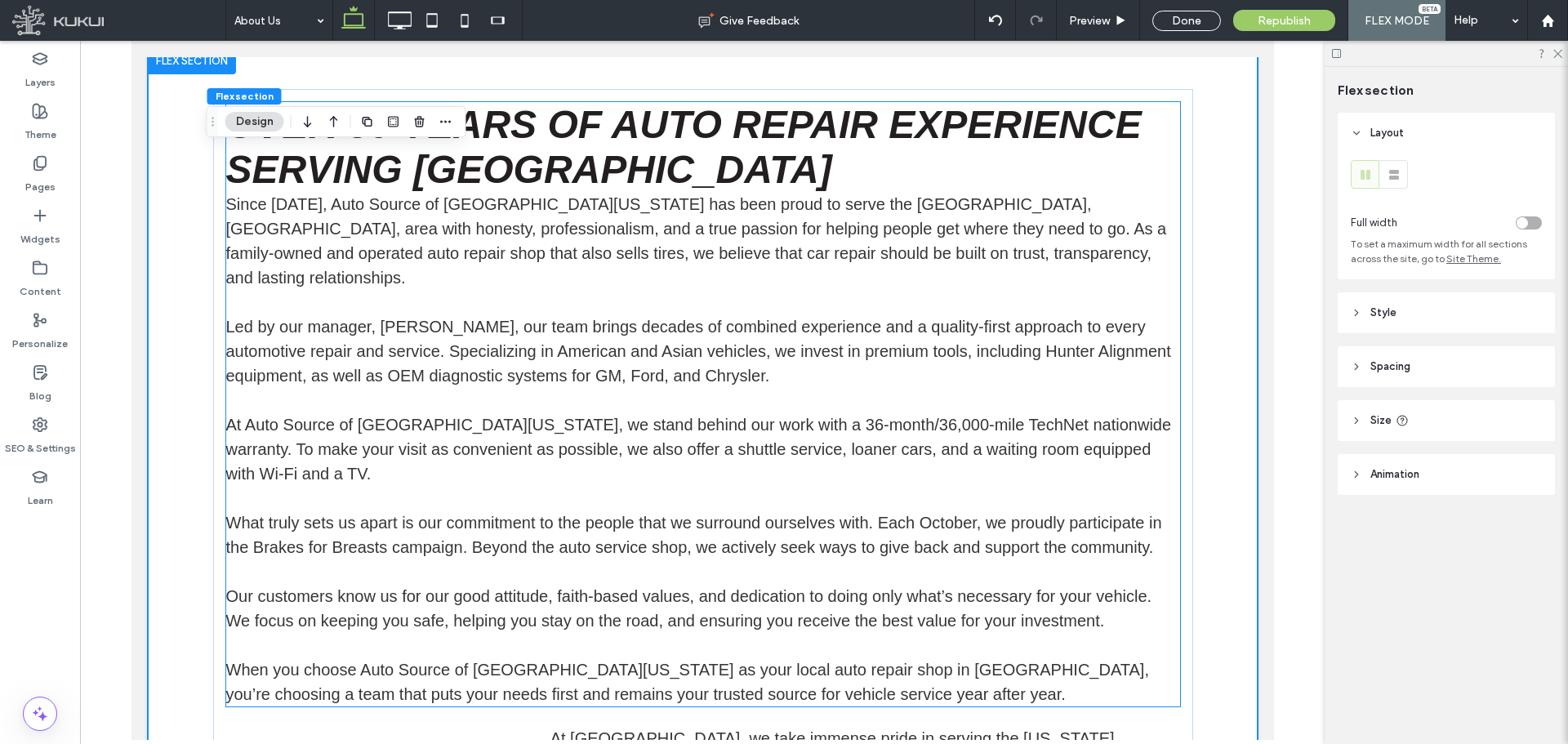
scroll to position [452, 0]
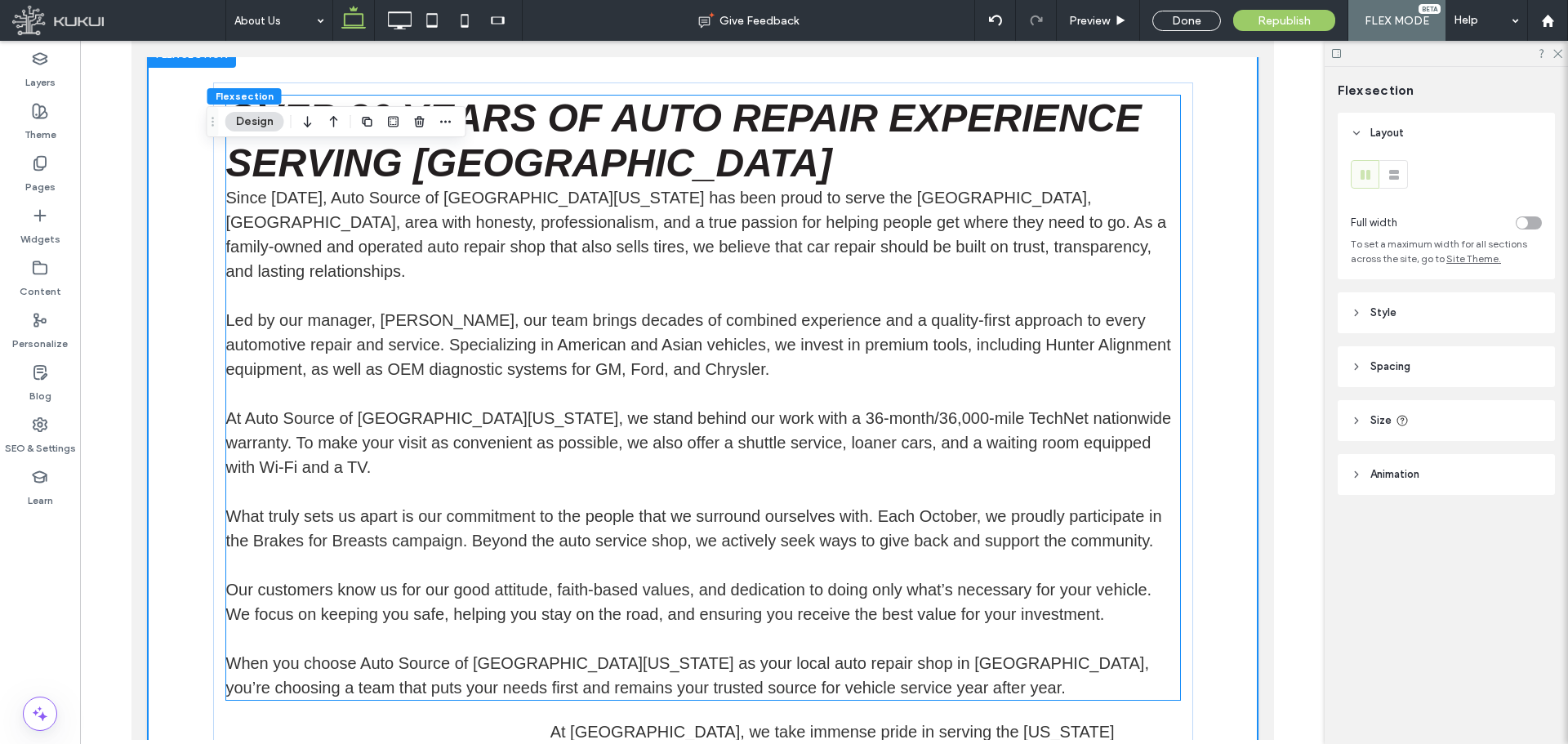
click at [322, 193] on span "Since [DATE], Auto Source of [GEOGRAPHIC_DATA][US_STATE] has been proud to serv…" at bounding box center [696, 234] width 941 height 92
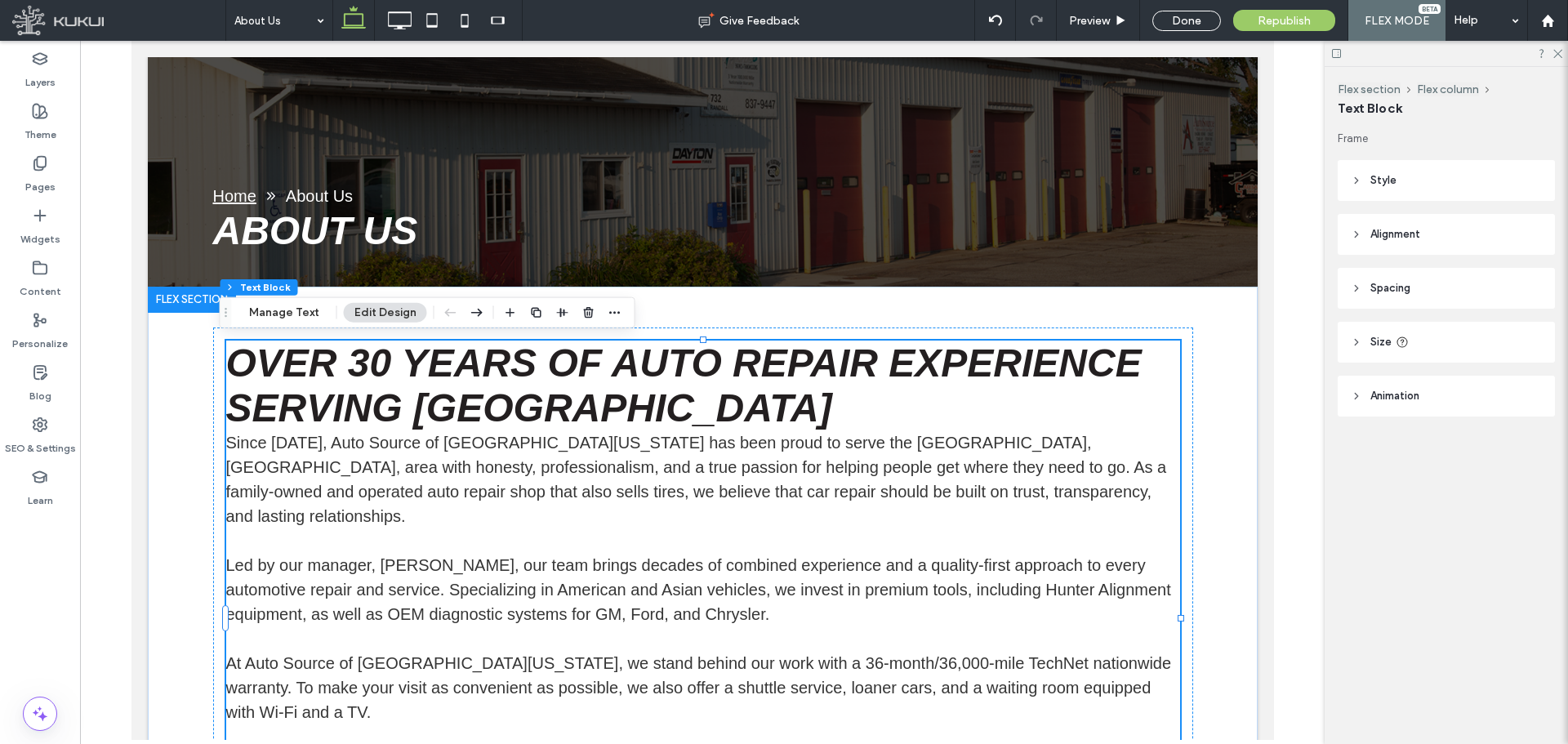
click at [288, 455] on p "Since [DATE], Auto Source of [GEOGRAPHIC_DATA][US_STATE] has been proud to serv…" at bounding box center [702, 479] width 954 height 98
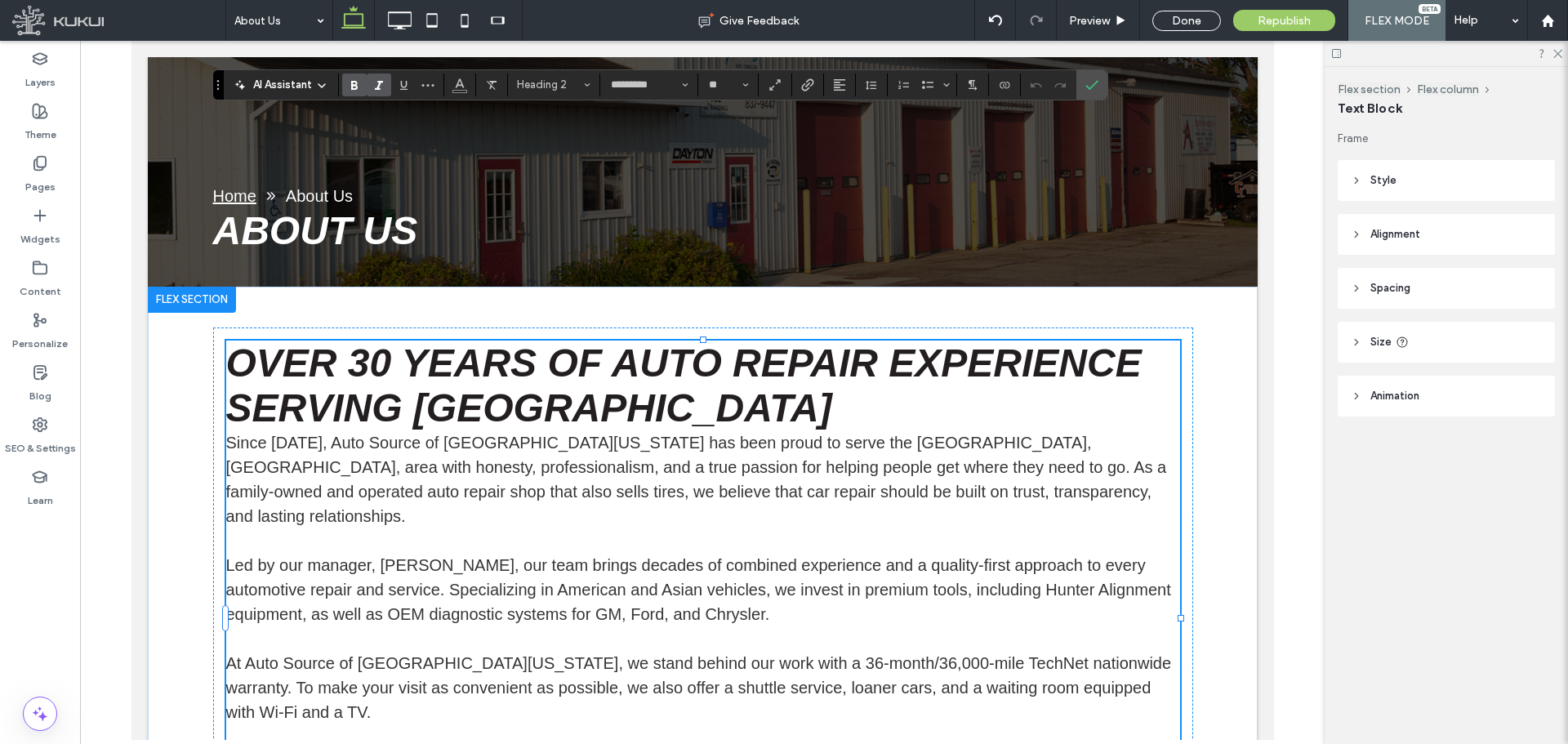
scroll to position [435, 0]
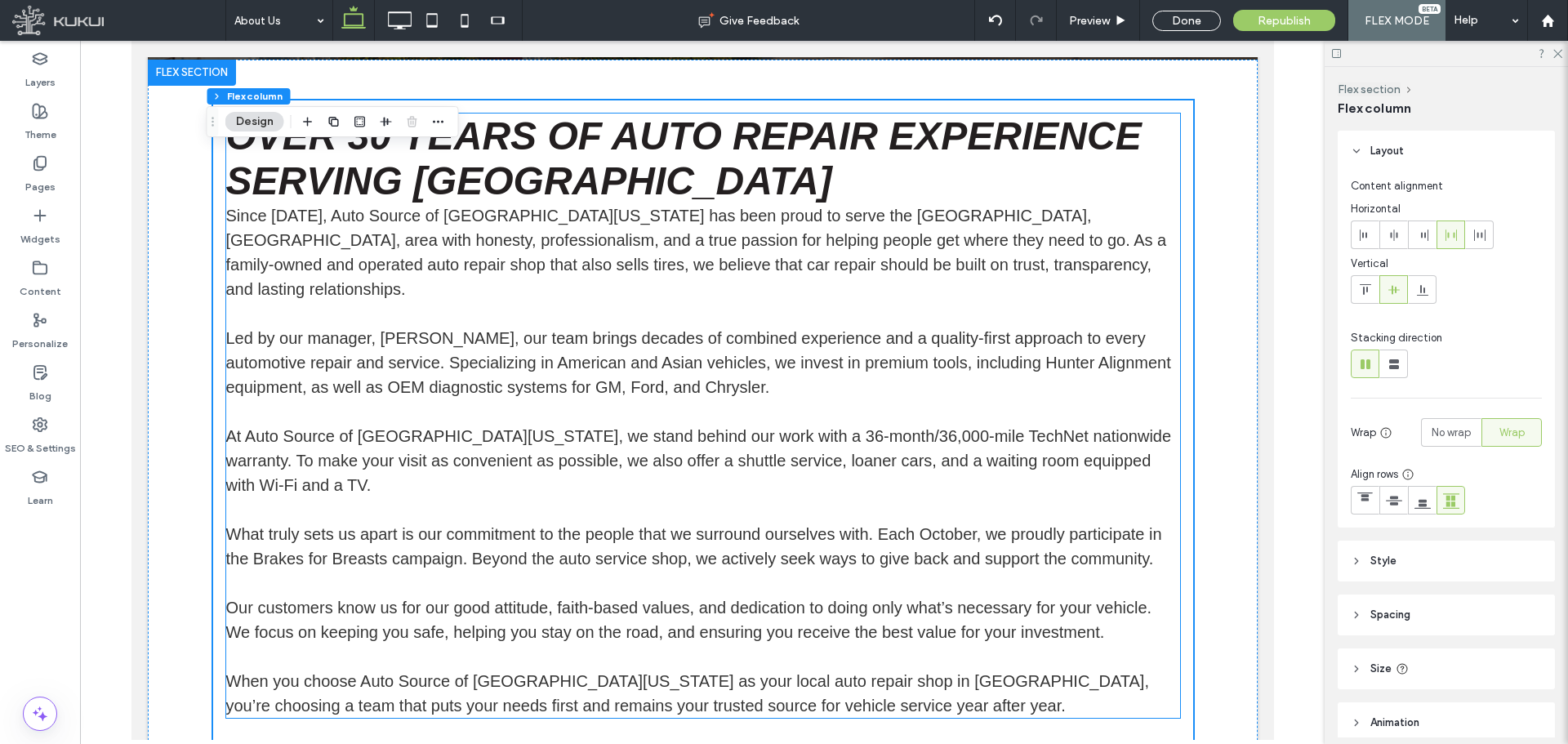
click at [228, 212] on span "Since [DATE], Auto Source of [GEOGRAPHIC_DATA][US_STATE] has been proud to serv…" at bounding box center [696, 252] width 941 height 92
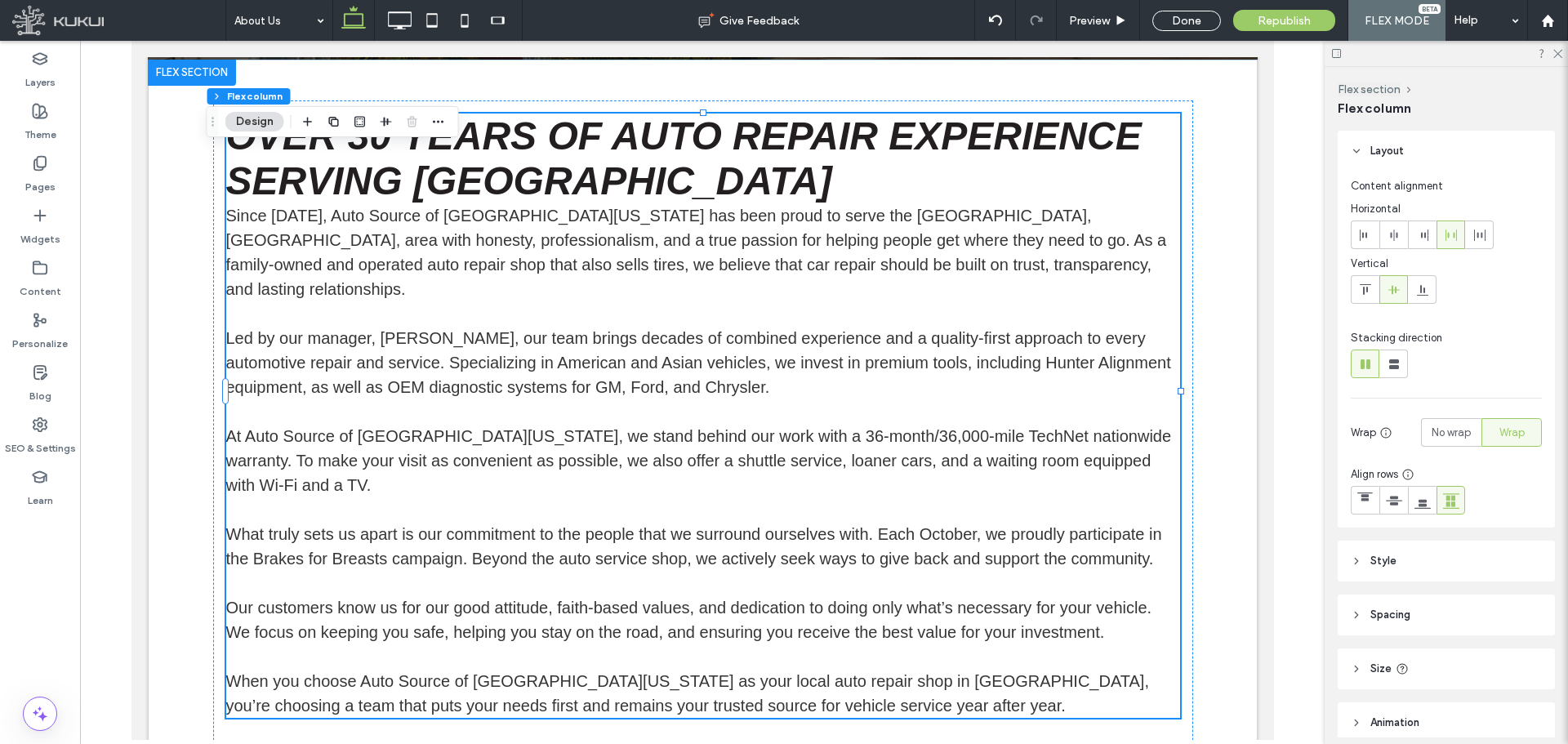
click at [228, 212] on span "Since [DATE], Auto Source of [GEOGRAPHIC_DATA][US_STATE] has been proud to serv…" at bounding box center [696, 252] width 941 height 92
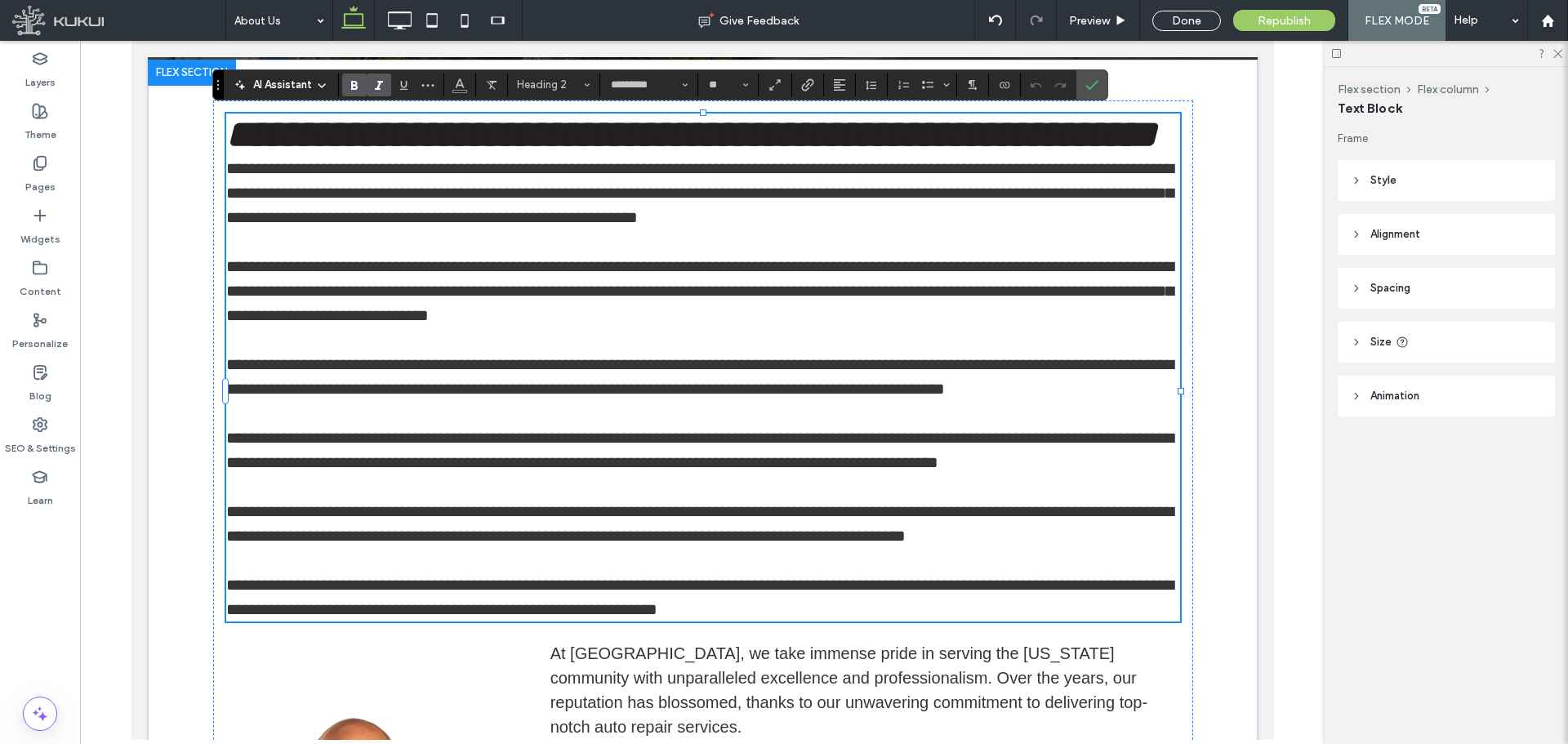
type input "**"
click at [233, 219] on span "**********" at bounding box center [699, 192] width 947 height 66
click at [226, 212] on span "**********" at bounding box center [699, 192] width 947 height 66
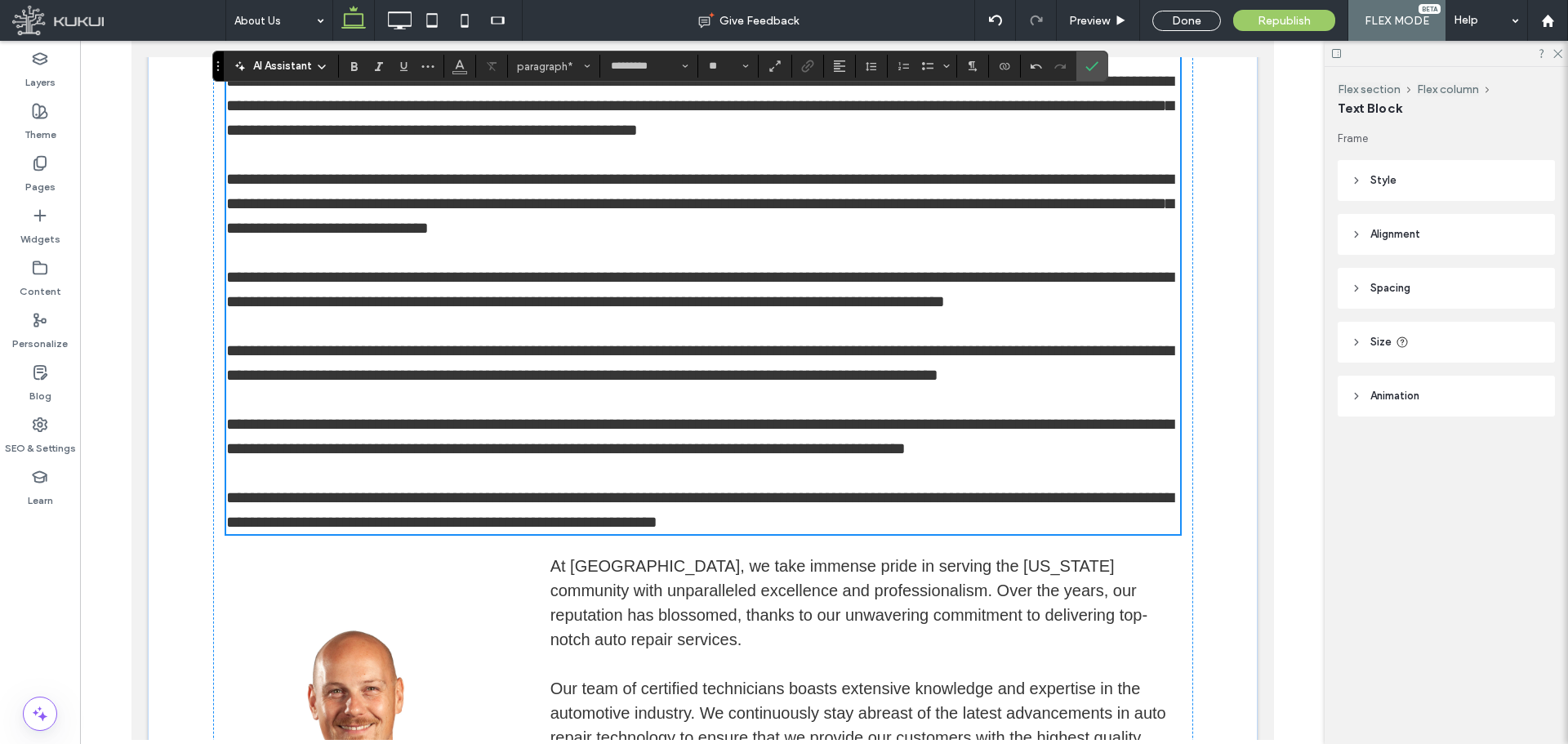
scroll to position [352, 0]
